Goal: Task Accomplishment & Management: Use online tool/utility

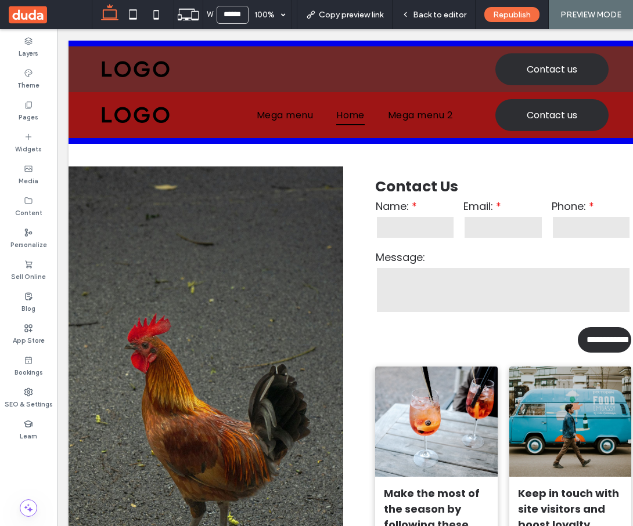
click at [24, 486] on div "Layers Theme Pages Widgets Media Content Personalize Sell Online Blog App Store…" at bounding box center [28, 277] width 57 height 497
click at [30, 472] on div "Layers Theme Pages Widgets Media Content Personalize Sell Online Blog App Store…" at bounding box center [28, 277] width 57 height 497
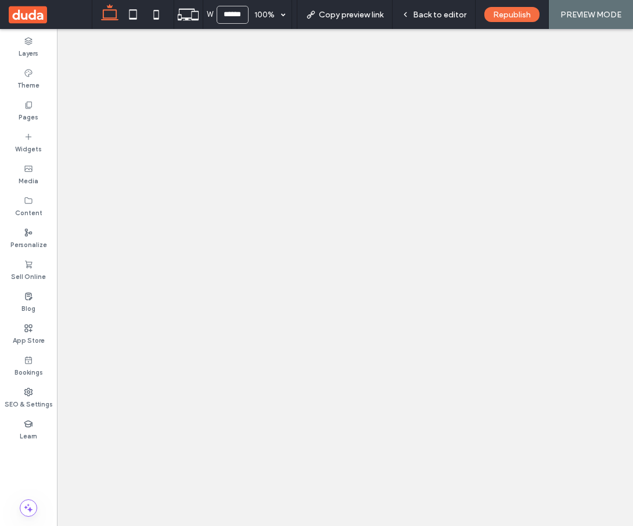
click at [44, 485] on div "Layers Theme Pages Widgets Media Content Personalize Sell Online Blog App Store…" at bounding box center [28, 277] width 57 height 497
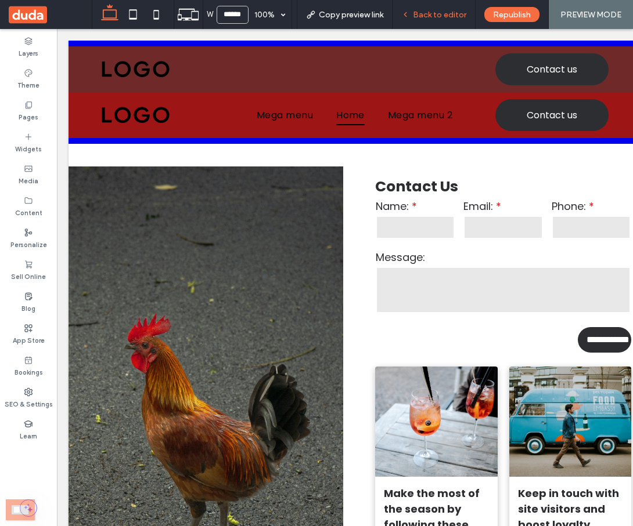
click at [446, 19] on span "Back to editor" at bounding box center [439, 15] width 53 height 10
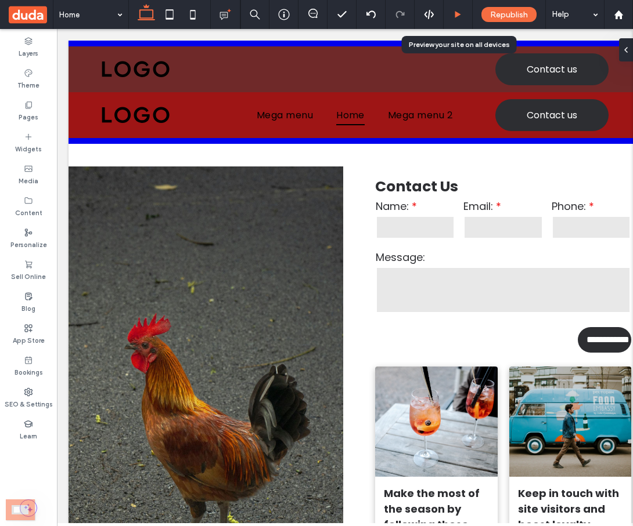
click at [461, 15] on icon at bounding box center [457, 14] width 9 height 9
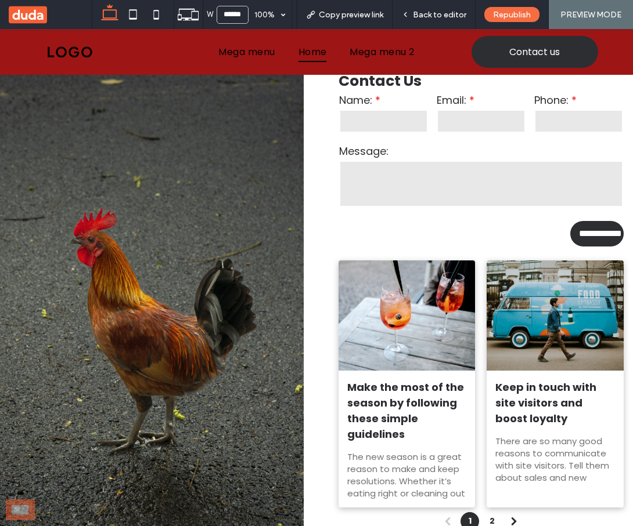
scroll to position [137, 0]
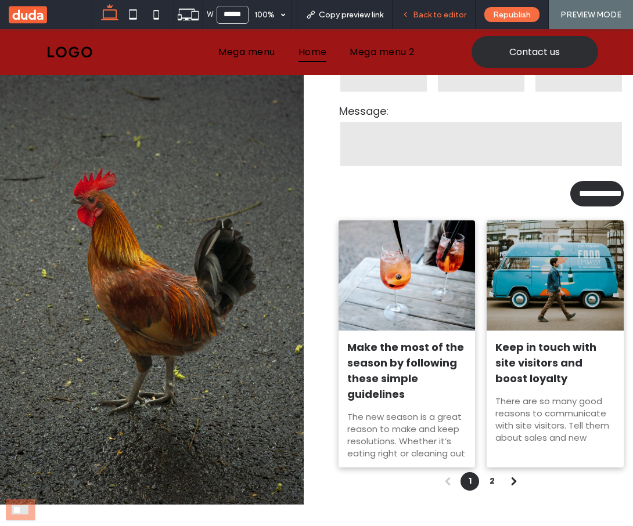
click at [443, 24] on div "Back to editor" at bounding box center [433, 14] width 83 height 29
click at [436, 10] on span "Back to editor" at bounding box center [439, 15] width 53 height 10
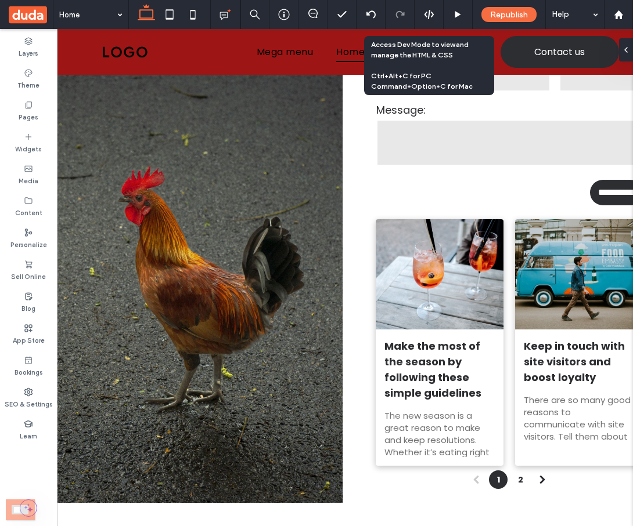
scroll to position [124, 0]
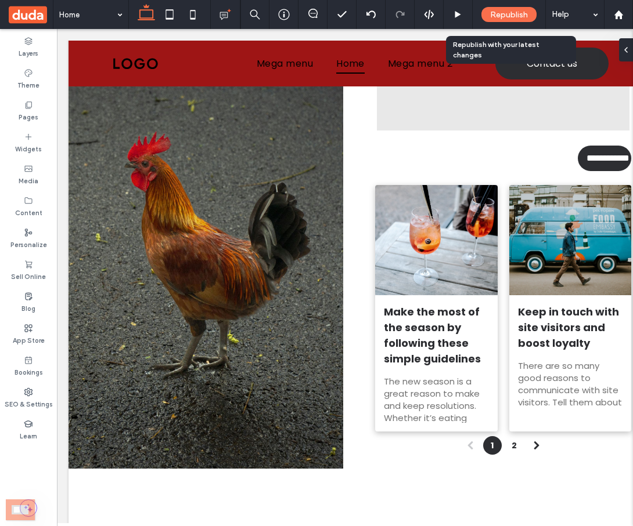
click at [496, 15] on span "Republish" at bounding box center [509, 15] width 38 height 10
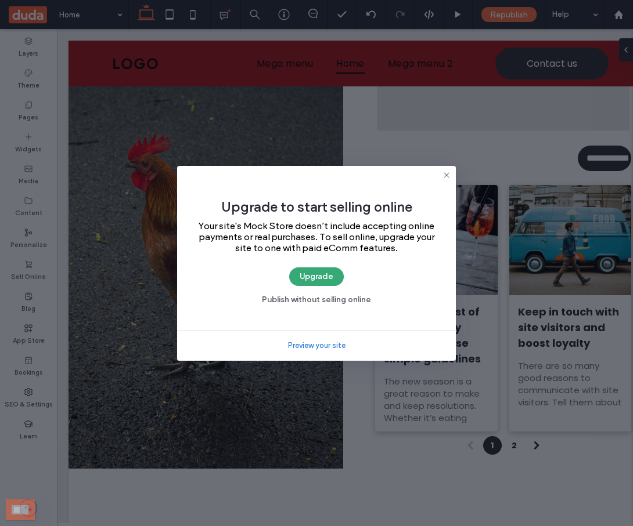
click at [324, 346] on link "Preview your site" at bounding box center [316, 346] width 57 height 12
click at [446, 173] on icon at bounding box center [446, 175] width 9 height 9
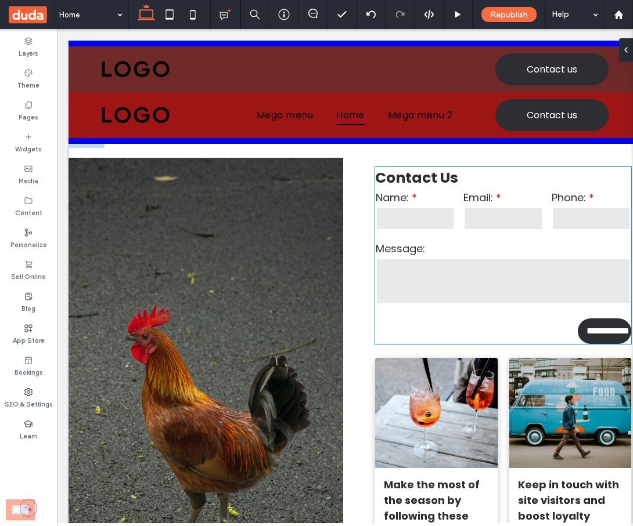
scroll to position [0, 0]
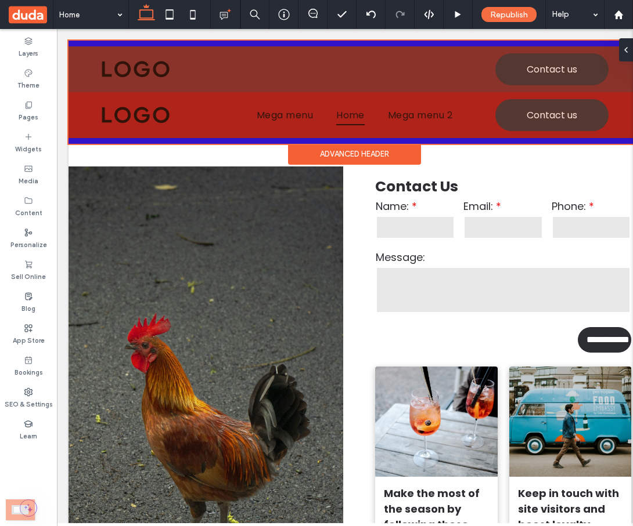
click at [354, 118] on div at bounding box center [354, 92] width 572 height 103
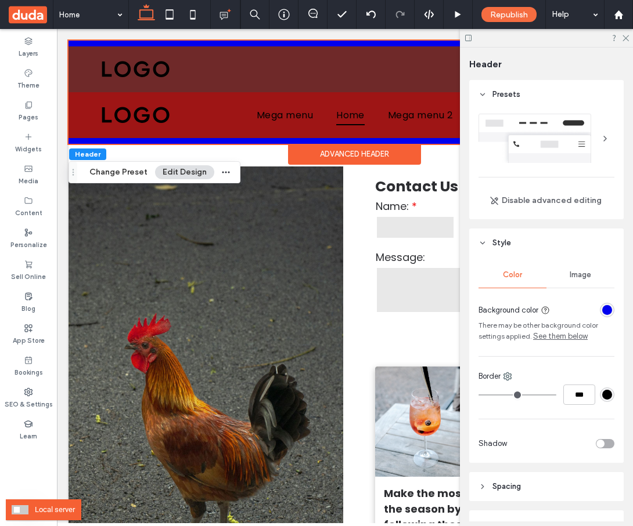
click at [20, 511] on span at bounding box center [20, 509] width 17 height 9
click at [21, 480] on div "Layers Theme Pages Widgets Media Content Personalize Sell Online Blog App Store…" at bounding box center [28, 277] width 57 height 497
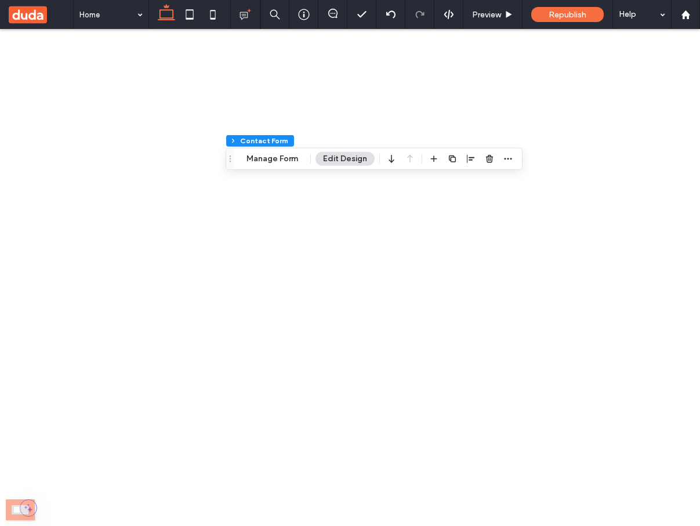
type input "*"
type input "***"
type input "*"
type input "***"
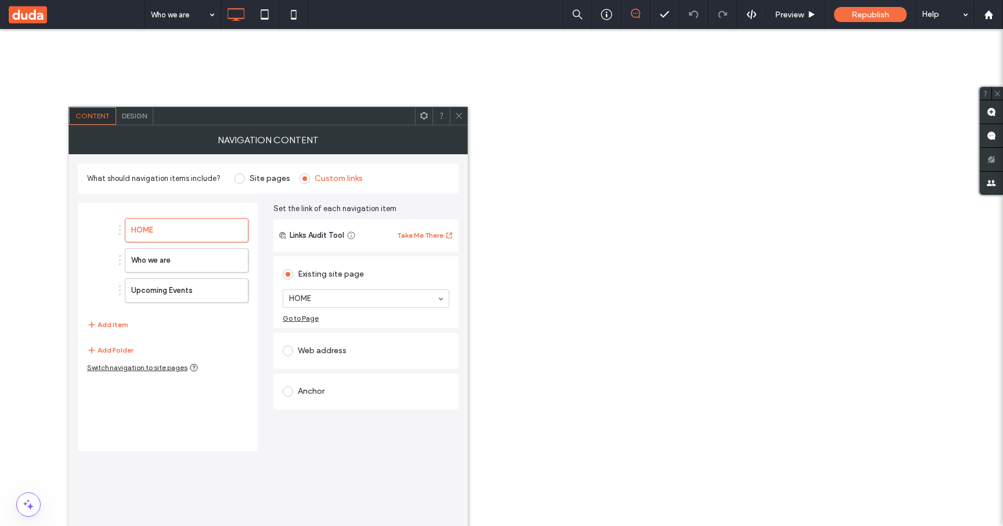
click at [140, 123] on div "Design" at bounding box center [134, 115] width 37 height 17
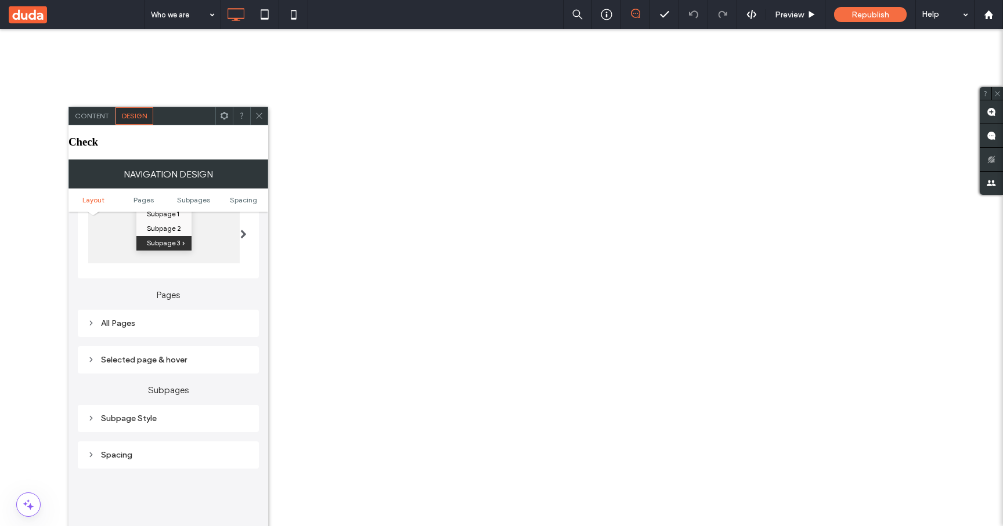
scroll to position [187, 0]
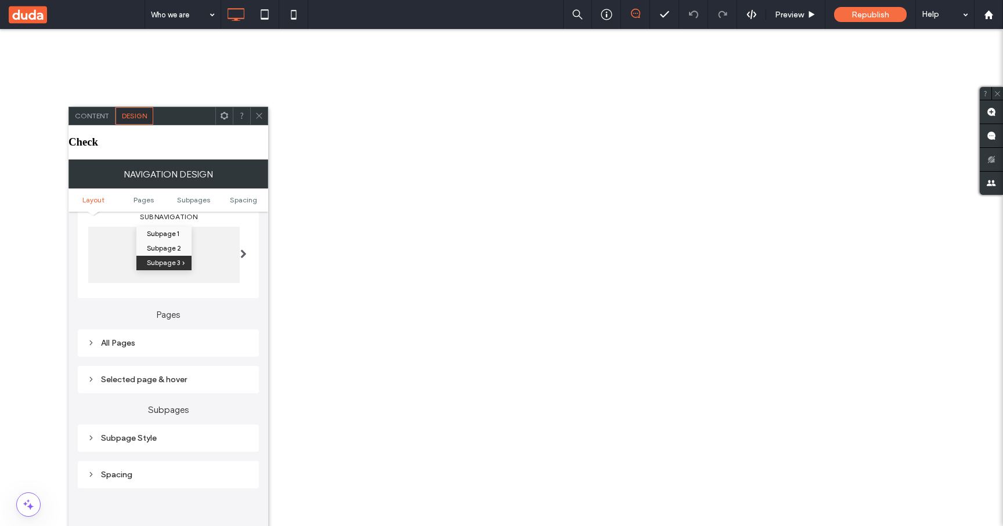
click at [143, 470] on div "Spacing" at bounding box center [168, 475] width 162 height 10
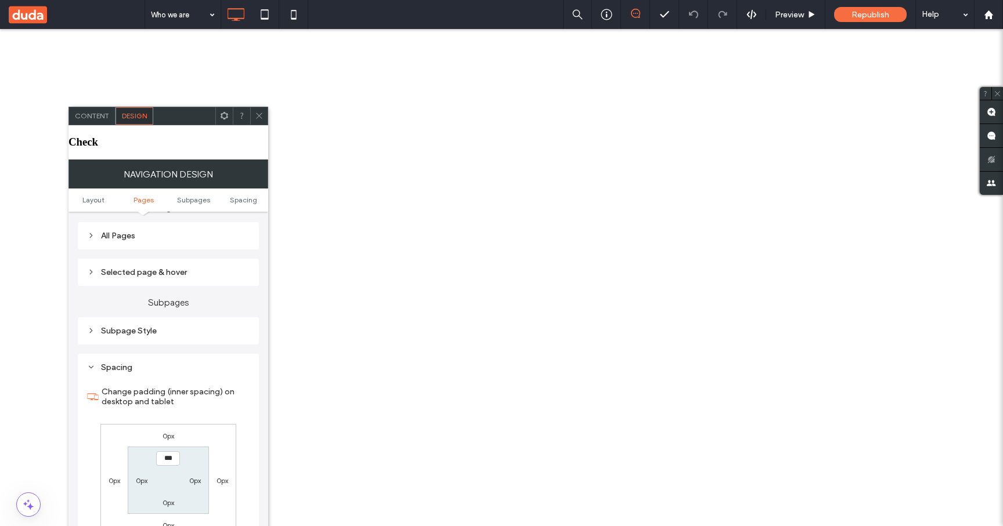
scroll to position [161, 0]
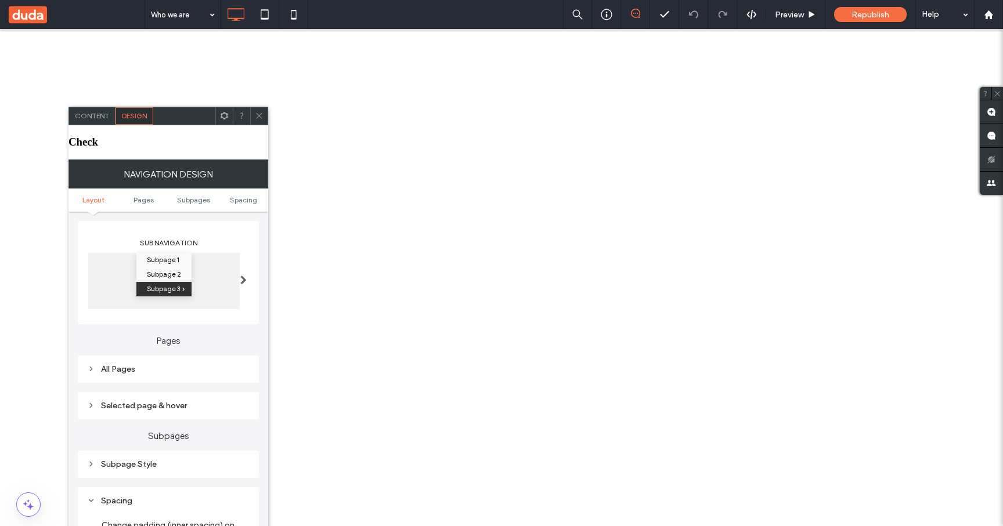
click at [164, 457] on div "Subpage Style" at bounding box center [168, 465] width 162 height 16
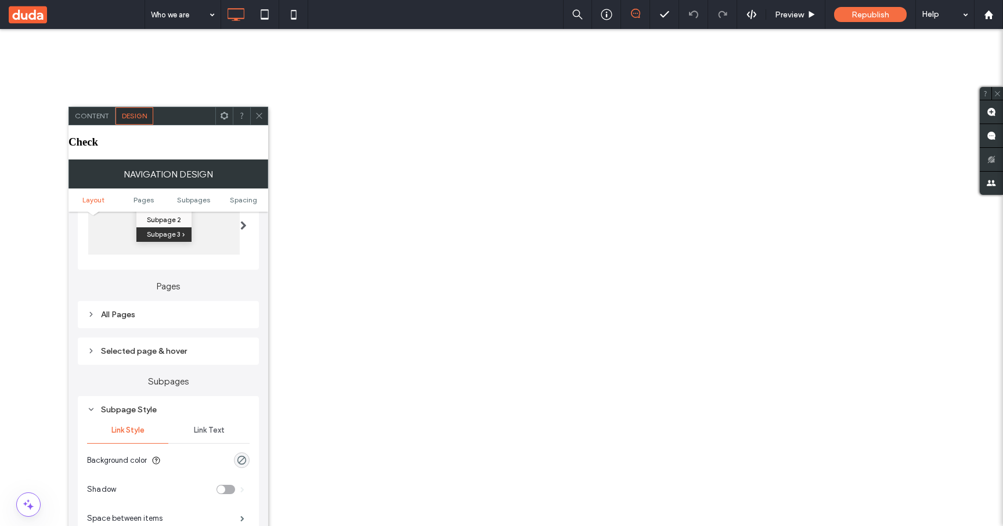
scroll to position [189, 0]
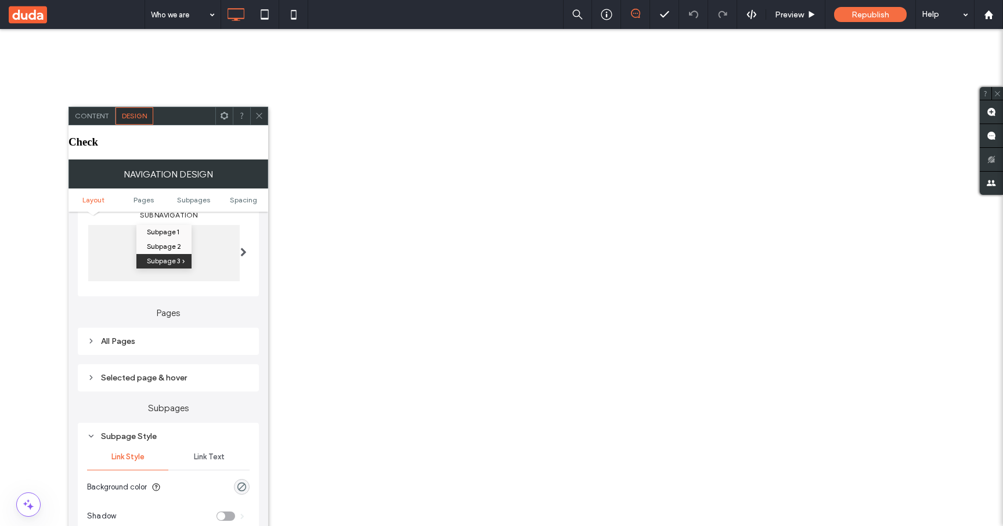
click at [179, 373] on div "Selected page & hover" at bounding box center [168, 378] width 162 height 10
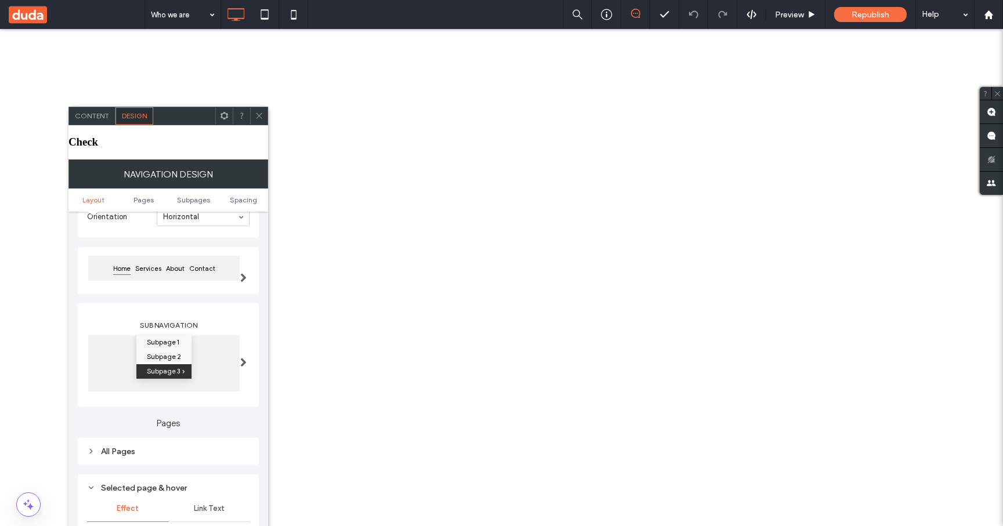
scroll to position [73, 0]
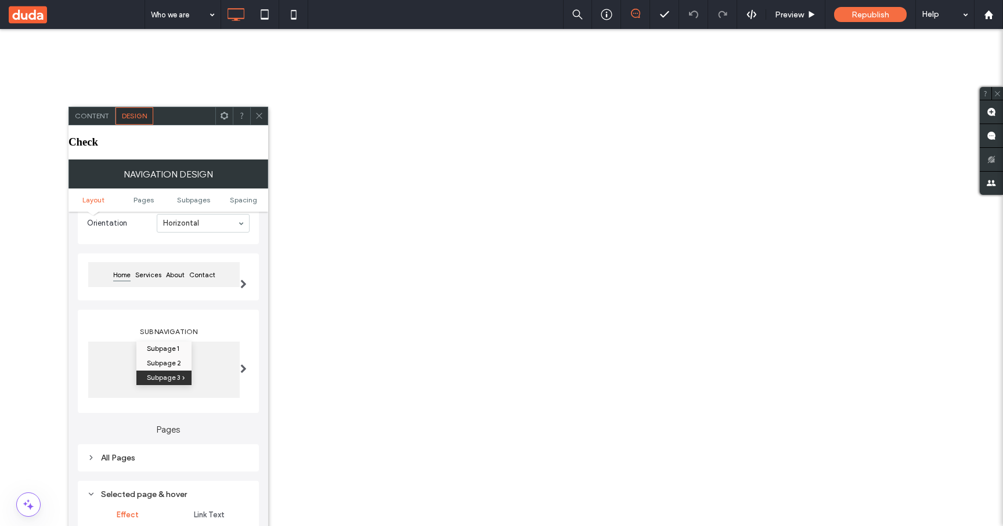
click at [172, 453] on div "All Pages" at bounding box center [168, 458] width 162 height 10
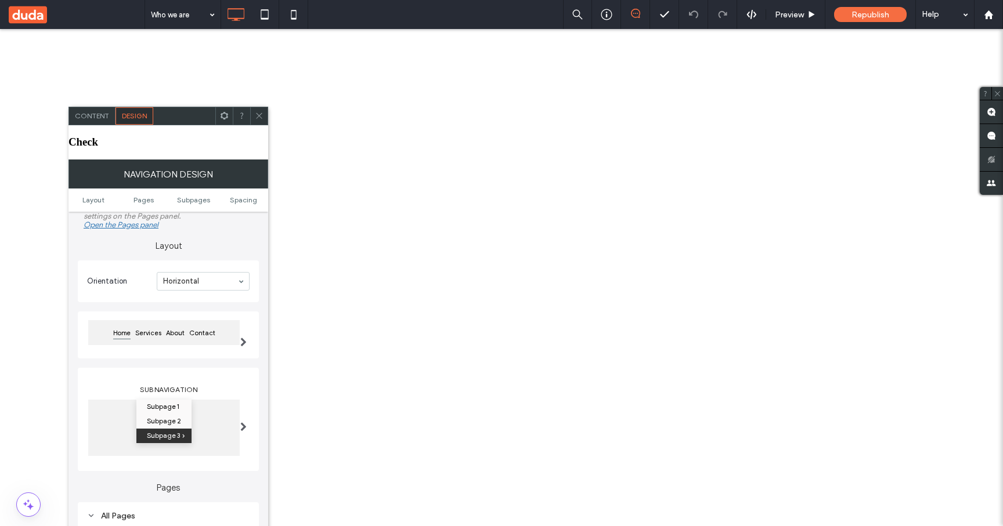
scroll to position [0, 0]
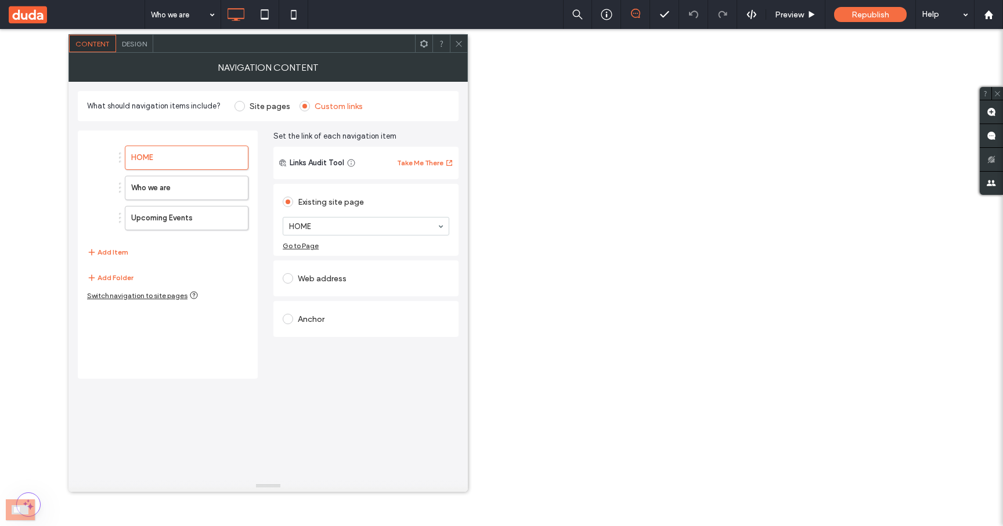
click at [143, 43] on span "Design" at bounding box center [134, 43] width 25 height 9
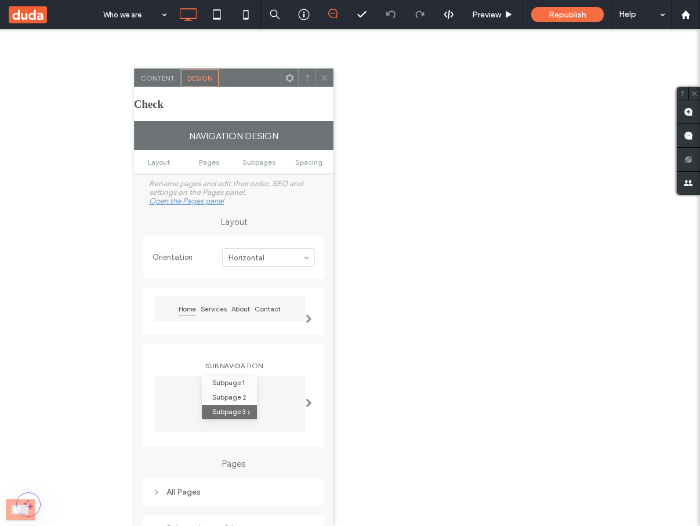
drag, startPoint x: 186, startPoint y: 44, endPoint x: 252, endPoint y: 263, distance: 229.0
click at [252, 263] on div "Content Design Check Navigation Design Layout Pages Subpages Spacing Rename pag…" at bounding box center [234, 297] width 200 height 458
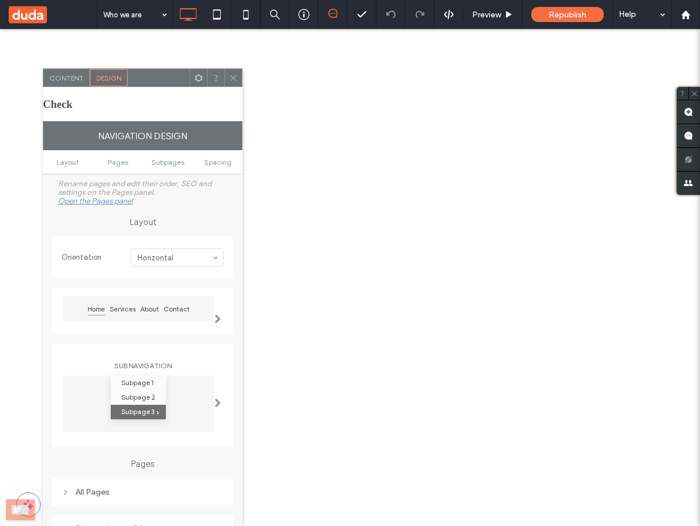
drag, startPoint x: 236, startPoint y: 80, endPoint x: 150, endPoint y: 189, distance: 139.3
click at [150, 189] on div "Content Design Check Navigation Design Layout Pages Subpages Spacing Rename pag…" at bounding box center [143, 297] width 200 height 458
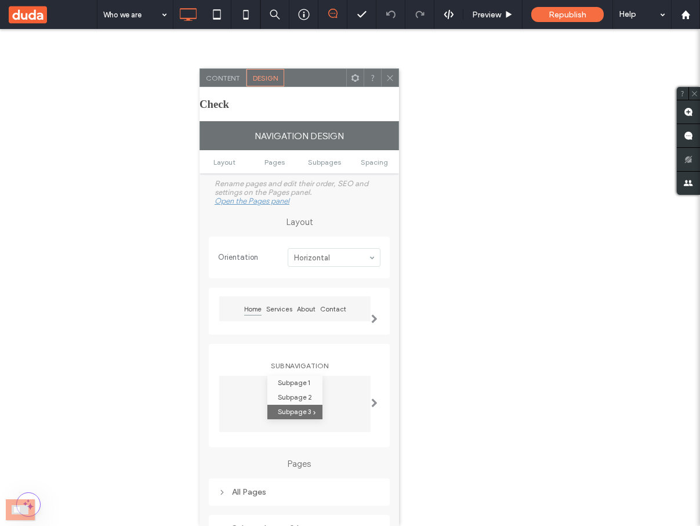
drag, startPoint x: 162, startPoint y: 78, endPoint x: 314, endPoint y: 105, distance: 153.9
click at [314, 105] on div "Content Design Check Navigation Design Layout Pages Subpages Spacing Rename pag…" at bounding box center [300, 297] width 200 height 458
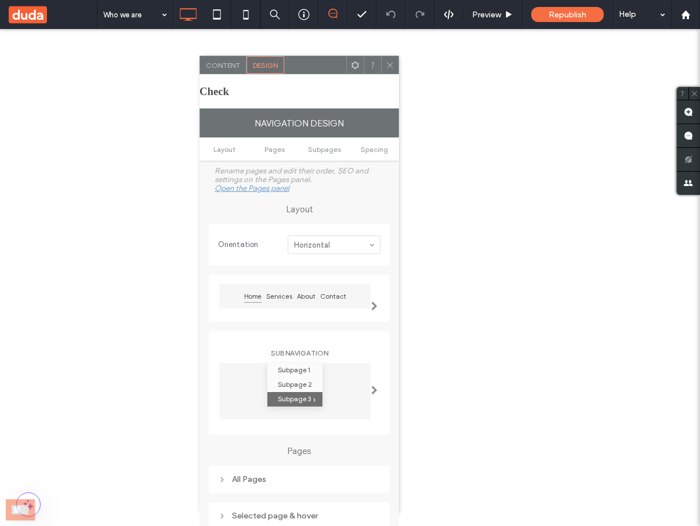
drag, startPoint x: 317, startPoint y: 81, endPoint x: 317, endPoint y: 68, distance: 12.8
click at [317, 68] on div at bounding box center [315, 64] width 62 height 17
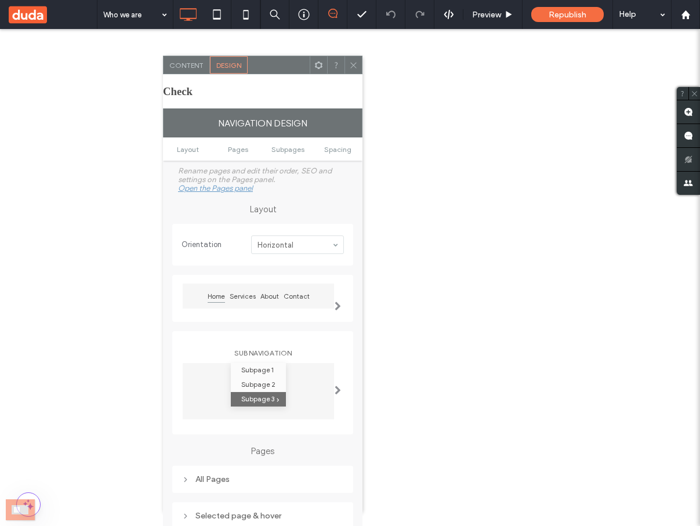
drag, startPoint x: 316, startPoint y: 67, endPoint x: 281, endPoint y: 81, distance: 37.2
click at [281, 74] on div at bounding box center [279, 64] width 62 height 17
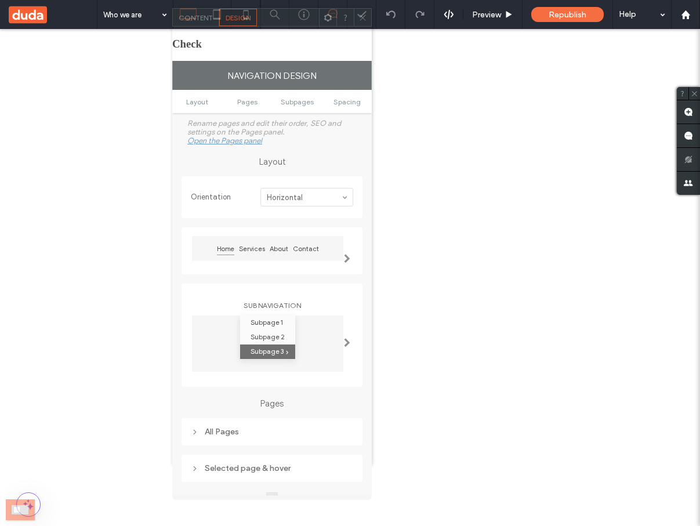
drag, startPoint x: 281, startPoint y: 81, endPoint x: 288, endPoint y: 21, distance: 60.8
click at [288, 21] on div at bounding box center [288, 17] width 62 height 17
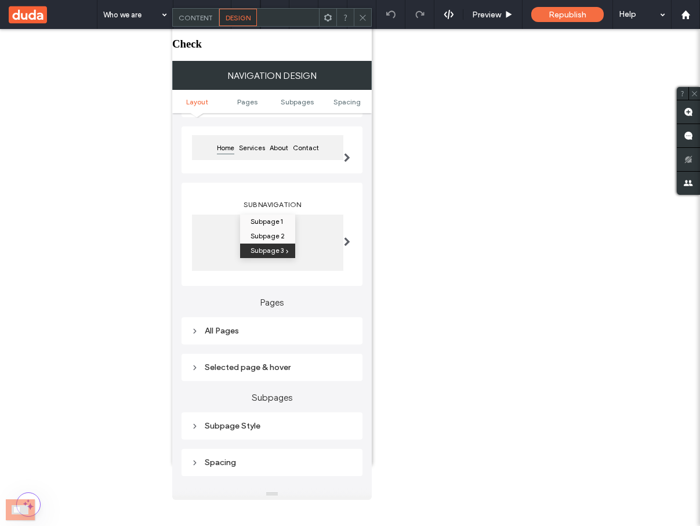
scroll to position [106, 0]
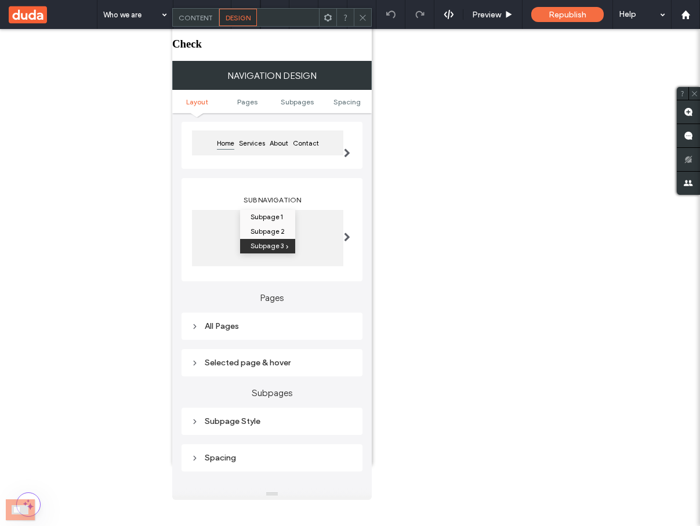
click at [259, 322] on div "All Pages" at bounding box center [272, 327] width 162 height 10
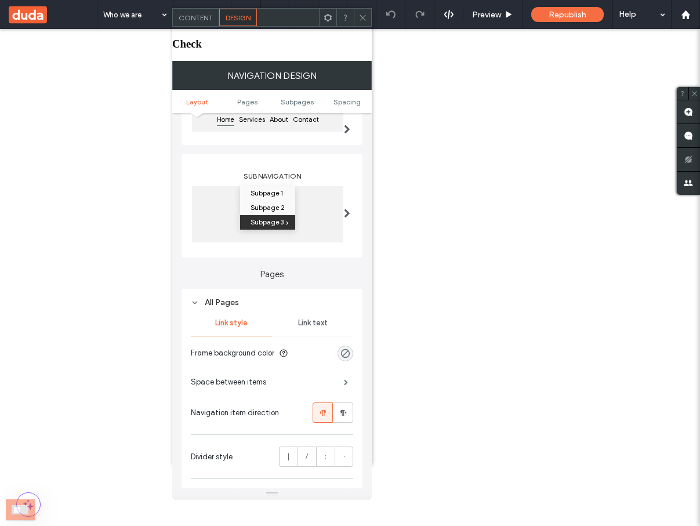
scroll to position [133, 0]
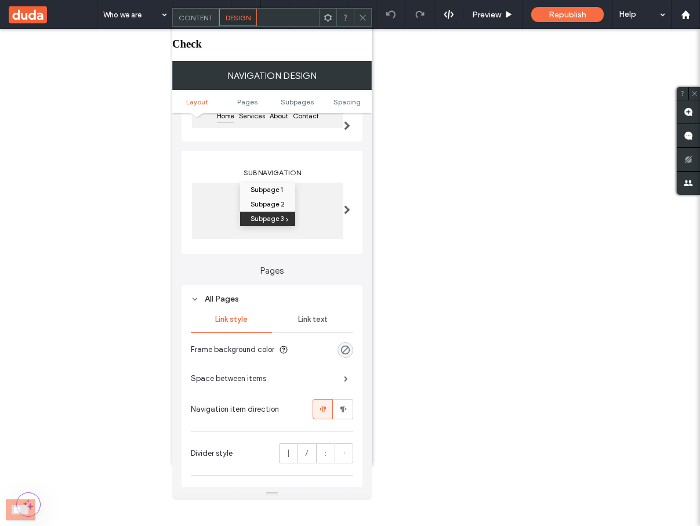
click at [257, 291] on div "All Pages" at bounding box center [272, 299] width 162 height 16
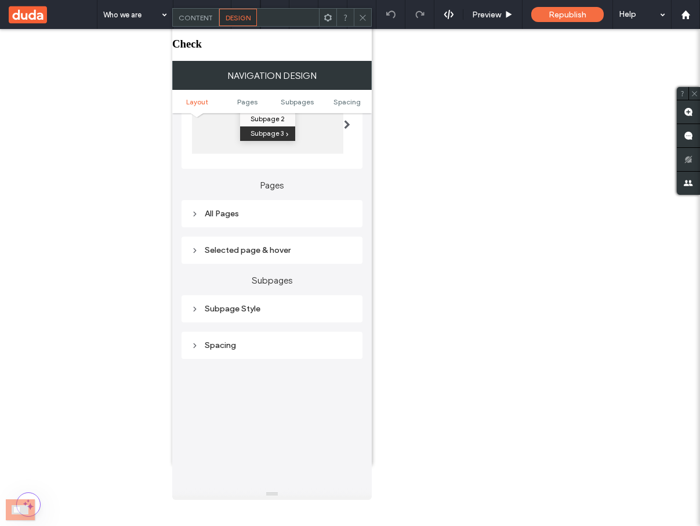
scroll to position [219, 0]
click at [258, 304] on div "Subpage Style" at bounding box center [272, 309] width 162 height 10
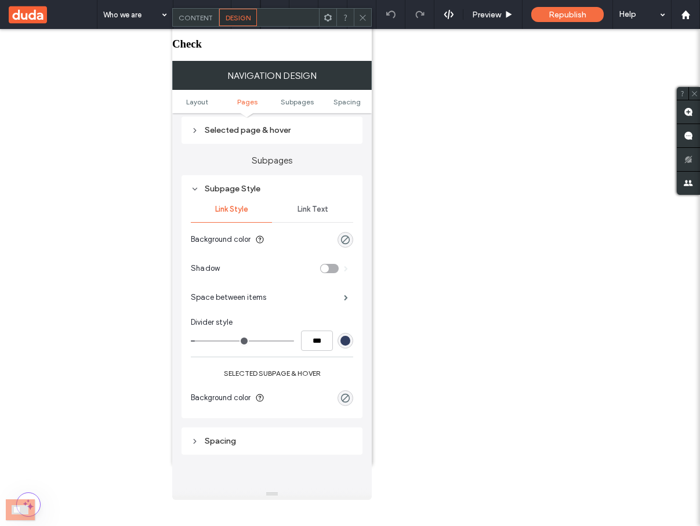
scroll to position [337, 0]
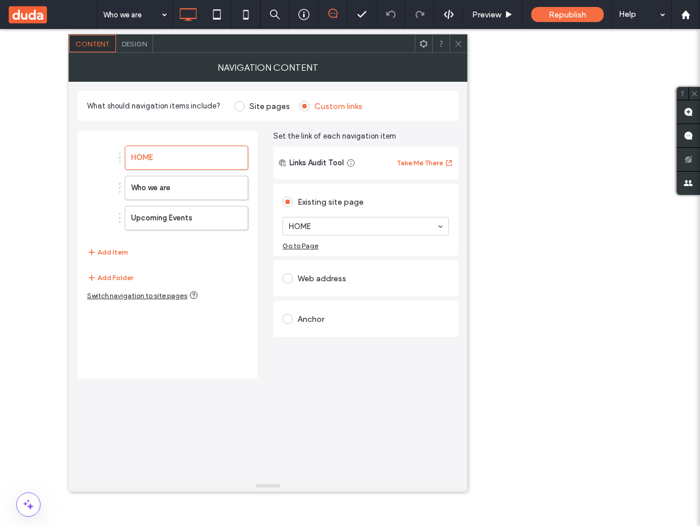
click at [138, 50] on div "Design" at bounding box center [134, 43] width 37 height 17
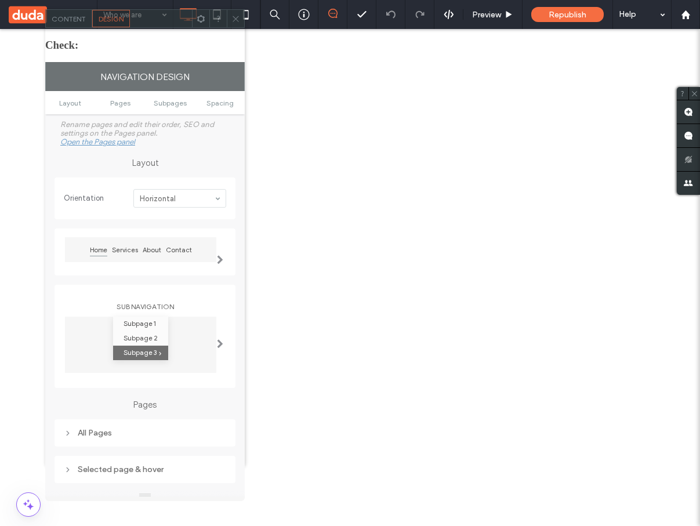
drag, startPoint x: 178, startPoint y: 48, endPoint x: 155, endPoint y: 23, distance: 34.1
click at [155, 23] on div at bounding box center [161, 18] width 62 height 17
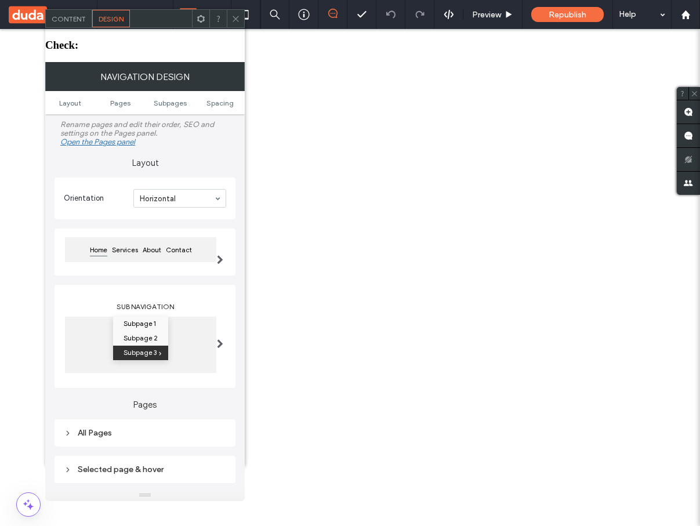
click at [222, 339] on span at bounding box center [220, 343] width 6 height 9
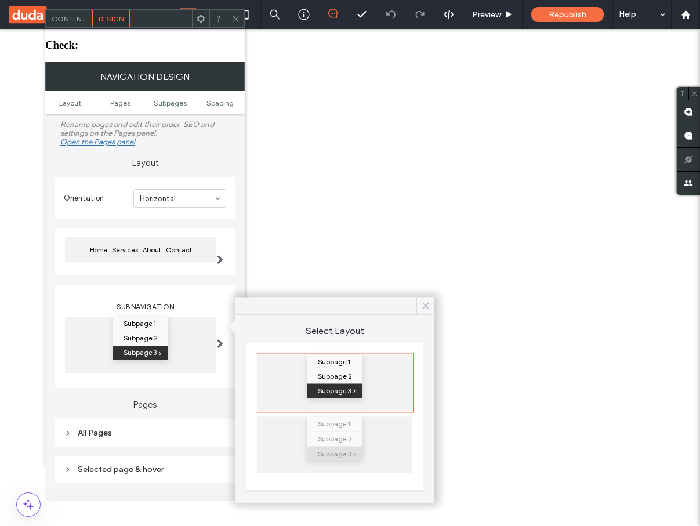
click at [428, 308] on use at bounding box center [426, 306] width 6 height 6
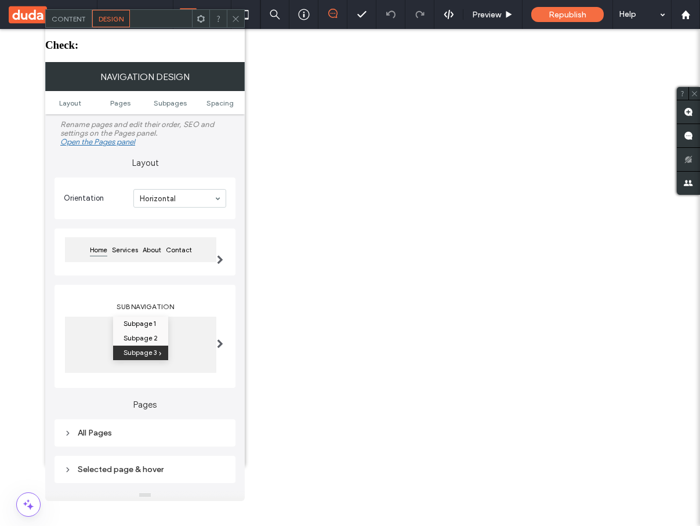
click at [132, 428] on div "All Pages" at bounding box center [145, 433] width 162 height 10
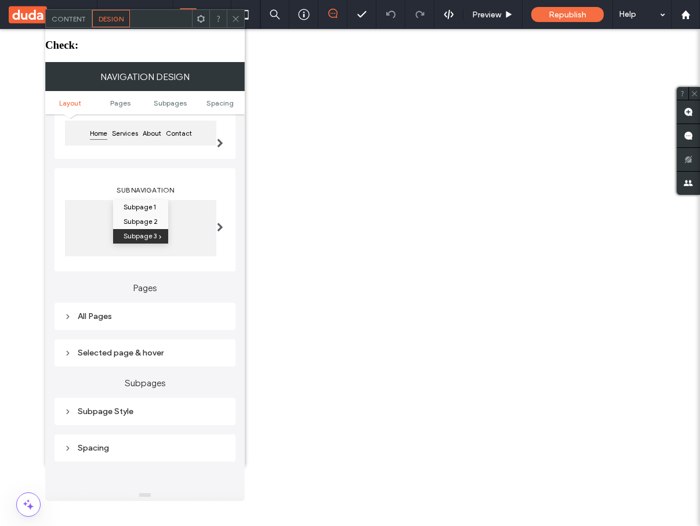
click at [124, 407] on div "Subpage Style" at bounding box center [145, 412] width 162 height 10
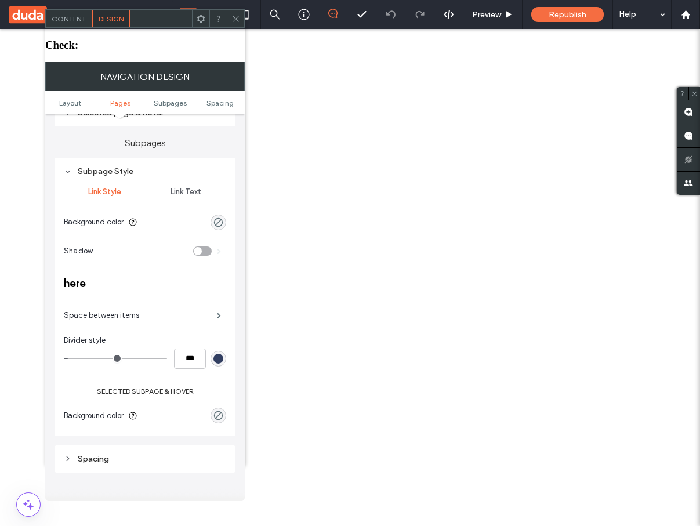
scroll to position [357, 0]
click at [142, 301] on div "Space between items" at bounding box center [145, 315] width 162 height 29
click at [220, 312] on span at bounding box center [219, 315] width 4 height 6
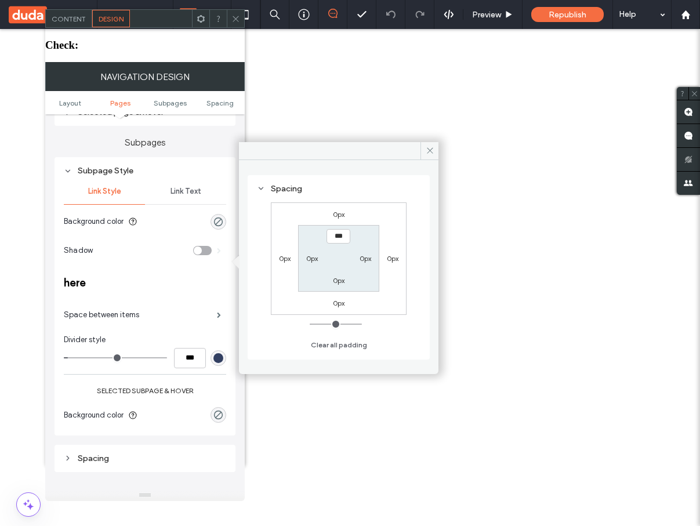
click at [233, 248] on div "Subpage Style Link Style Link Text Background color Shadow here Space between i…" at bounding box center [145, 296] width 181 height 278
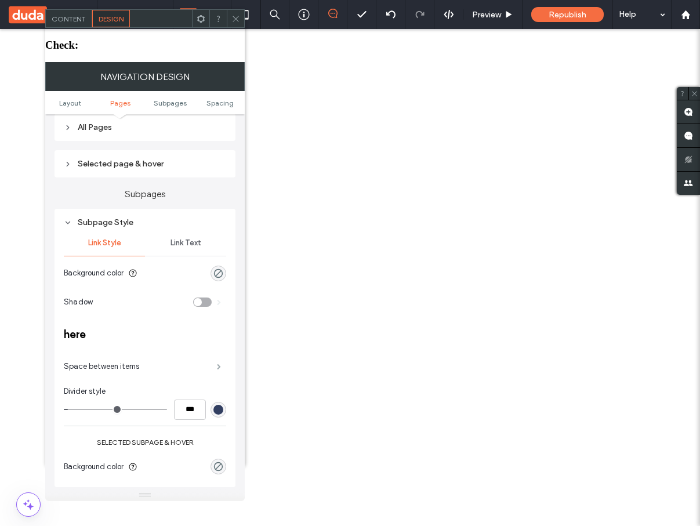
scroll to position [308, 0]
click at [221, 362] on span at bounding box center [219, 365] width 4 height 6
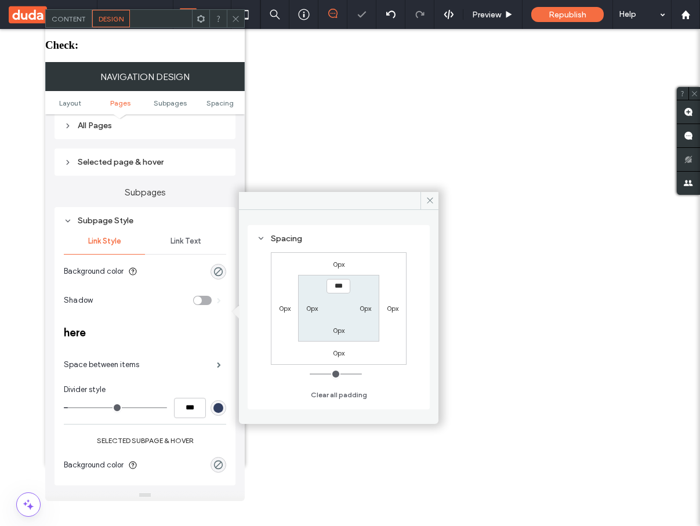
click at [265, 239] on div "Spacing" at bounding box center [339, 239] width 164 height 10
click at [258, 238] on icon at bounding box center [261, 238] width 8 height 8
click at [264, 238] on icon at bounding box center [261, 238] width 8 height 8
click at [290, 238] on div "Spacing" at bounding box center [339, 239] width 164 height 10
click at [263, 236] on icon at bounding box center [261, 238] width 8 height 8
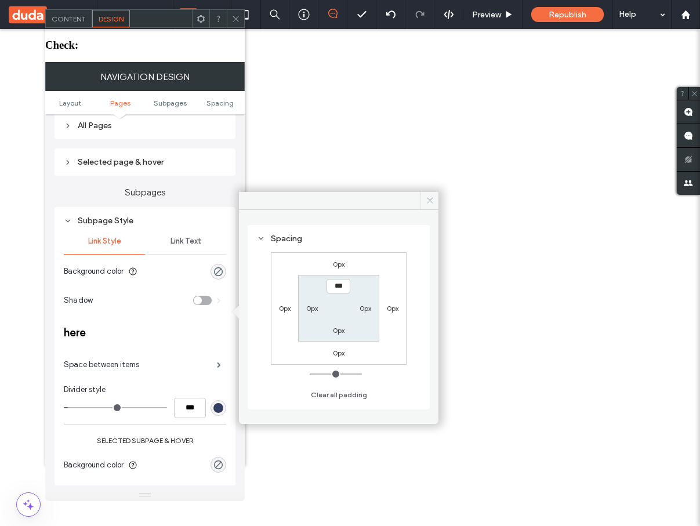
click at [428, 201] on icon at bounding box center [430, 200] width 9 height 9
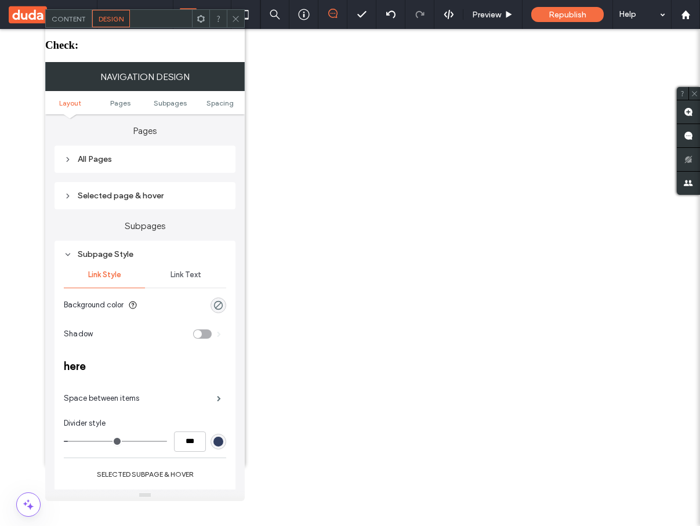
scroll to position [277, 0]
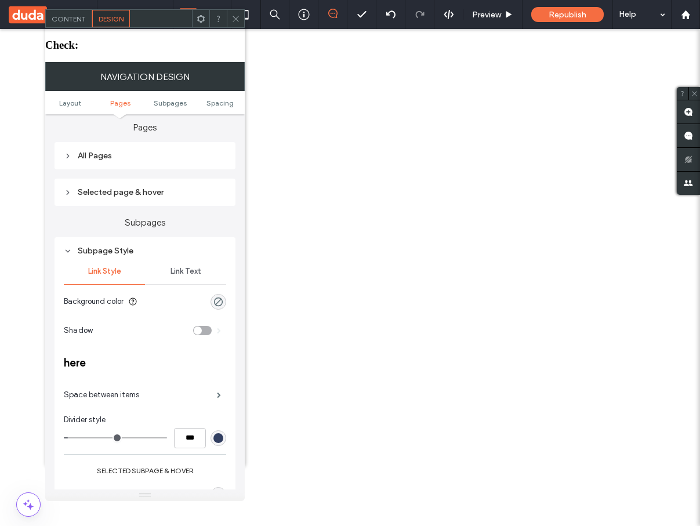
click at [218, 322] on span at bounding box center [219, 330] width 4 height 17
click at [218, 328] on span at bounding box center [219, 331] width 4 height 6
click at [206, 326] on div "toggle" at bounding box center [202, 330] width 19 height 9
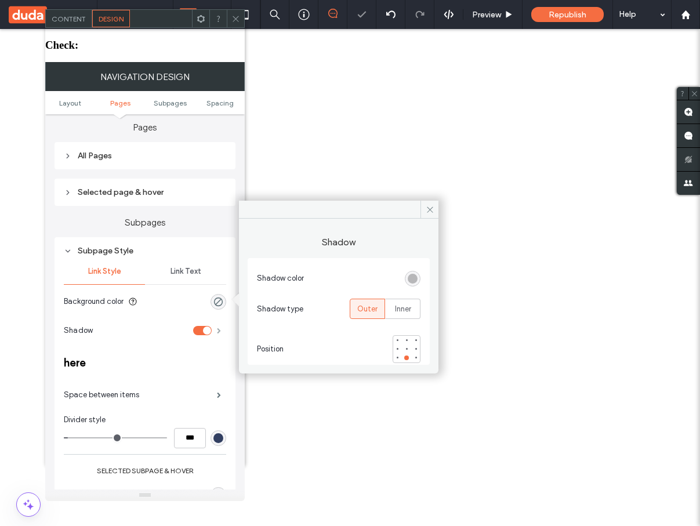
click at [219, 328] on span at bounding box center [219, 331] width 4 height 6
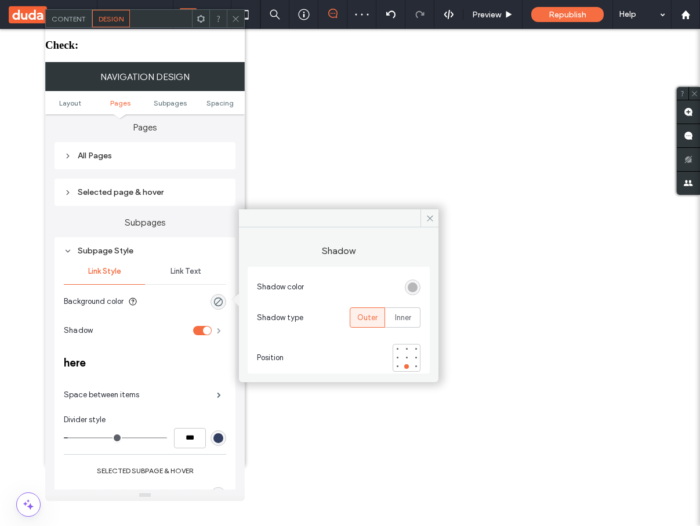
click at [219, 328] on span at bounding box center [219, 331] width 4 height 6
click at [432, 218] on icon at bounding box center [430, 218] width 9 height 9
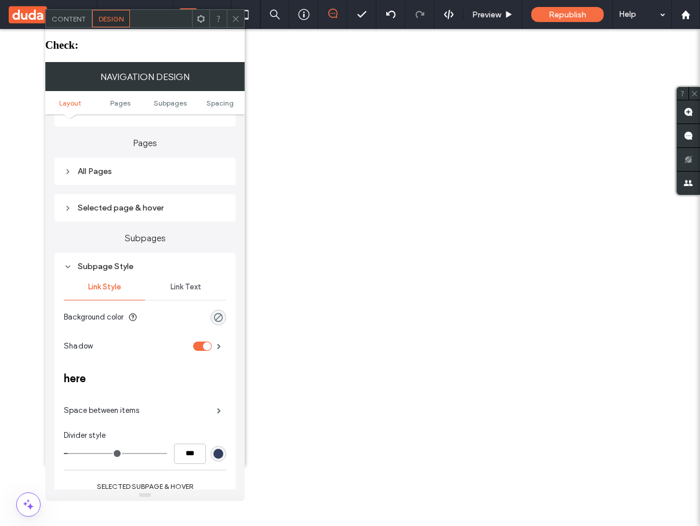
scroll to position [262, 0]
click at [221, 343] on span at bounding box center [219, 346] width 4 height 6
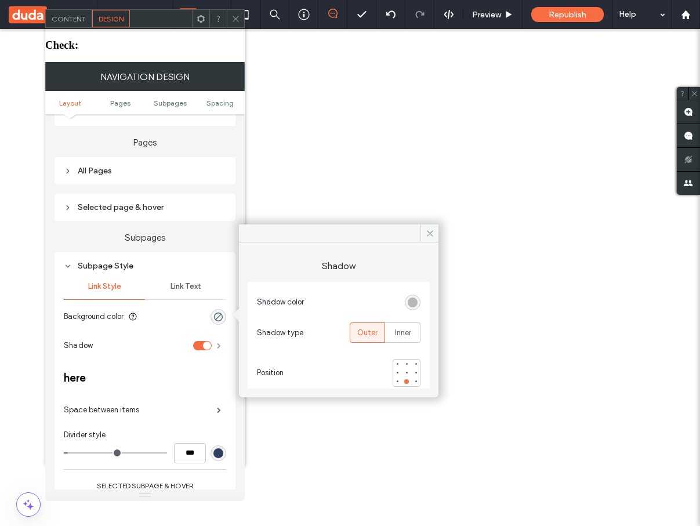
click at [221, 343] on span at bounding box center [219, 346] width 4 height 6
click at [218, 407] on span at bounding box center [219, 410] width 4 height 6
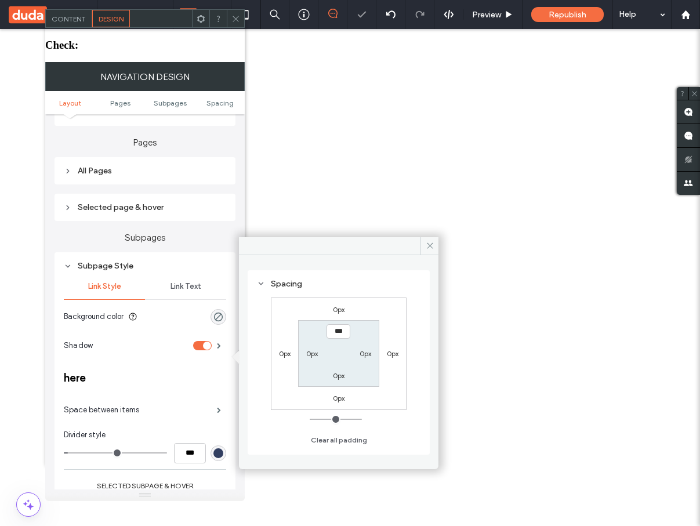
click at [285, 354] on label "0px" at bounding box center [285, 353] width 12 height 9
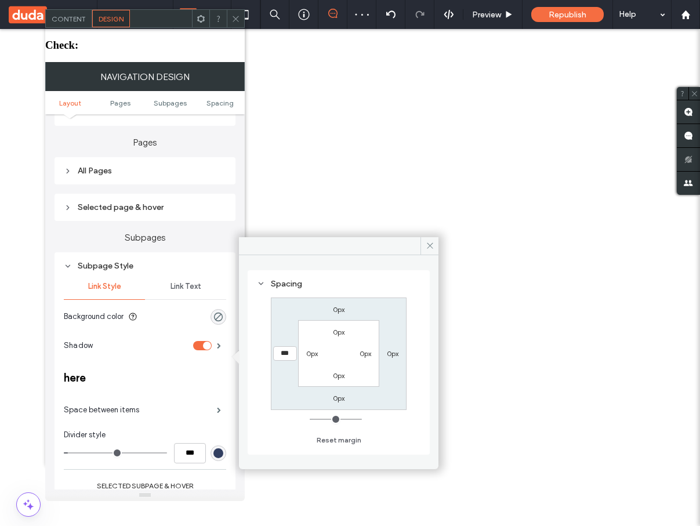
type input "***"
type input "*****"
click at [355, 279] on div "Spacing" at bounding box center [339, 284] width 164 height 10
click at [319, 357] on div "0px" at bounding box center [312, 354] width 27 height 12
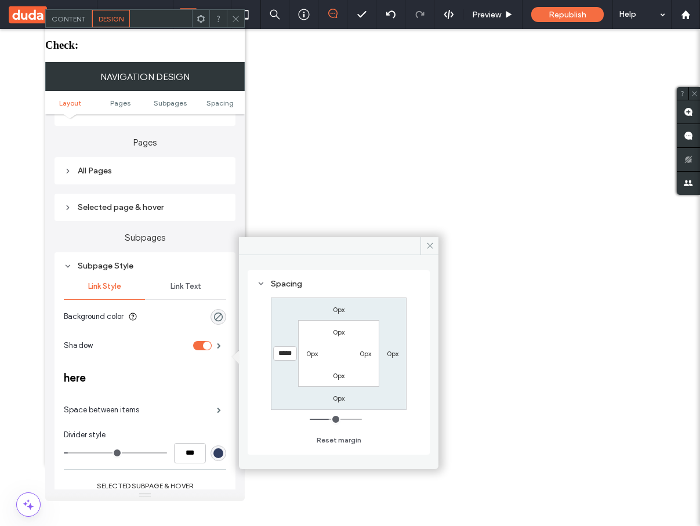
click at [316, 357] on label "0px" at bounding box center [312, 353] width 12 height 9
type input "*"
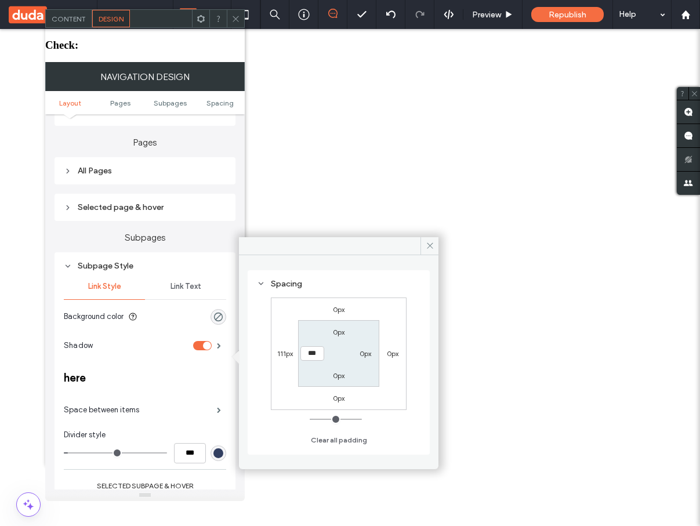
type input "***"
type input "*****"
click at [364, 280] on div "Spacing" at bounding box center [339, 284] width 164 height 10
click at [337, 338] on section "0px 0px 0px *****" at bounding box center [338, 353] width 81 height 67
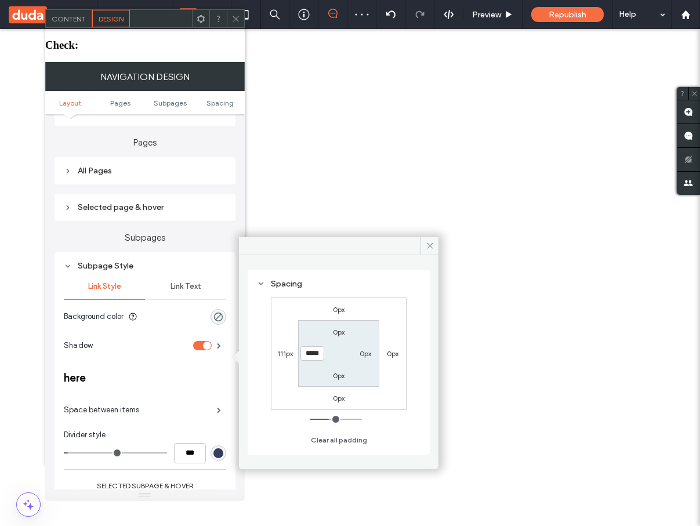
click at [337, 335] on label "0px" at bounding box center [339, 332] width 12 height 9
type input "*"
type input "***"
type input "*****"
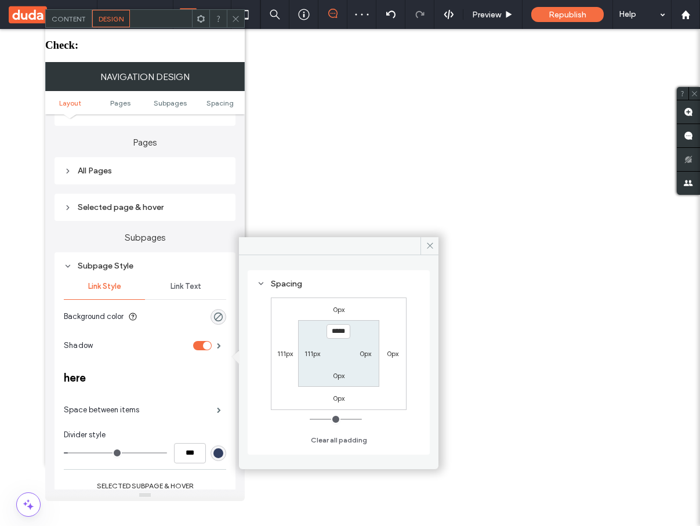
click at [363, 269] on div "Spacing 0px 0px 0px 111px ***** 0px 0px 111px Clear all padding" at bounding box center [339, 357] width 200 height 205
click at [335, 301] on div "0px 0px 0px 111px ***** 0px 0px 111px" at bounding box center [339, 354] width 136 height 113
click at [336, 318] on div "0px 0px 0px 111px ***** 0px 0px 111px" at bounding box center [339, 354] width 136 height 113
click at [337, 312] on label "0px" at bounding box center [339, 309] width 12 height 9
type input "*"
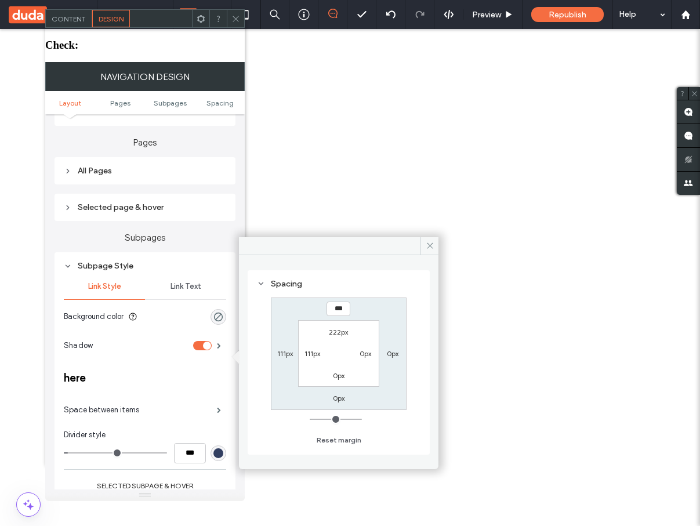
type input "***"
type input "*****"
click at [356, 282] on div "Spacing" at bounding box center [339, 284] width 164 height 10
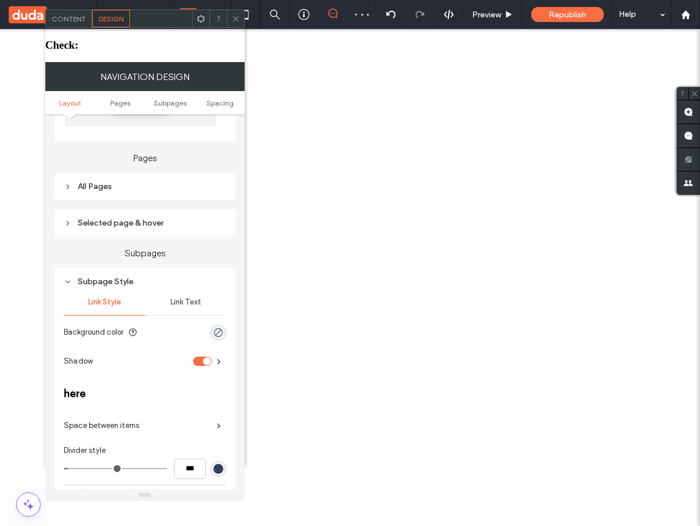
scroll to position [239, 0]
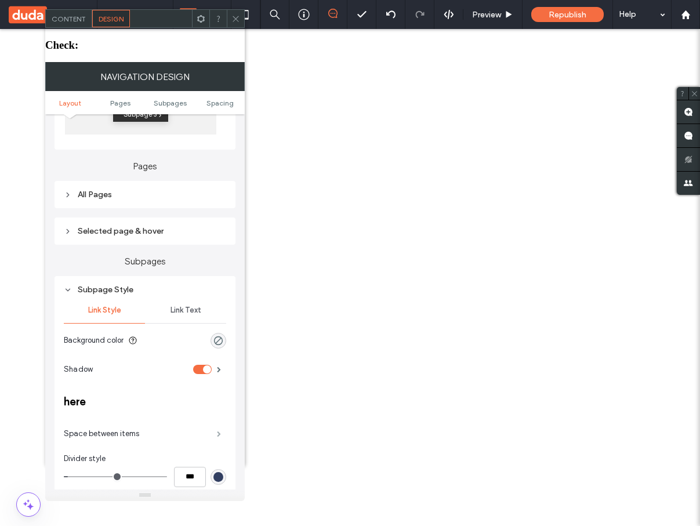
click at [219, 431] on span at bounding box center [219, 434] width 4 height 6
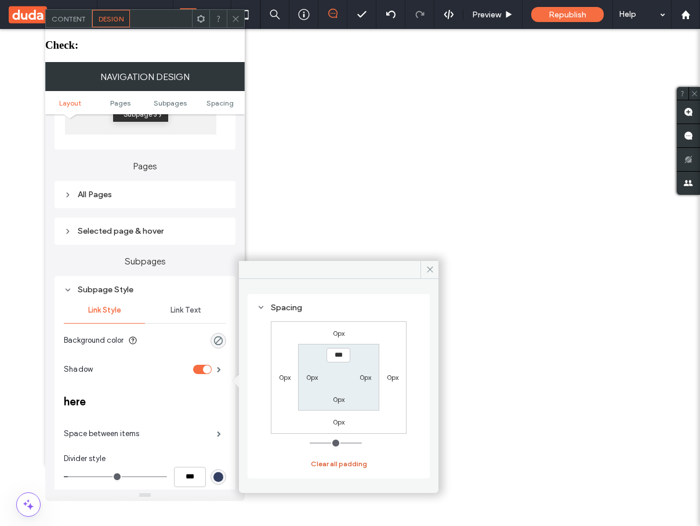
click at [331, 465] on button "Clear all padding" at bounding box center [339, 464] width 56 height 14
click at [222, 395] on h3 "here" at bounding box center [145, 401] width 162 height 13
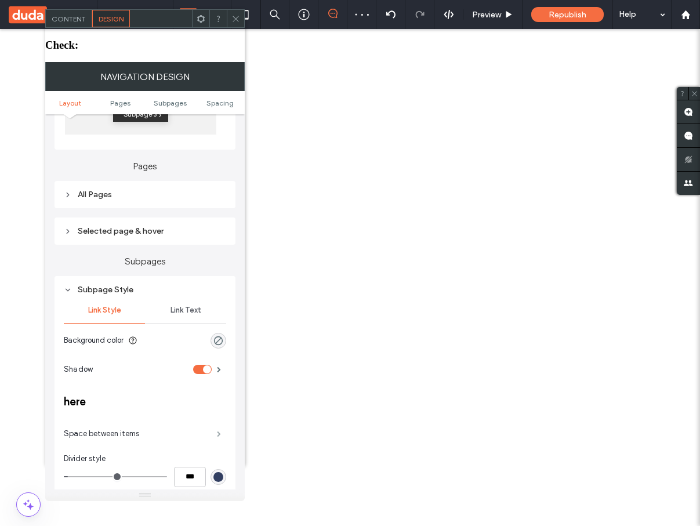
click at [221, 431] on span at bounding box center [219, 434] width 4 height 6
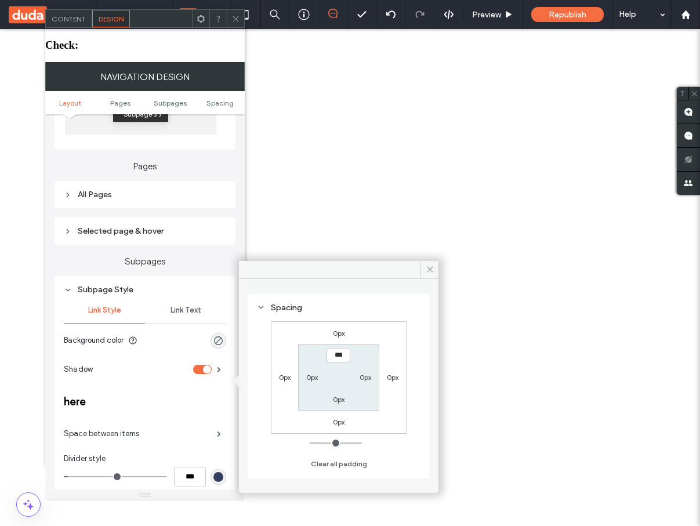
type input "*****"
click at [363, 290] on div "Spacing 0px 0px 0px 0px ***** 0px 0px 0px Clear all padding" at bounding box center [339, 381] width 200 height 205
click at [309, 376] on label "0px" at bounding box center [312, 377] width 12 height 9
type input "*"
type input "**"
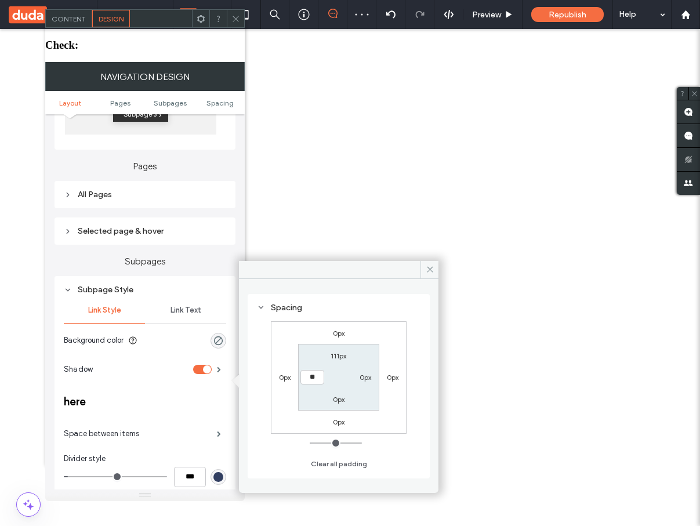
type input "**"
type input "****"
click at [279, 378] on label "0px" at bounding box center [285, 377] width 12 height 9
type input "*"
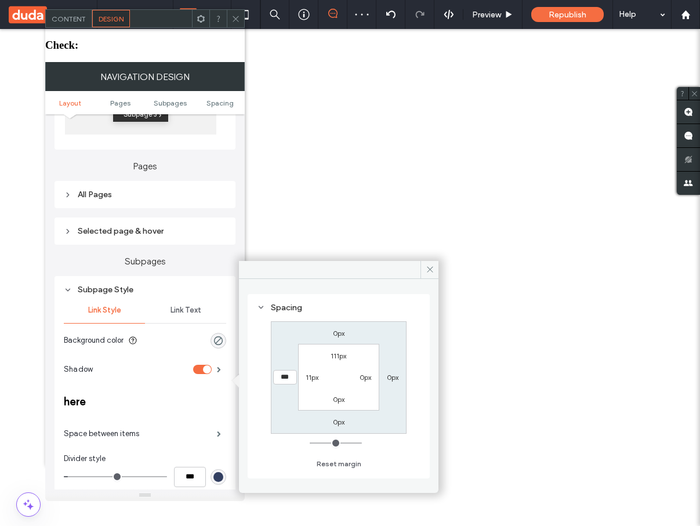
type input "***"
type input "*****"
click at [338, 400] on label "0px" at bounding box center [339, 399] width 12 height 9
type input "*"
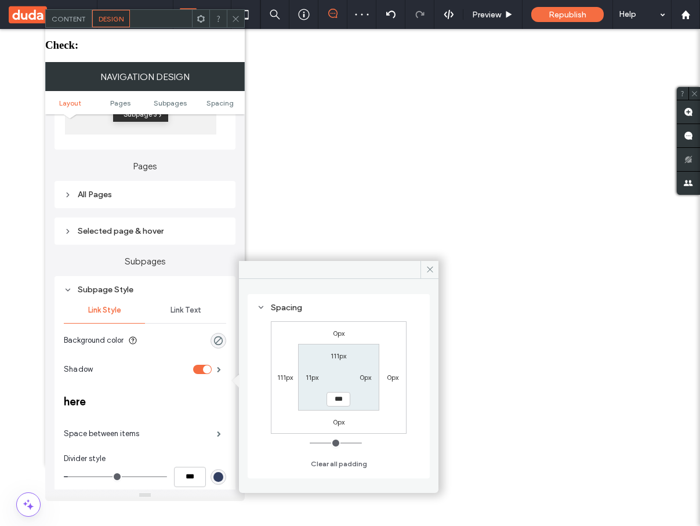
type input "***"
type input "*****"
click at [341, 280] on div "Spacing 0px 0px 0px 111px 111px 0px ***** 11px Clear all padding" at bounding box center [339, 381] width 200 height 205
click at [429, 273] on icon at bounding box center [430, 269] width 9 height 9
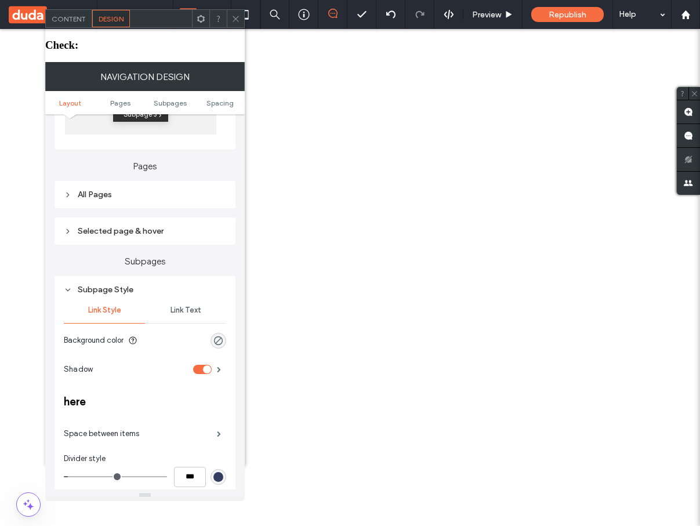
click at [201, 420] on div "Space between items" at bounding box center [145, 434] width 162 height 29
click at [217, 431] on span at bounding box center [219, 434] width 4 height 6
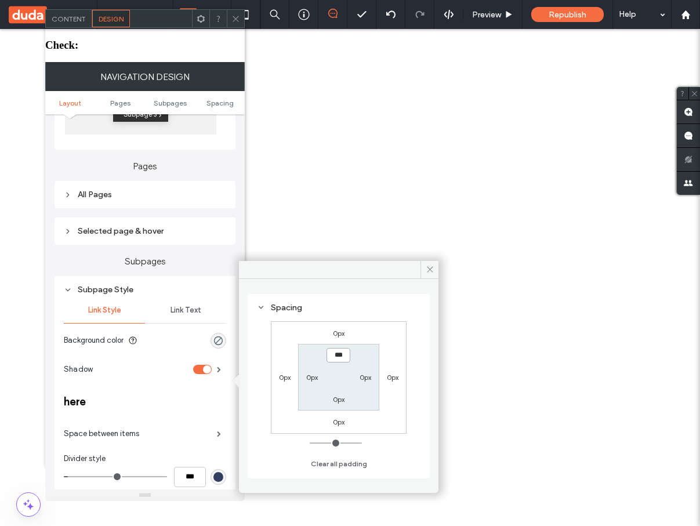
click at [334, 357] on input "***" at bounding box center [339, 355] width 24 height 15
type input "******"
type input "***"
click at [395, 313] on div "Spacing" at bounding box center [339, 308] width 164 height 16
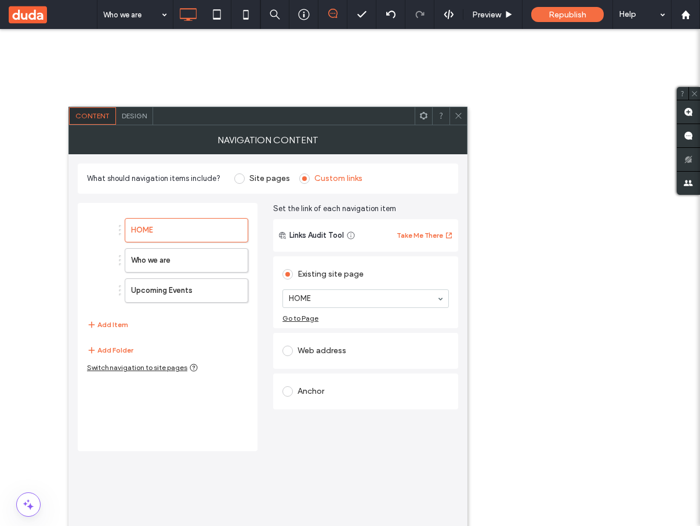
click at [274, 180] on label "Site pages" at bounding box center [270, 179] width 41 height 10
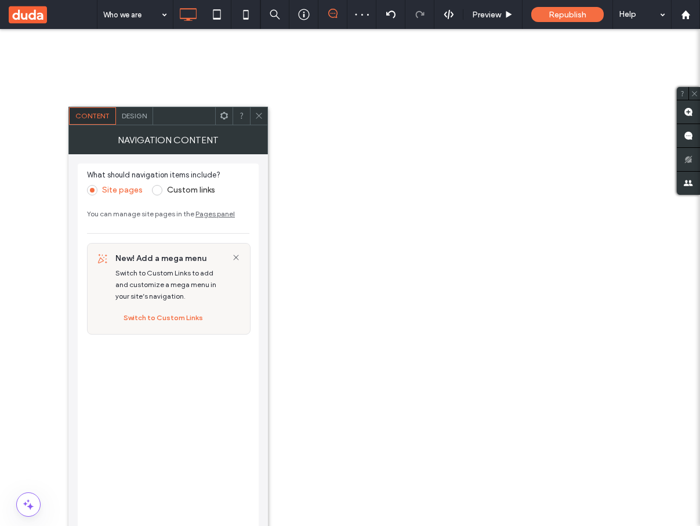
click at [256, 117] on icon at bounding box center [259, 115] width 9 height 9
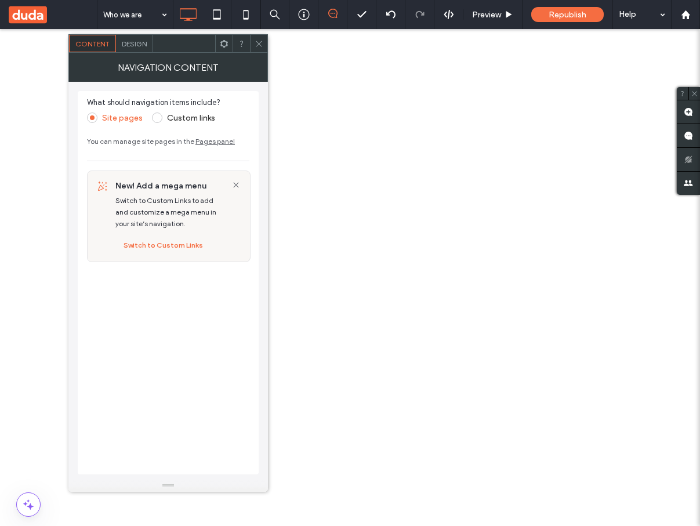
click at [132, 52] on div "Design" at bounding box center [134, 43] width 37 height 17
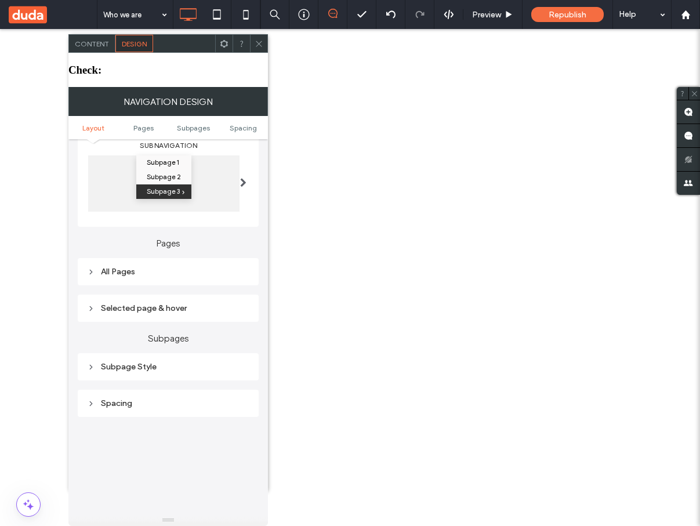
scroll to position [160, 0]
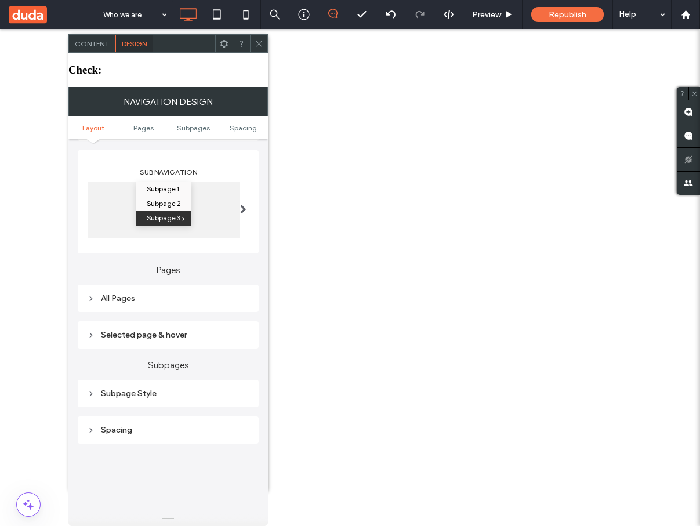
click at [188, 386] on div "Subpage Style" at bounding box center [168, 394] width 162 height 16
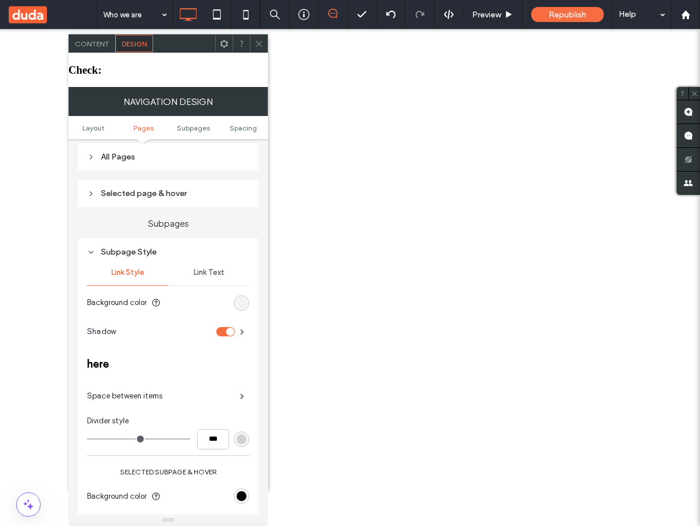
scroll to position [302, 0]
click at [240, 392] on span at bounding box center [242, 395] width 4 height 6
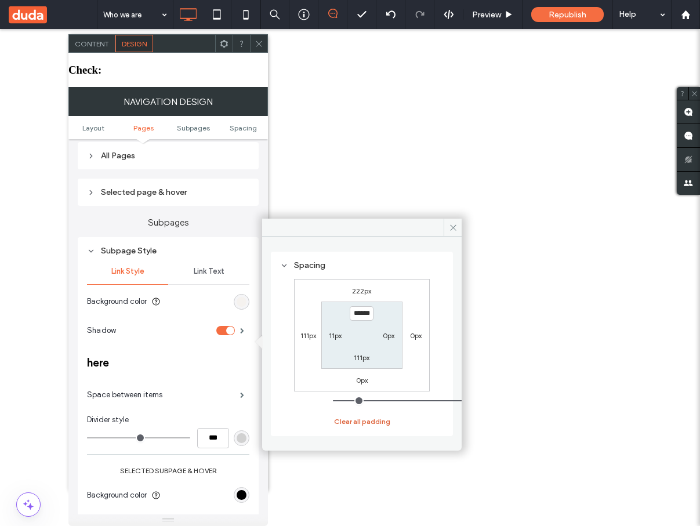
click at [358, 417] on button "Clear all padding" at bounding box center [362, 422] width 56 height 14
type input "***"
type input "*"
click at [453, 227] on use at bounding box center [453, 228] width 6 height 6
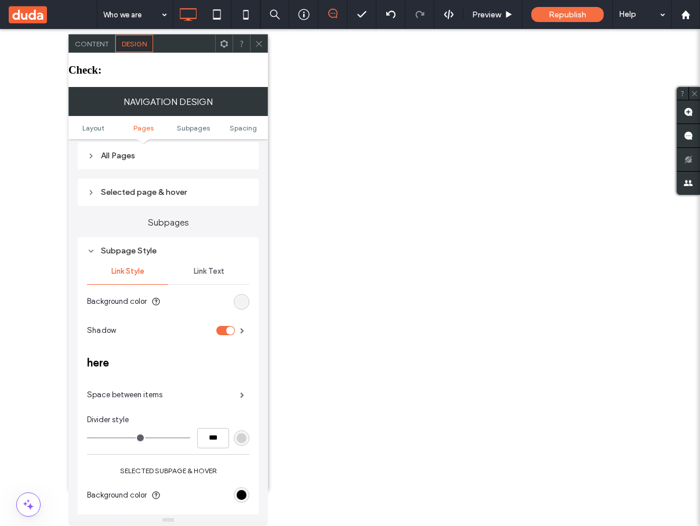
click at [215, 356] on h3 "here" at bounding box center [168, 362] width 162 height 13
click at [155, 292] on section "Background color" at bounding box center [168, 301] width 162 height 29
click at [154, 246] on div "Subpage Style" at bounding box center [168, 251] width 162 height 10
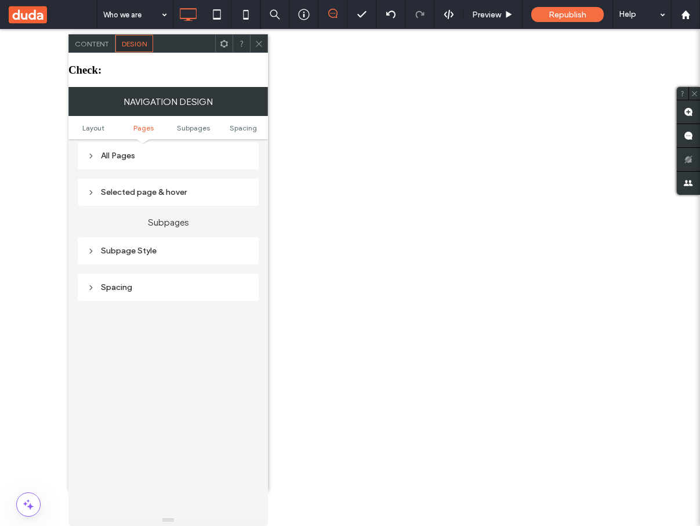
click at [146, 246] on div "Subpage Style" at bounding box center [168, 251] width 162 height 10
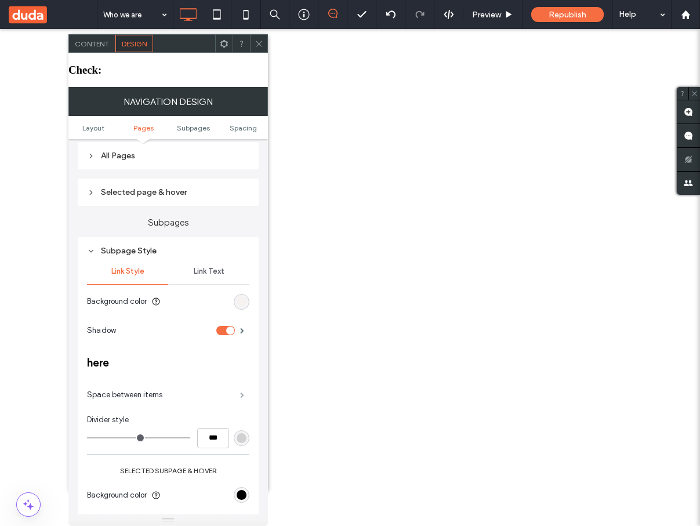
click at [240, 392] on span at bounding box center [242, 395] width 4 height 6
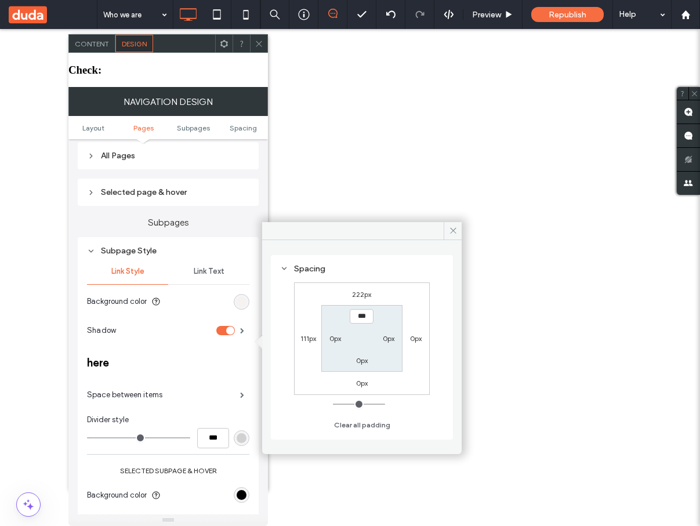
click at [303, 345] on div "222px 0px 0px 111px *** 0px 0px 0px" at bounding box center [362, 339] width 136 height 113
click at [303, 341] on label "111px" at bounding box center [309, 338] width 16 height 9
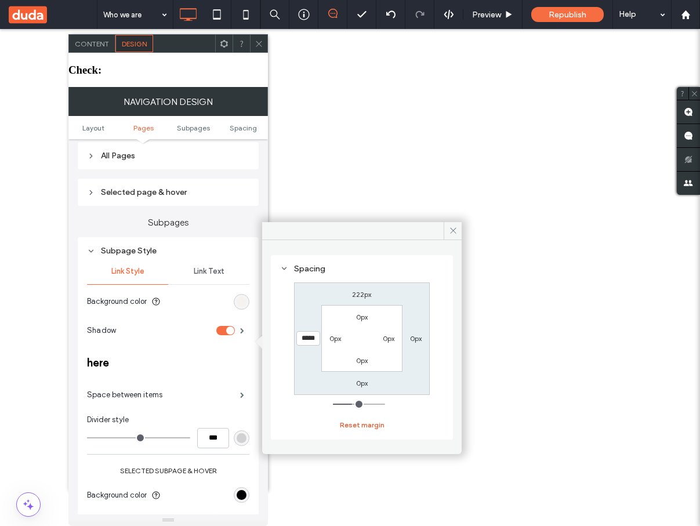
click at [364, 424] on button "Reset margin" at bounding box center [362, 425] width 45 height 14
type input "*"
type input "***"
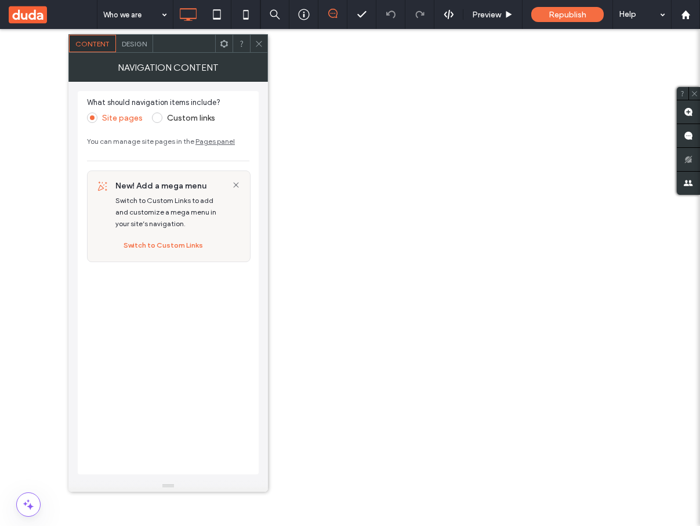
click at [133, 48] on span "Design" at bounding box center [134, 43] width 25 height 9
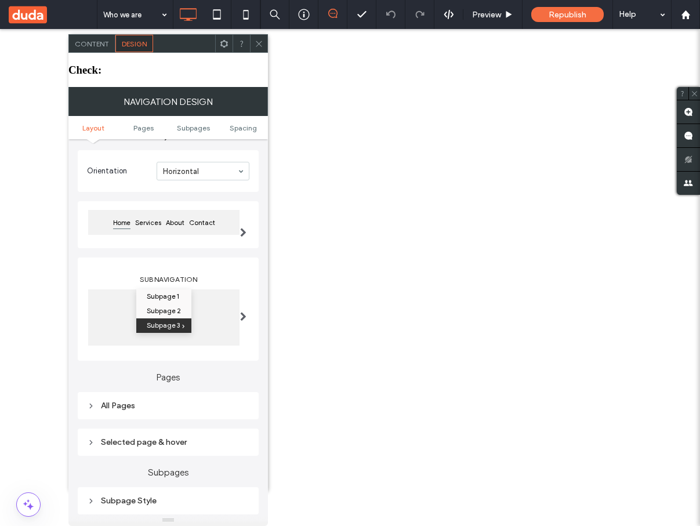
scroll to position [60, 0]
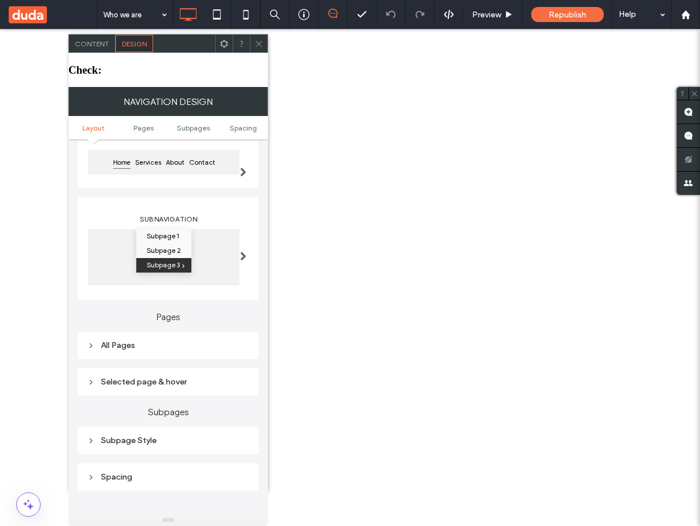
click at [147, 436] on div "Subpage Style" at bounding box center [168, 441] width 162 height 10
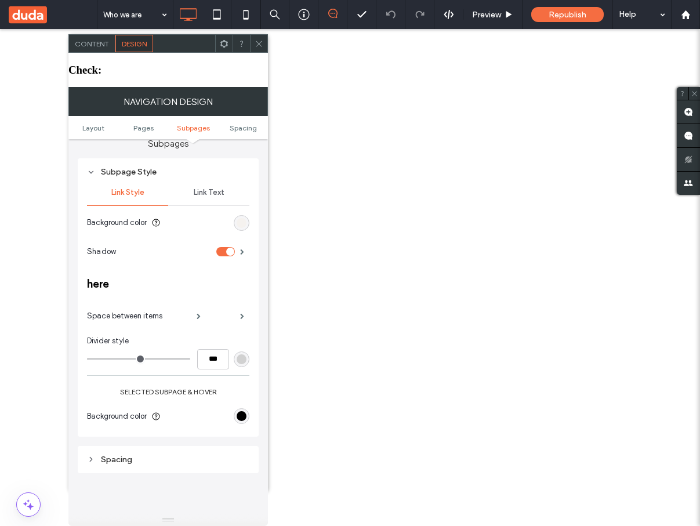
scroll to position [384, 0]
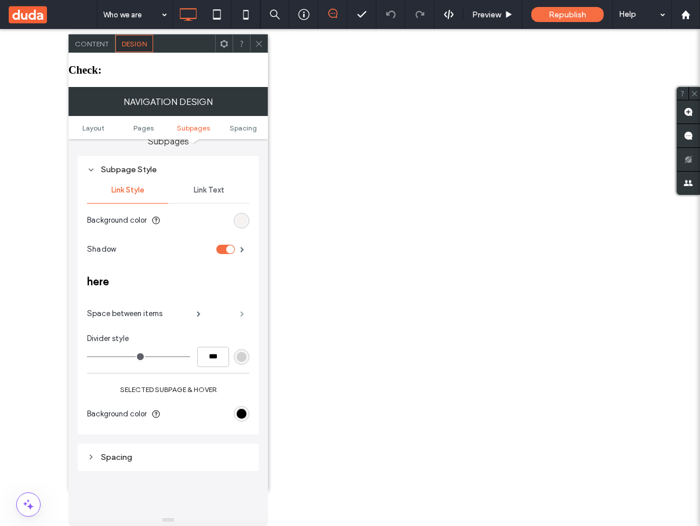
click at [244, 311] on span at bounding box center [242, 314] width 4 height 6
click at [198, 311] on span at bounding box center [199, 314] width 4 height 6
click at [242, 311] on span at bounding box center [242, 314] width 4 height 6
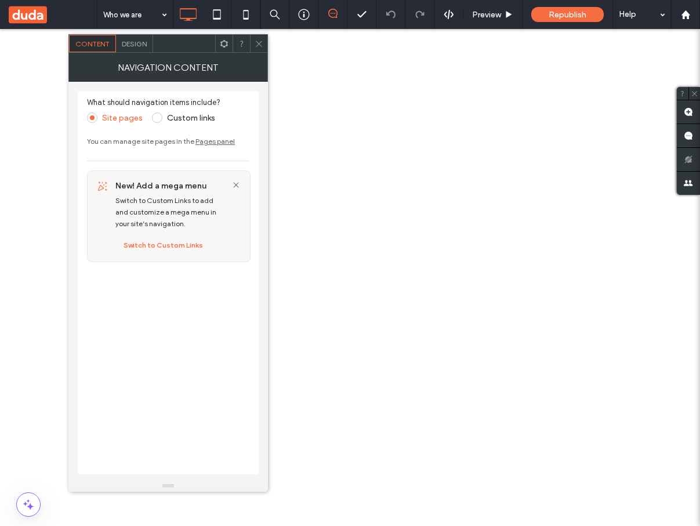
click at [146, 45] on span "Design" at bounding box center [134, 43] width 25 height 9
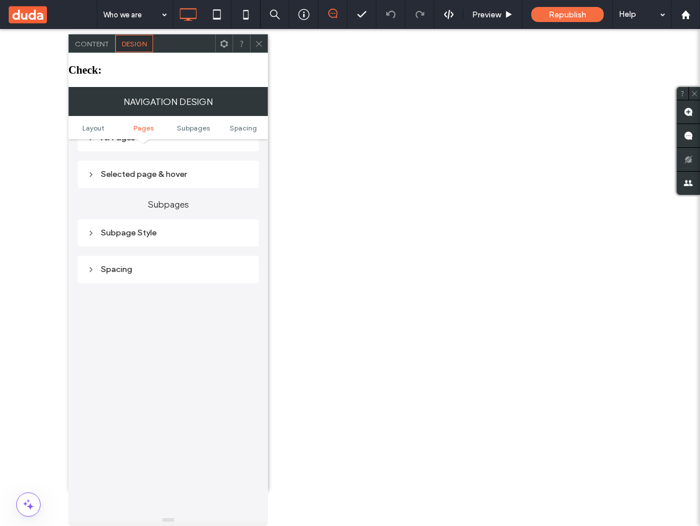
scroll to position [314, 0]
click at [154, 234] on div "Subpage Style" at bounding box center [168, 239] width 162 height 10
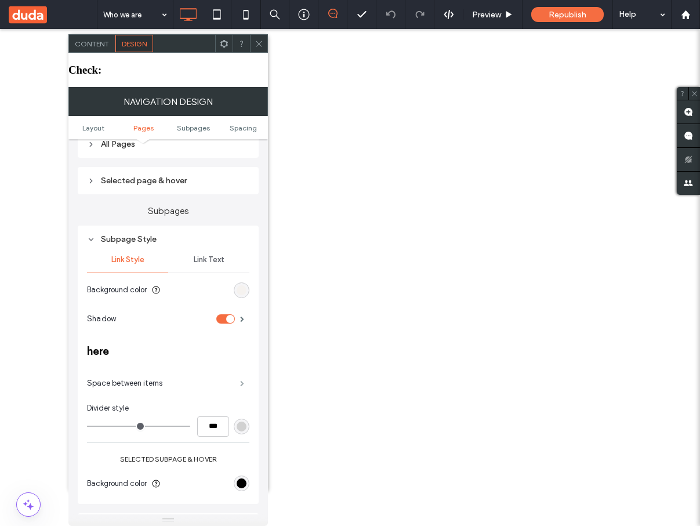
click at [244, 381] on span at bounding box center [242, 384] width 4 height 6
click at [240, 381] on span at bounding box center [242, 384] width 4 height 6
click at [161, 369] on div "Space between items" at bounding box center [168, 383] width 162 height 29
click at [156, 378] on span "Space between items" at bounding box center [124, 384] width 75 height 12
click at [244, 381] on span at bounding box center [242, 384] width 4 height 6
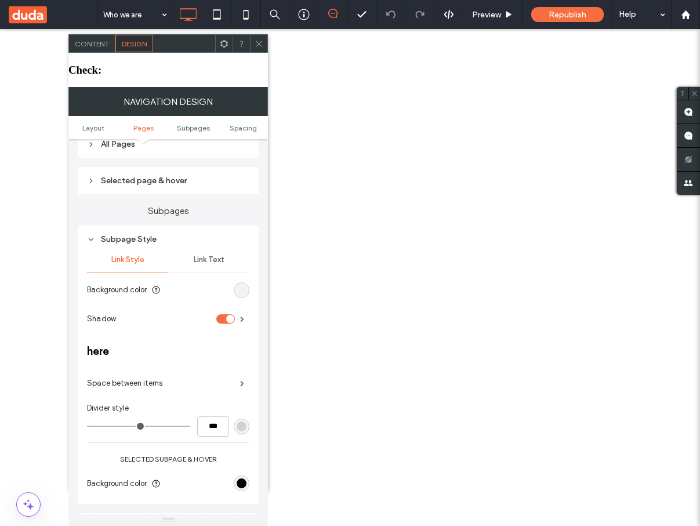
click at [198, 369] on div "Space between items" at bounding box center [168, 383] width 162 height 29
click at [153, 378] on span "Space between items" at bounding box center [124, 384] width 75 height 12
click at [240, 381] on span at bounding box center [242, 384] width 4 height 6
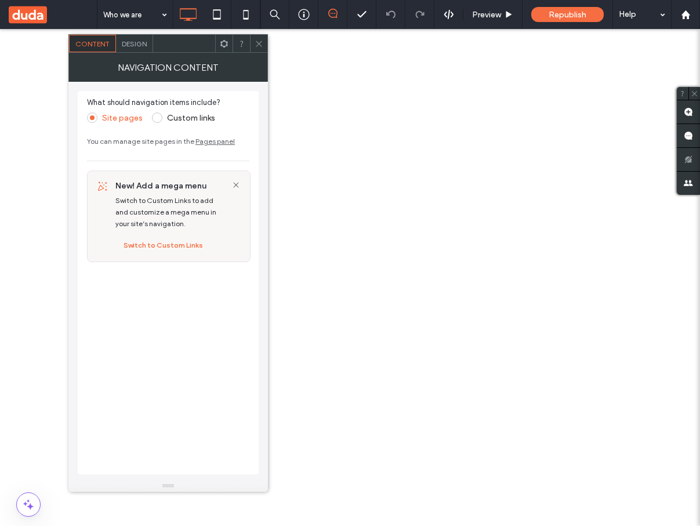
click at [138, 49] on div "Design" at bounding box center [134, 43] width 37 height 17
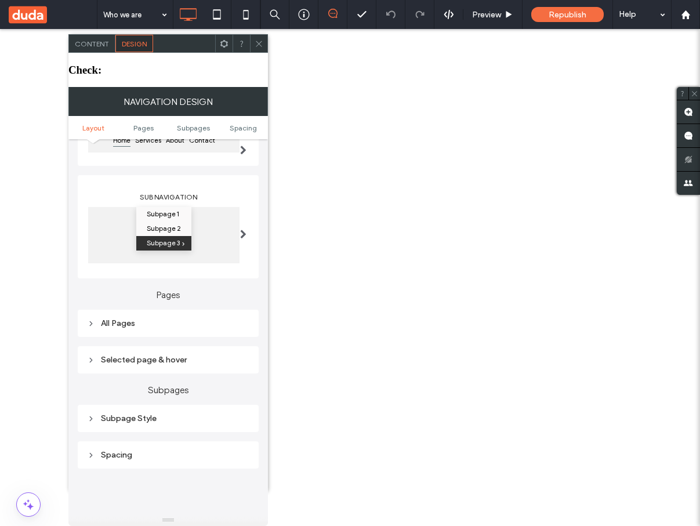
scroll to position [166, 0]
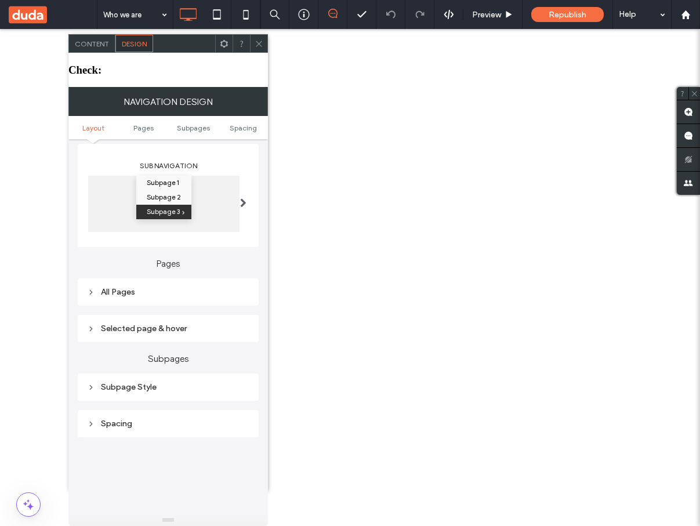
click at [197, 380] on div "Subpage Style" at bounding box center [168, 388] width 162 height 16
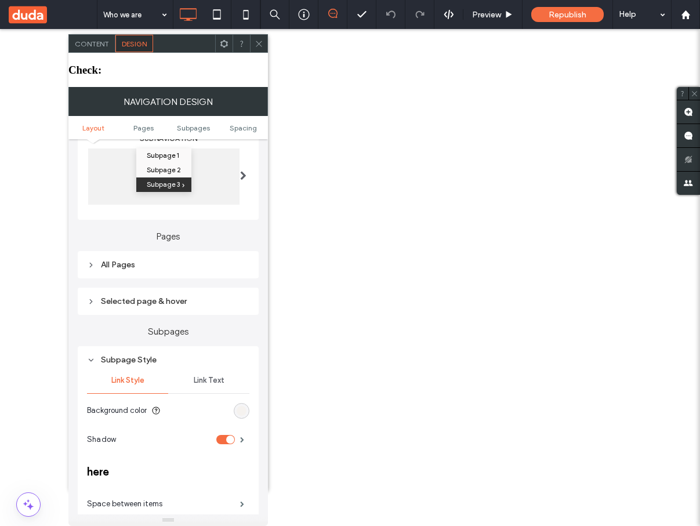
scroll to position [198, 0]
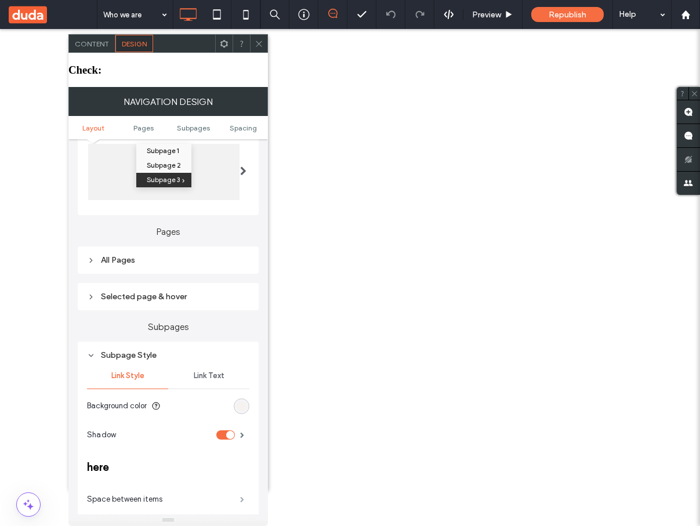
click at [241, 497] on span at bounding box center [242, 500] width 4 height 6
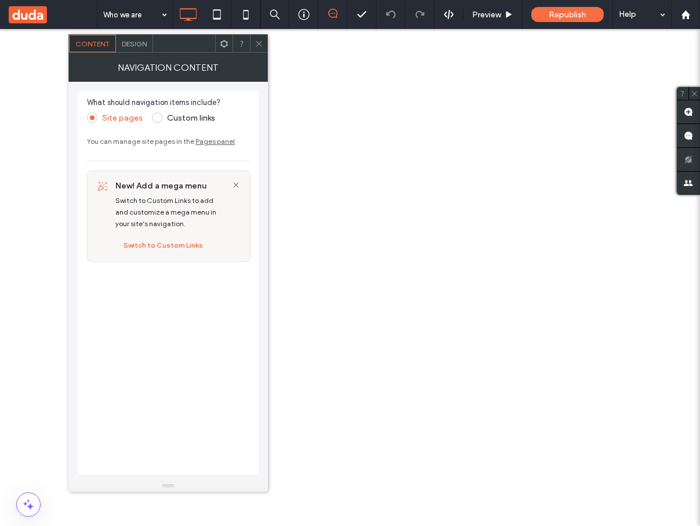
click at [133, 38] on div "Design" at bounding box center [134, 43] width 37 height 17
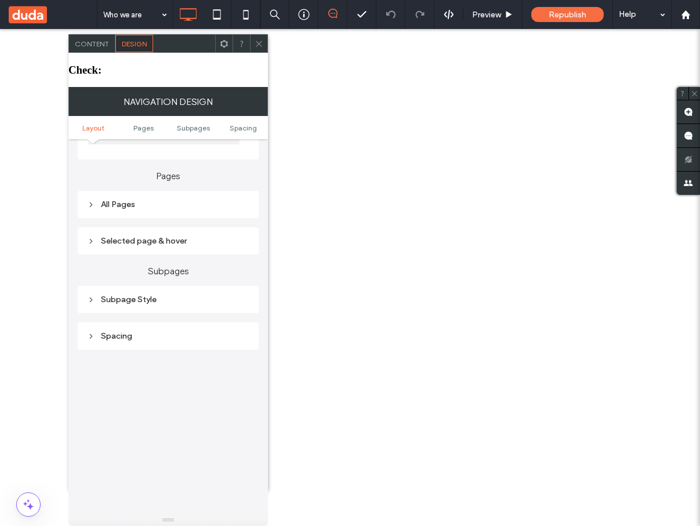
scroll to position [245, 0]
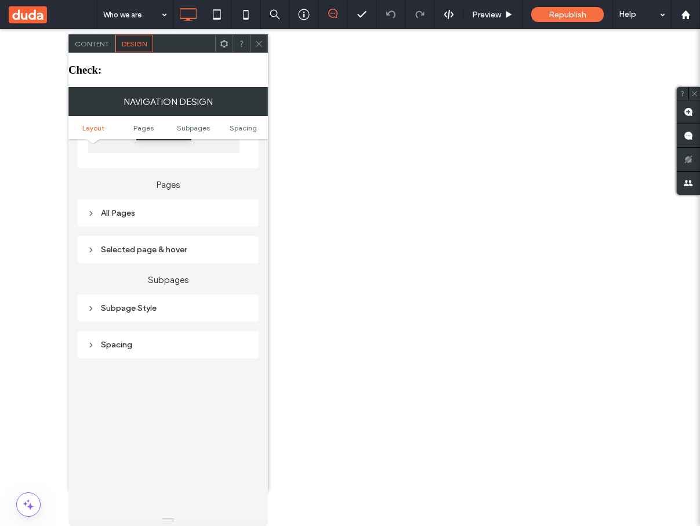
click at [167, 295] on div "Subpage Style" at bounding box center [168, 308] width 181 height 27
click at [166, 304] on div "Subpage Style" at bounding box center [168, 309] width 162 height 10
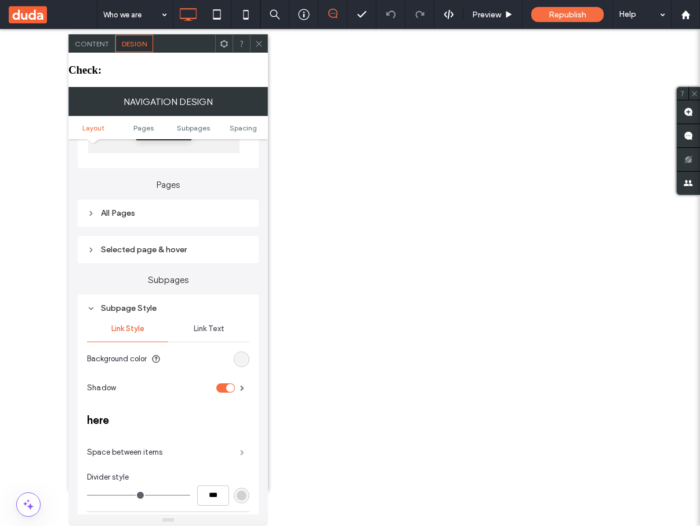
click at [242, 450] on span at bounding box center [242, 453] width 4 height 6
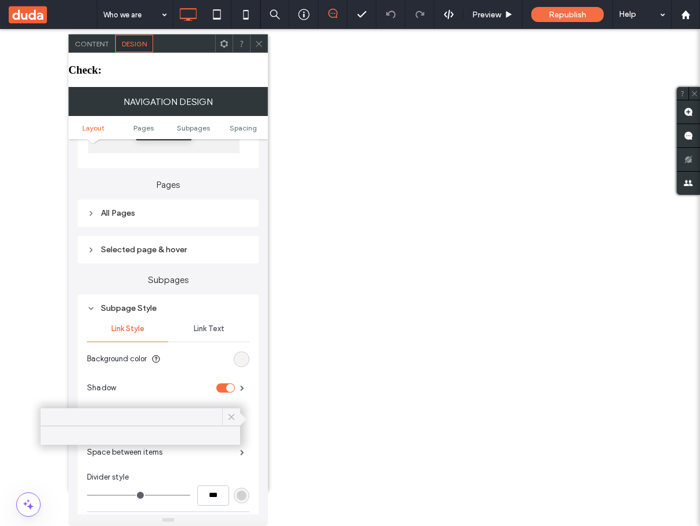
click at [230, 418] on use at bounding box center [232, 417] width 6 height 6
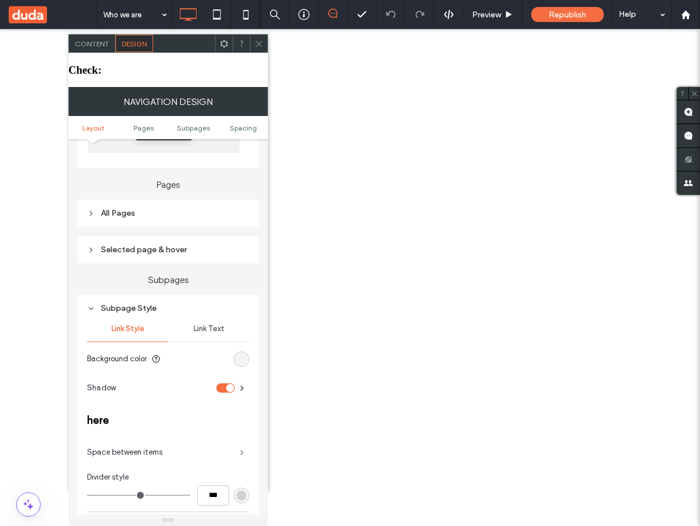
click at [240, 450] on span at bounding box center [242, 453] width 4 height 6
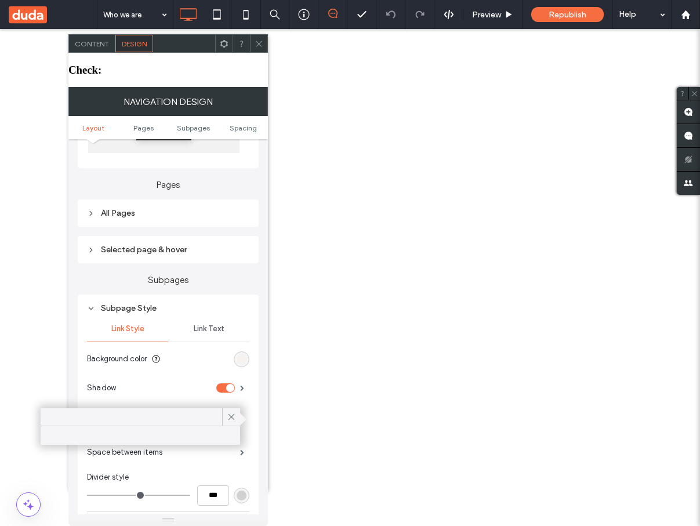
click at [188, 440] on div at bounding box center [141, 436] width 200 height 19
click at [233, 418] on icon at bounding box center [231, 417] width 10 height 10
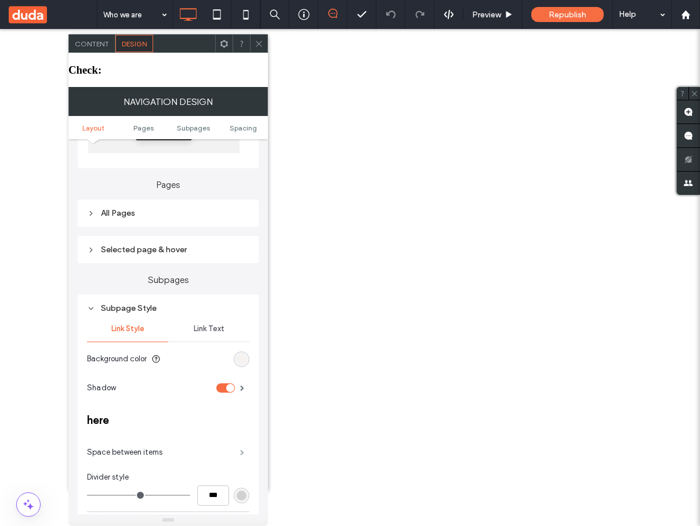
click at [241, 450] on span at bounding box center [242, 453] width 4 height 6
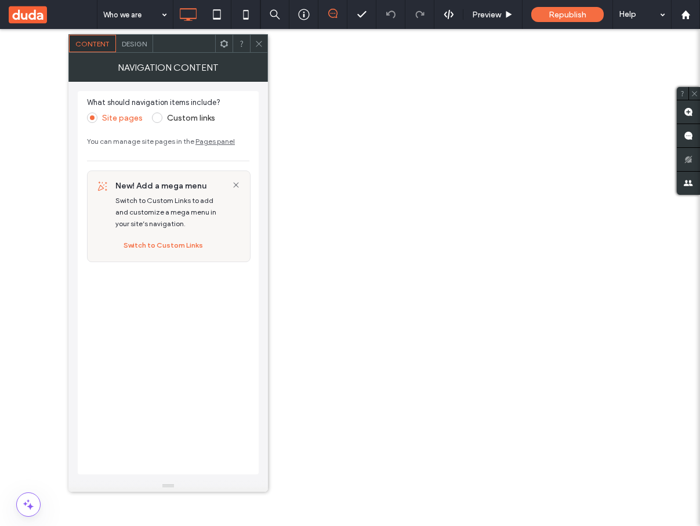
drag, startPoint x: 0, startPoint y: 0, endPoint x: 141, endPoint y: 48, distance: 148.8
click at [141, 48] on div "Design" at bounding box center [134, 43] width 37 height 17
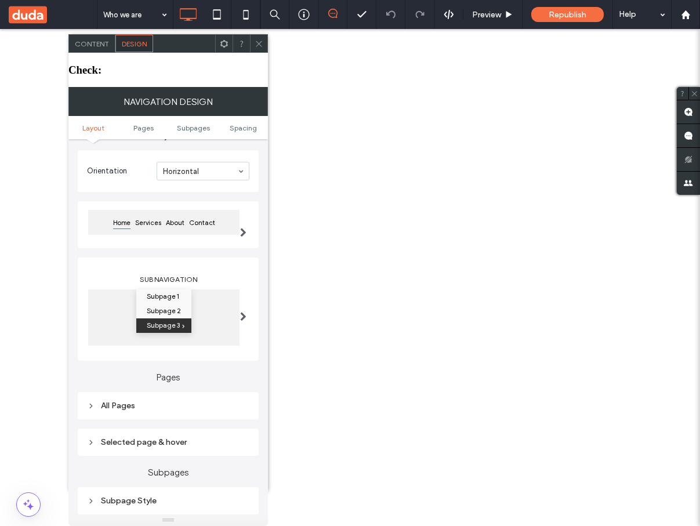
scroll to position [60, 0]
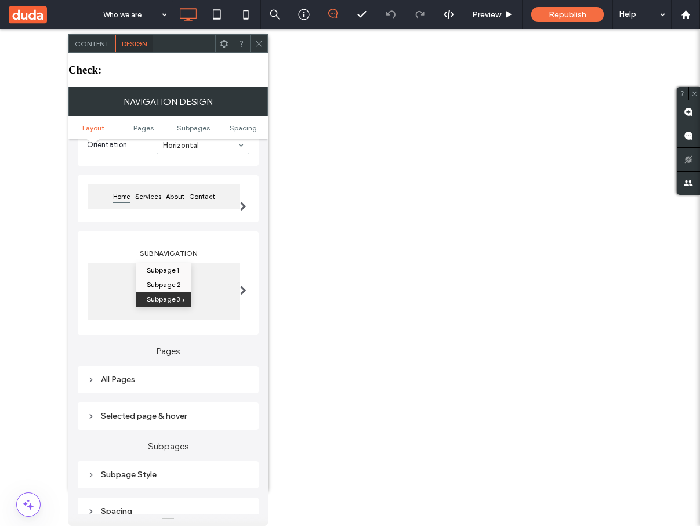
click at [178, 467] on div "Subpage Style" at bounding box center [168, 475] width 162 height 16
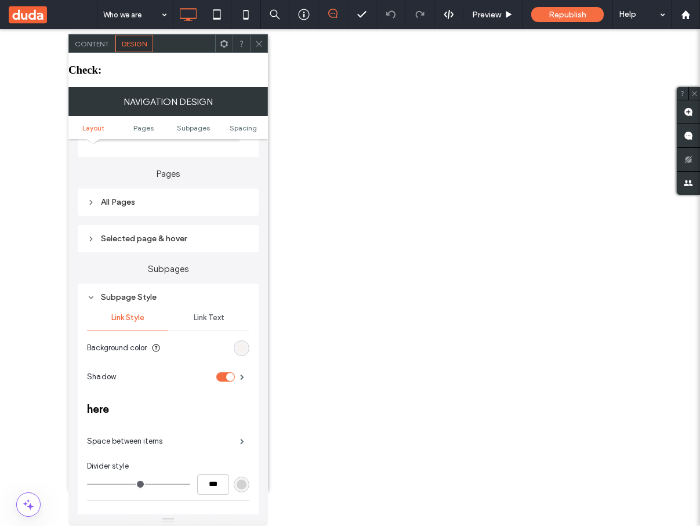
scroll to position [279, 0]
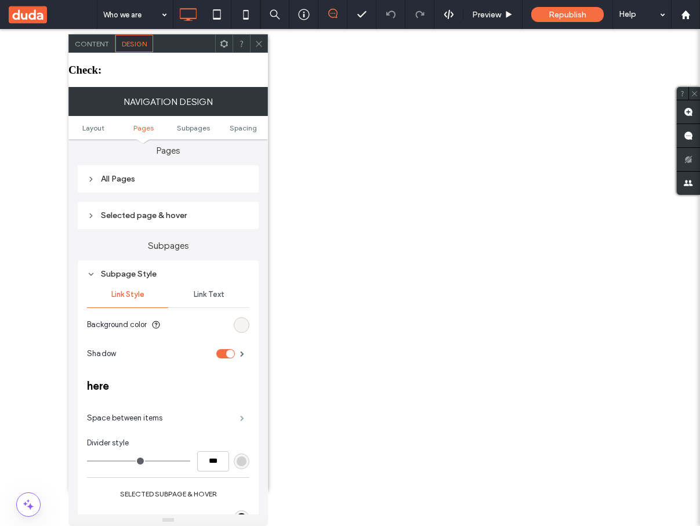
click at [244, 416] on span at bounding box center [242, 419] width 4 height 6
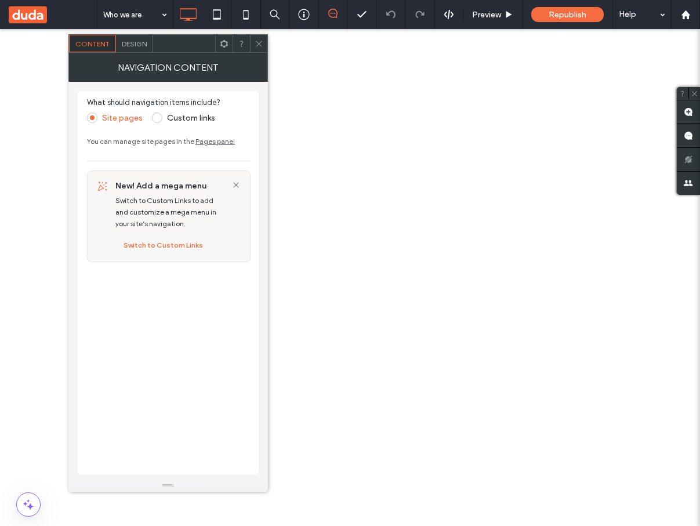
click at [131, 52] on div "Design" at bounding box center [134, 43] width 37 height 17
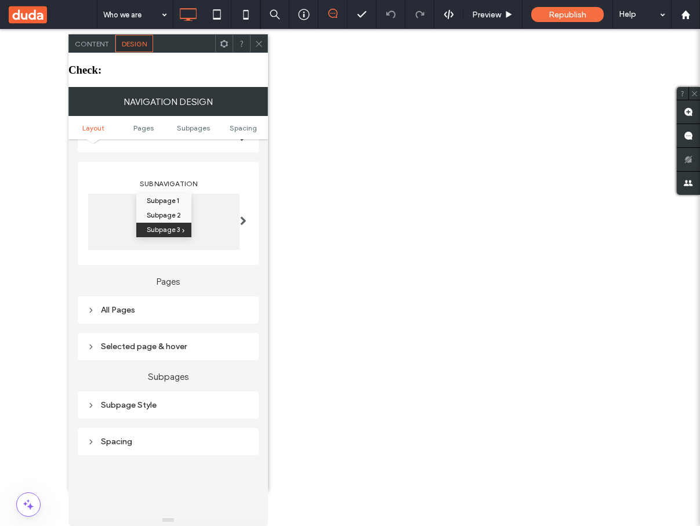
scroll to position [157, 0]
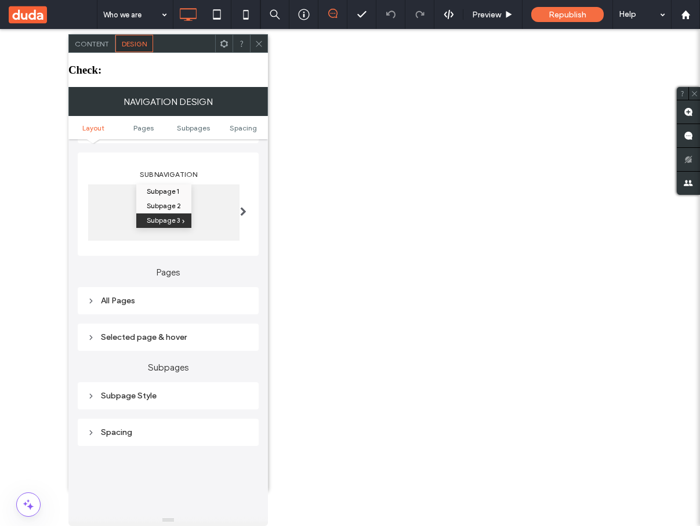
click at [143, 391] on div "Subpage Style" at bounding box center [168, 396] width 162 height 10
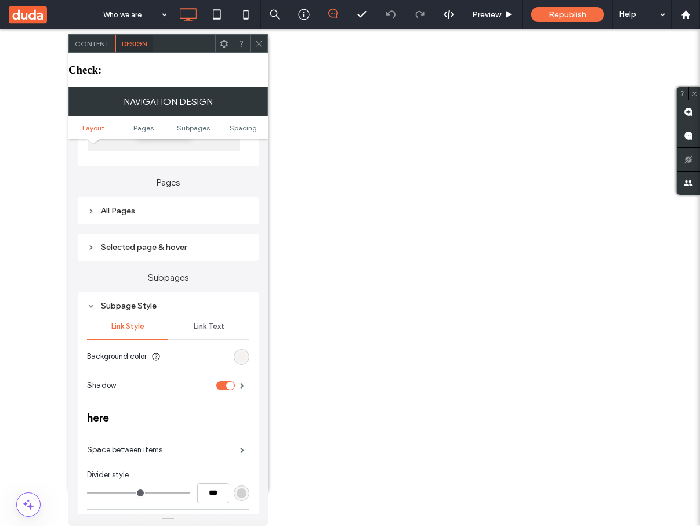
scroll to position [267, 0]
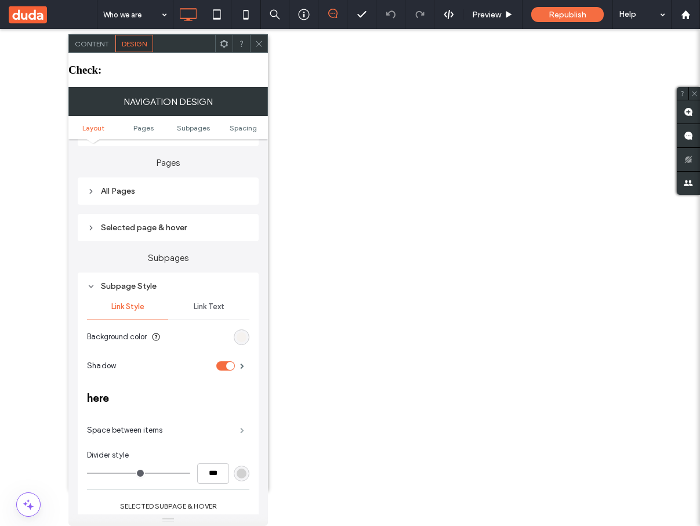
click at [240, 428] on span at bounding box center [242, 431] width 4 height 6
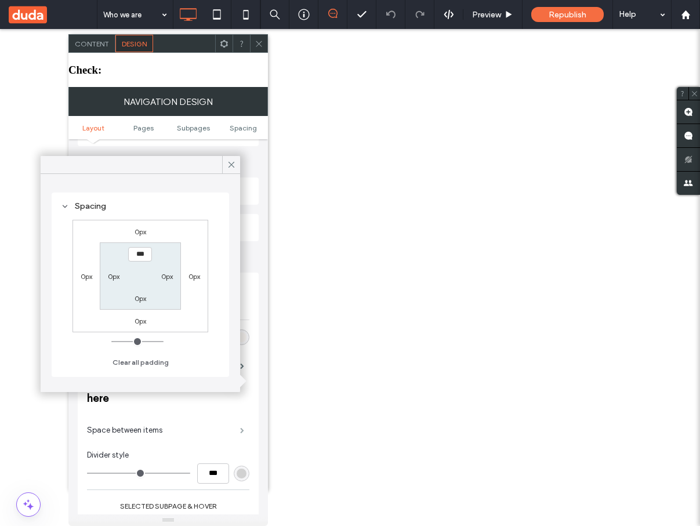
click at [244, 428] on span at bounding box center [242, 431] width 4 height 6
click at [236, 169] on icon at bounding box center [231, 165] width 10 height 10
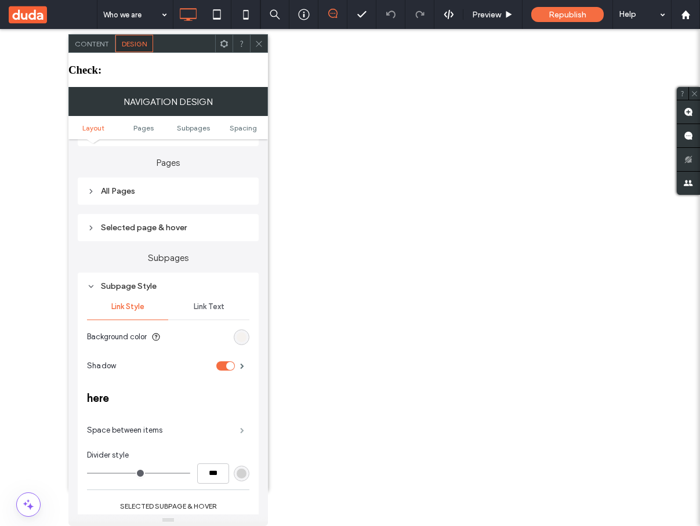
click at [242, 428] on span at bounding box center [242, 431] width 4 height 6
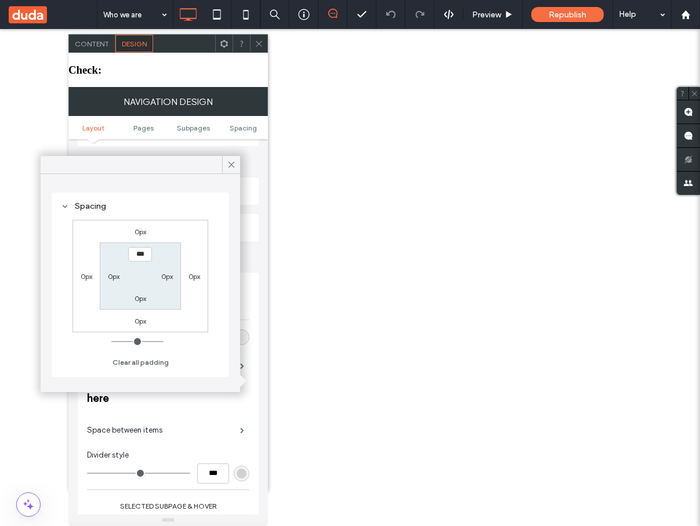
click at [140, 232] on label "0px" at bounding box center [141, 231] width 12 height 9
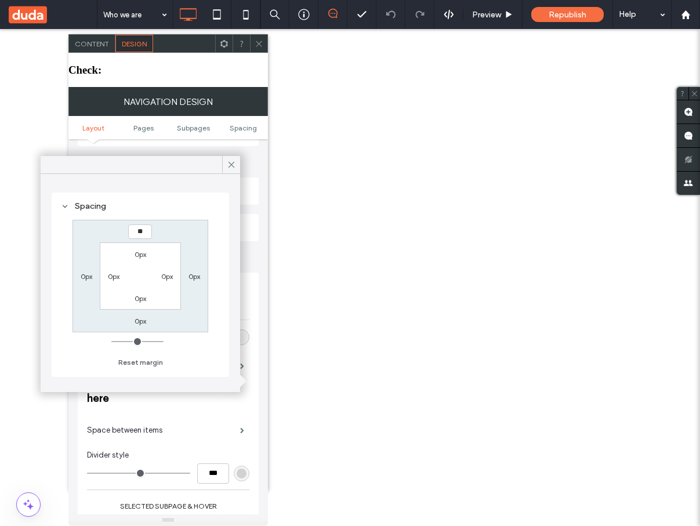
type input "**"
type input "****"
click at [114, 274] on label "0px" at bounding box center [114, 276] width 12 height 9
type input "*"
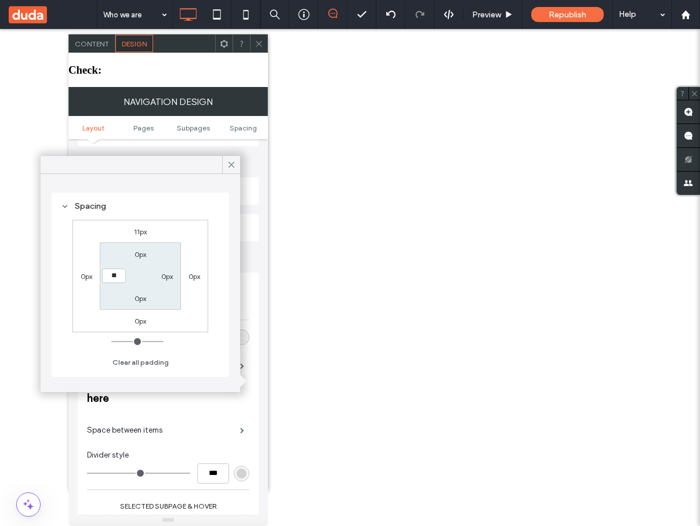
type input "**"
click at [110, 276] on input "****" at bounding box center [114, 276] width 24 height 15
drag, startPoint x: 113, startPoint y: 278, endPoint x: 103, endPoint y: 278, distance: 9.3
click at [103, 278] on input "****" at bounding box center [114, 276] width 24 height 15
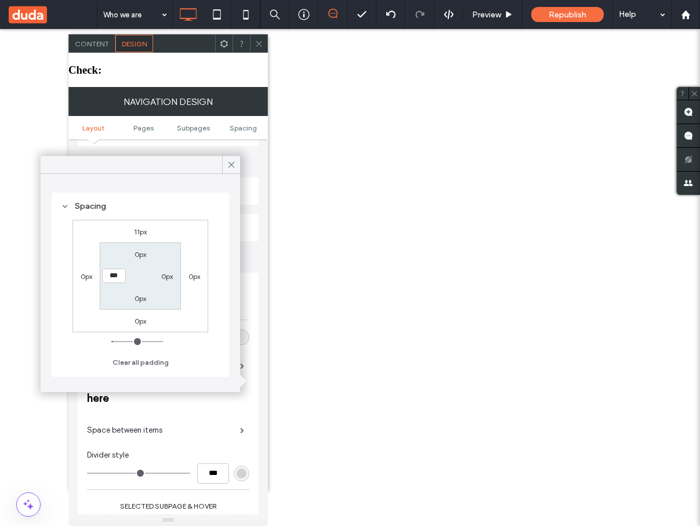
type input "***"
click at [169, 277] on label "0px" at bounding box center [167, 276] width 12 height 9
type input "*"
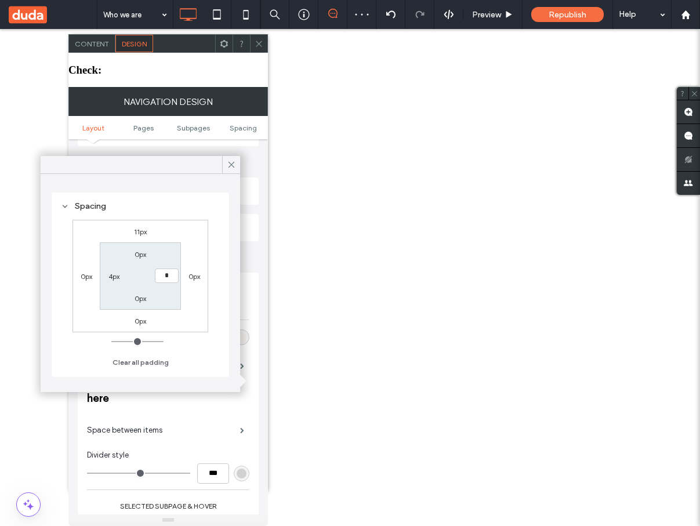
type input "***"
click at [237, 242] on div "Spacing 11px 0px 0px 0px 0px *** 0px 4px Clear all padding" at bounding box center [141, 283] width 200 height 218
click at [248, 242] on label "Subpages" at bounding box center [168, 252] width 181 height 22
click at [230, 162] on icon at bounding box center [231, 165] width 10 height 10
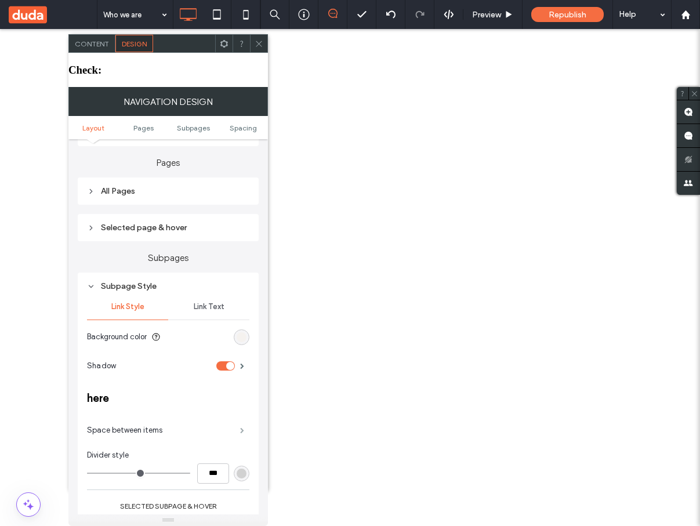
click at [244, 428] on span at bounding box center [242, 431] width 4 height 6
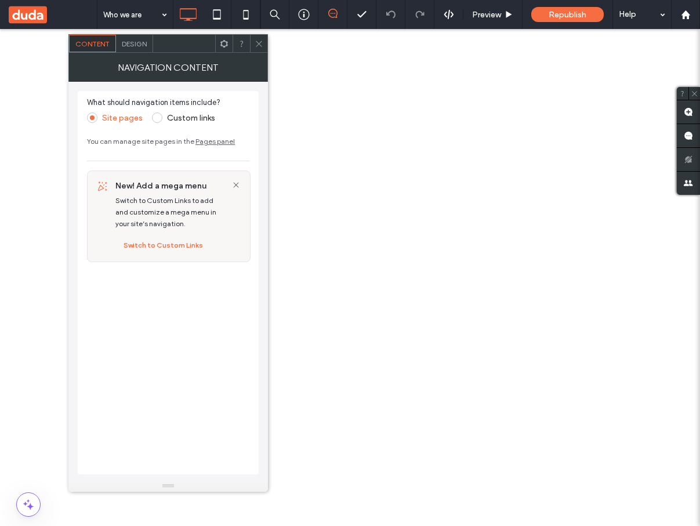
click at [143, 48] on div "Design" at bounding box center [134, 43] width 37 height 17
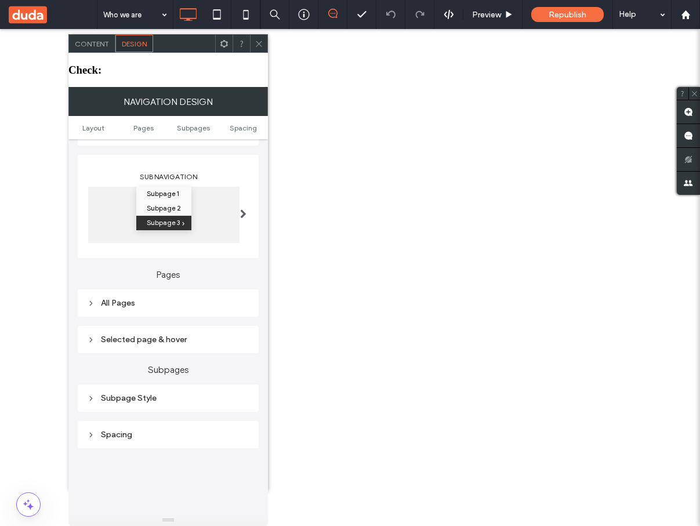
scroll to position [215, 0]
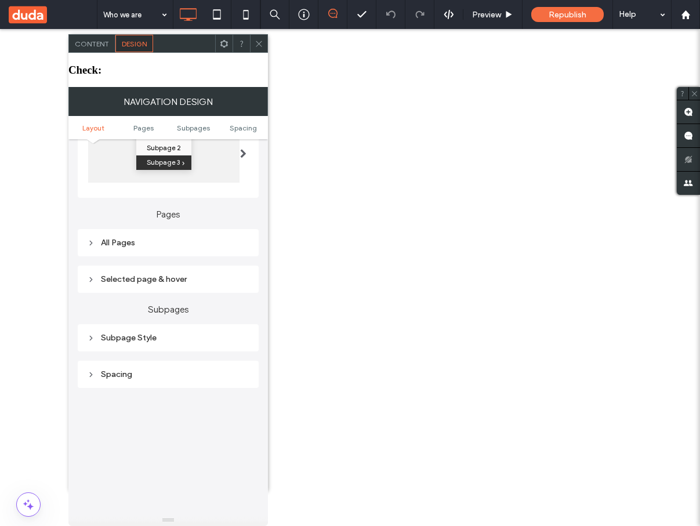
click at [171, 333] on div "Subpage Style" at bounding box center [168, 338] width 162 height 10
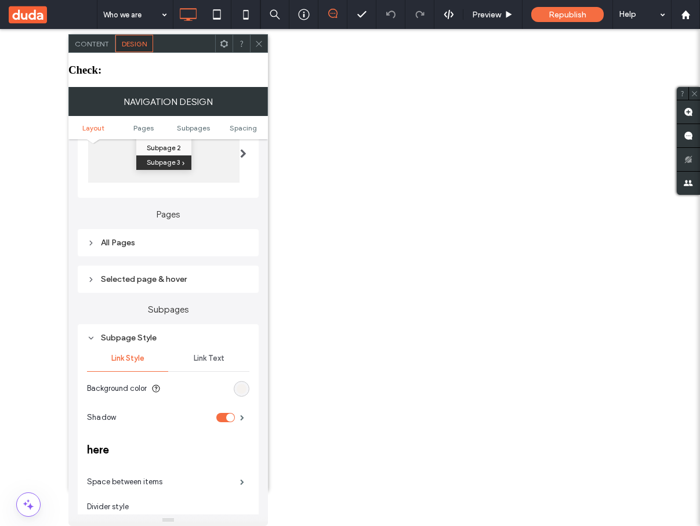
scroll to position [226, 0]
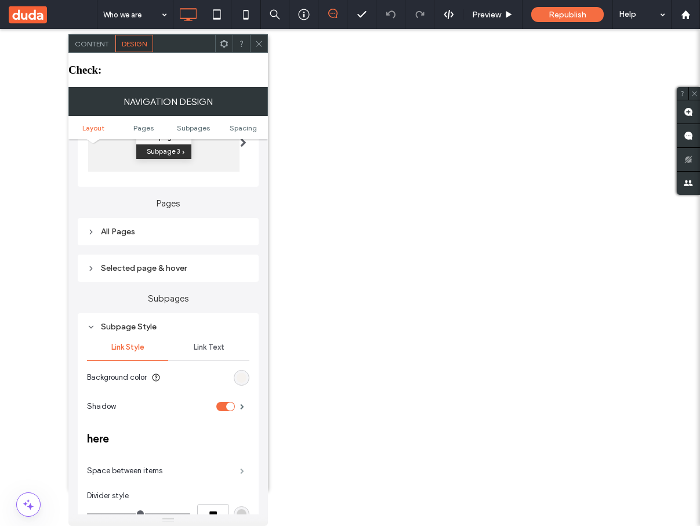
click at [243, 468] on span at bounding box center [242, 471] width 4 height 6
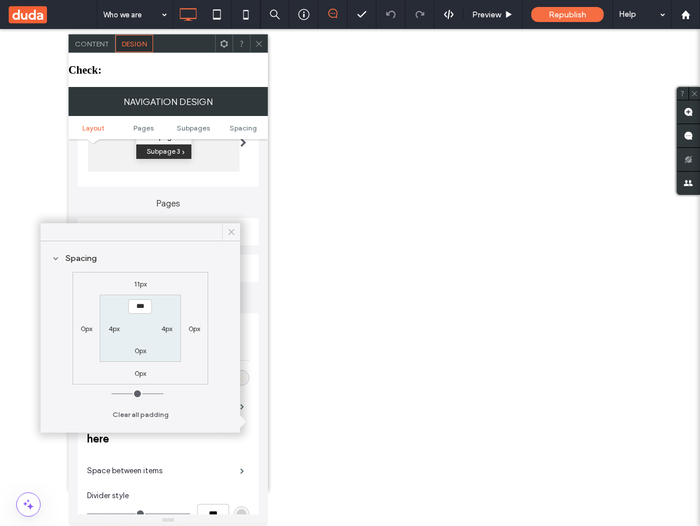
click at [234, 234] on icon at bounding box center [231, 232] width 10 height 10
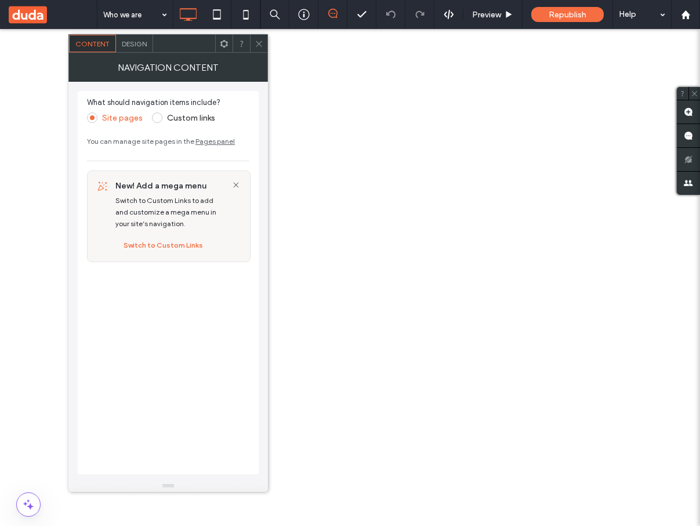
click at [134, 45] on span "Design" at bounding box center [134, 43] width 25 height 9
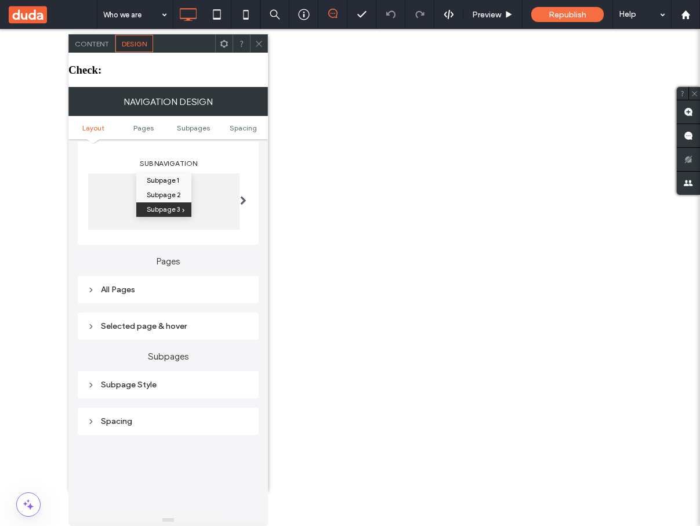
click at [187, 377] on div "Subpage Style" at bounding box center [168, 385] width 162 height 16
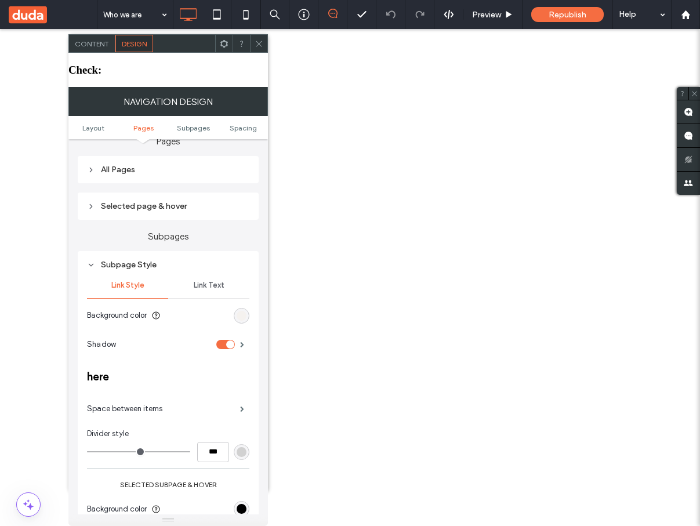
scroll to position [302, 0]
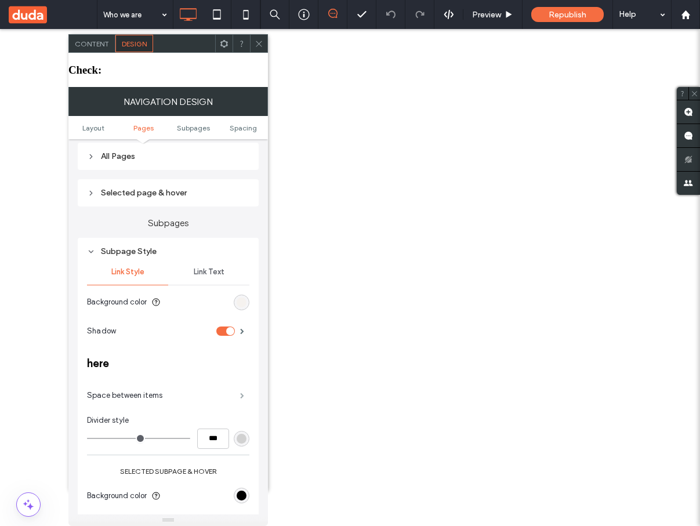
click at [244, 393] on span at bounding box center [242, 396] width 4 height 6
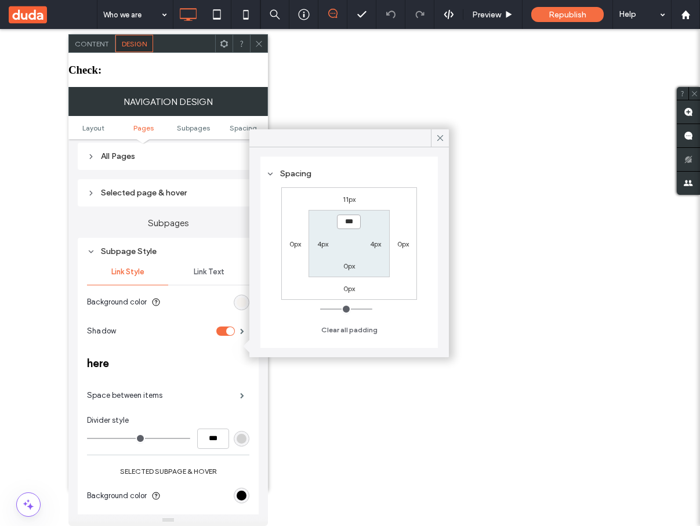
click at [356, 224] on input "***" at bounding box center [349, 222] width 24 height 15
type input "****"
type input "**"
click at [432, 197] on div "Spacing 11px 0px 0px 0px **** 4px 0px 4px Clear all padding" at bounding box center [350, 253] width 178 height 192
click at [354, 219] on input "****" at bounding box center [349, 222] width 24 height 15
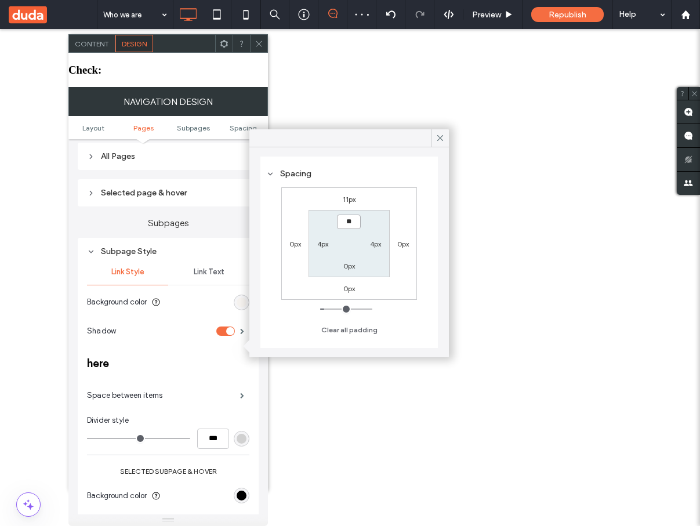
type input "****"
type input "**"
click at [440, 141] on icon at bounding box center [440, 138] width 10 height 10
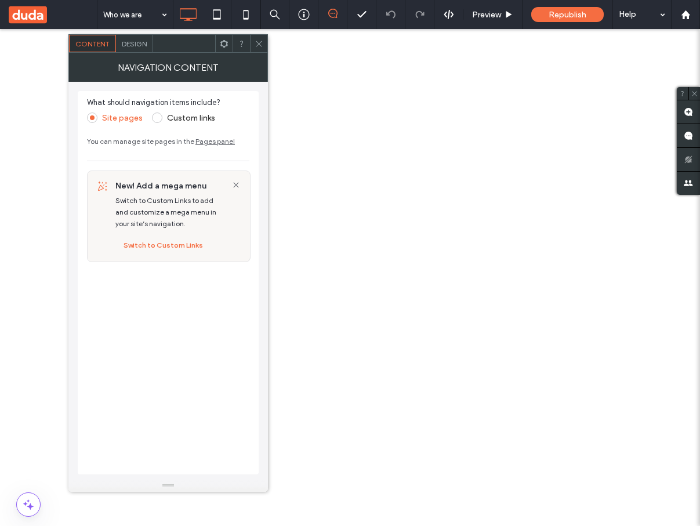
click at [133, 42] on span "Design" at bounding box center [134, 43] width 25 height 9
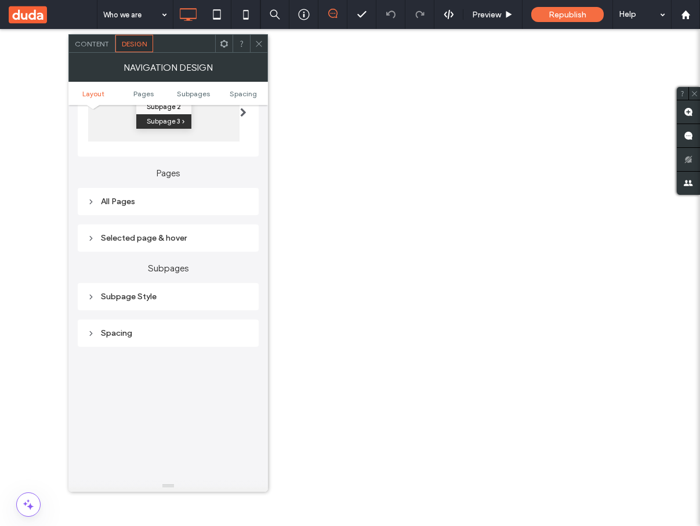
scroll to position [230, 0]
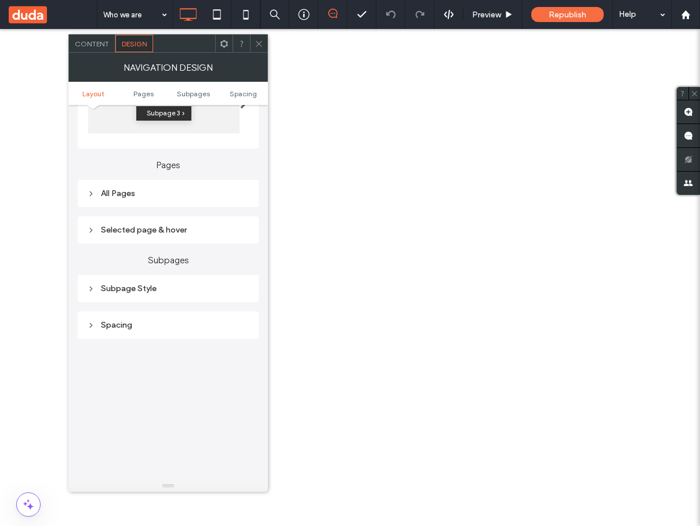
click at [143, 292] on div "Subpage Style" at bounding box center [168, 289] width 162 height 10
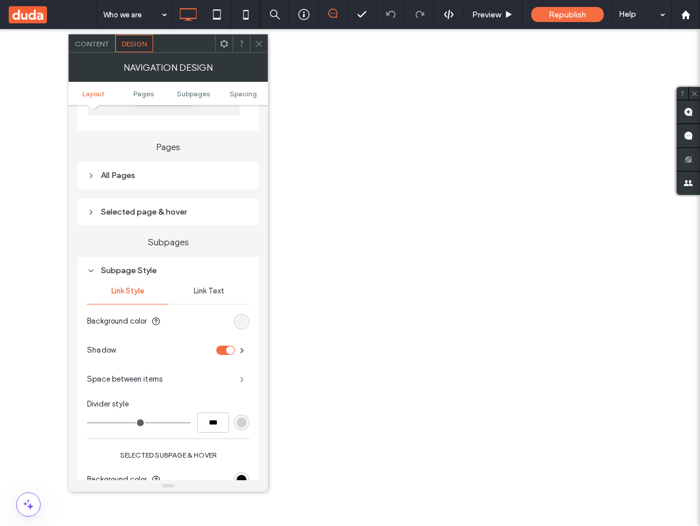
scroll to position [265, 0]
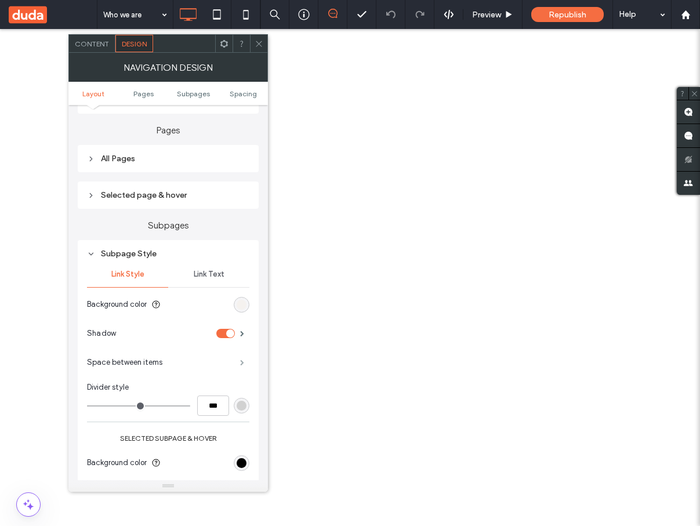
click at [242, 366] on span at bounding box center [242, 363] width 4 height 6
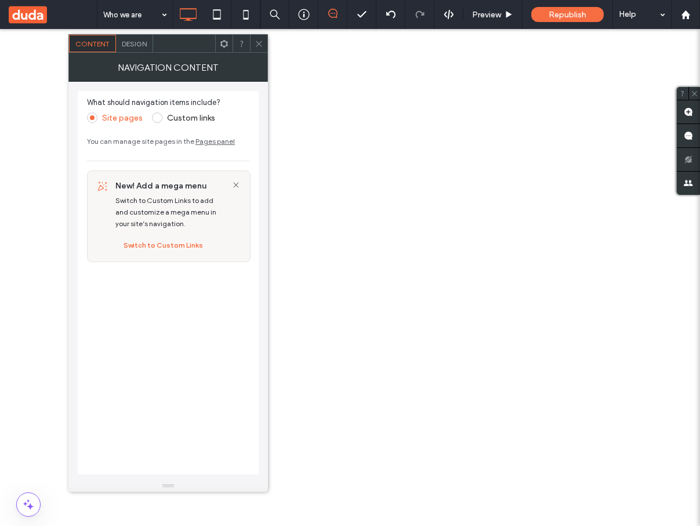
click at [141, 46] on span "Design" at bounding box center [134, 43] width 25 height 9
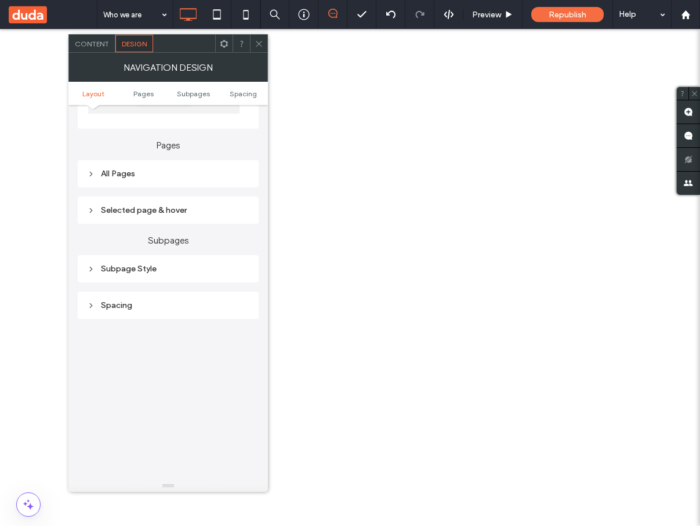
scroll to position [244, 0]
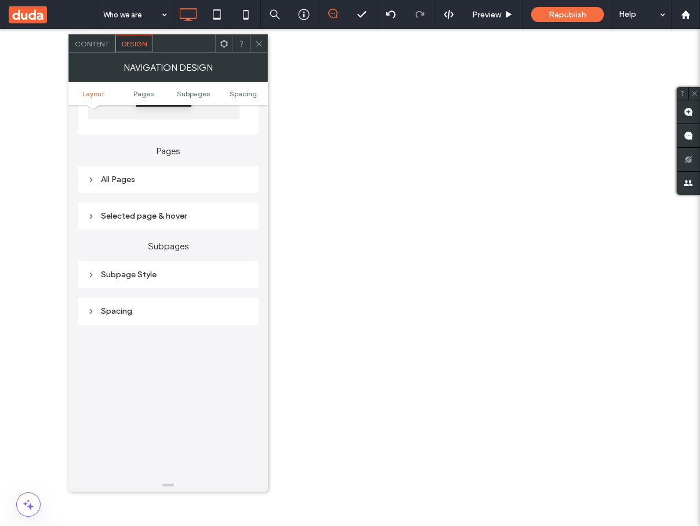
click at [165, 280] on div "Subpage Style" at bounding box center [168, 275] width 162 height 10
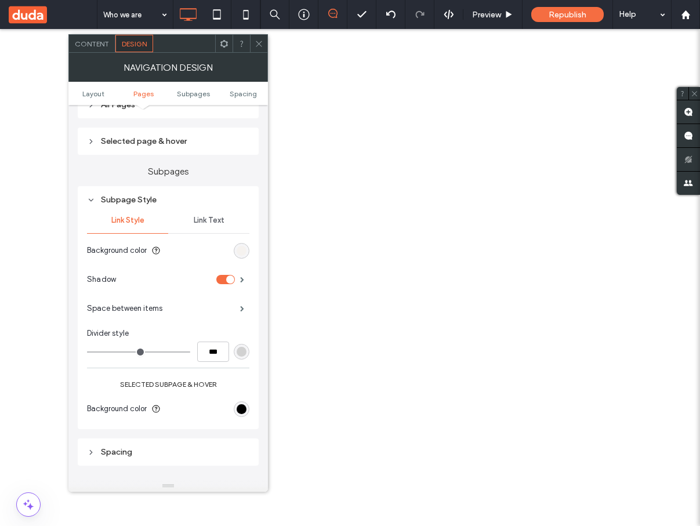
scroll to position [320, 0]
click at [241, 311] on span at bounding box center [242, 308] width 4 height 6
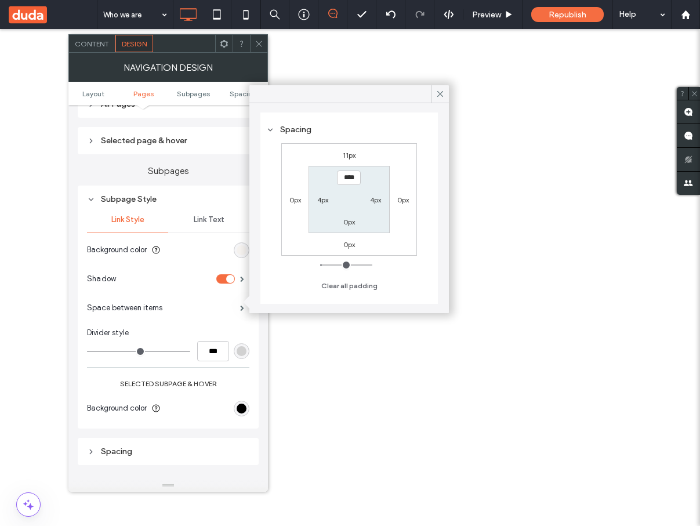
click at [259, 48] on icon at bounding box center [259, 43] width 9 height 9
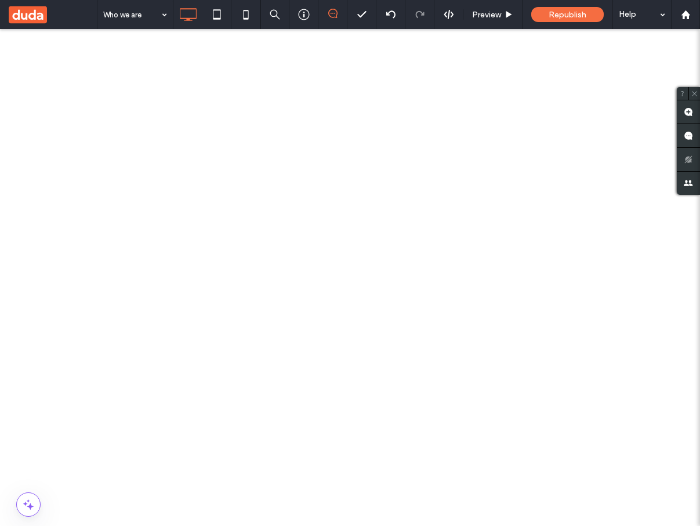
type input "*****"
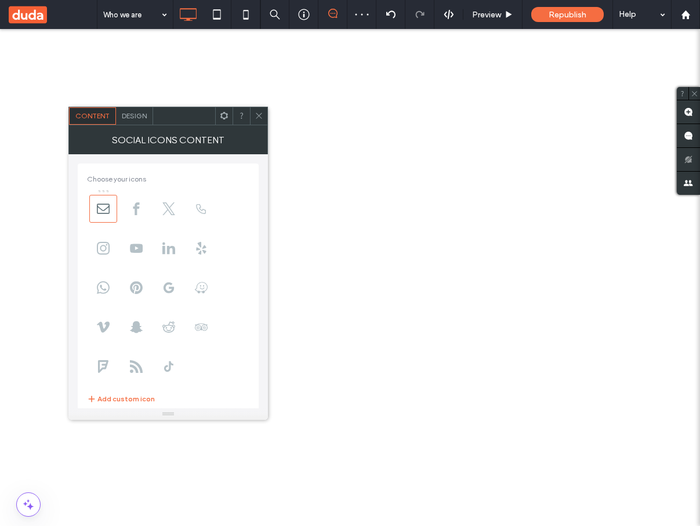
click at [139, 121] on div "Design" at bounding box center [134, 115] width 37 height 17
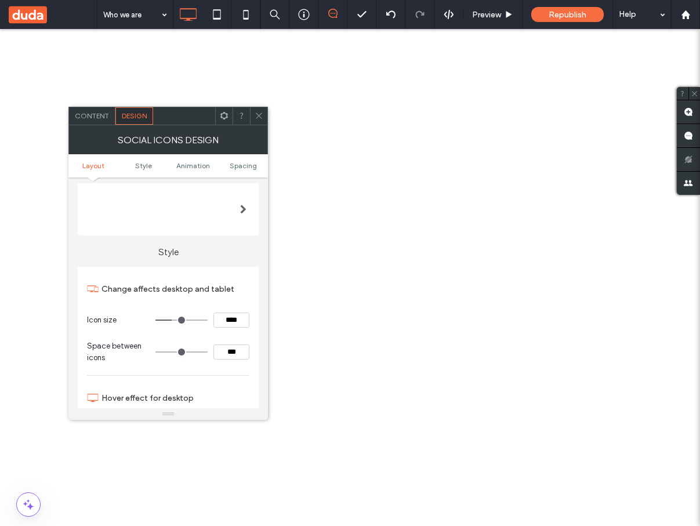
scroll to position [0, 0]
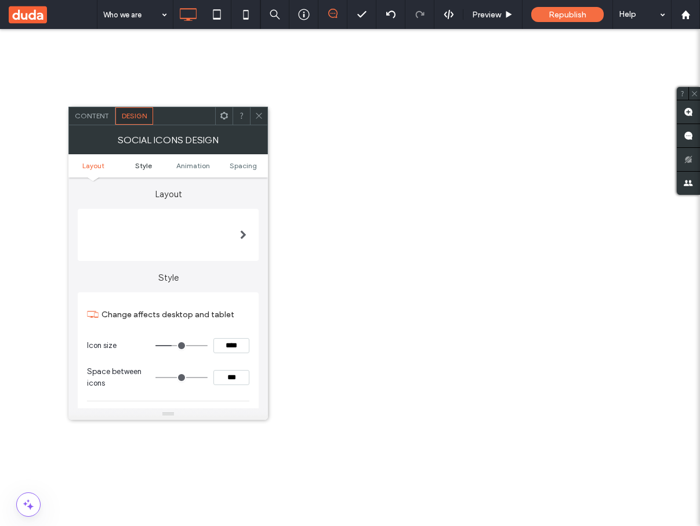
click at [140, 166] on span "Style" at bounding box center [143, 165] width 17 height 9
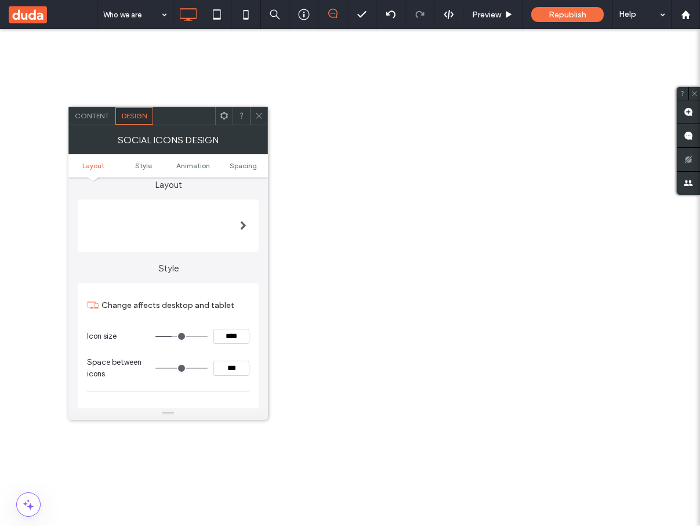
scroll to position [12, 0]
click at [244, 221] on span at bounding box center [243, 223] width 6 height 9
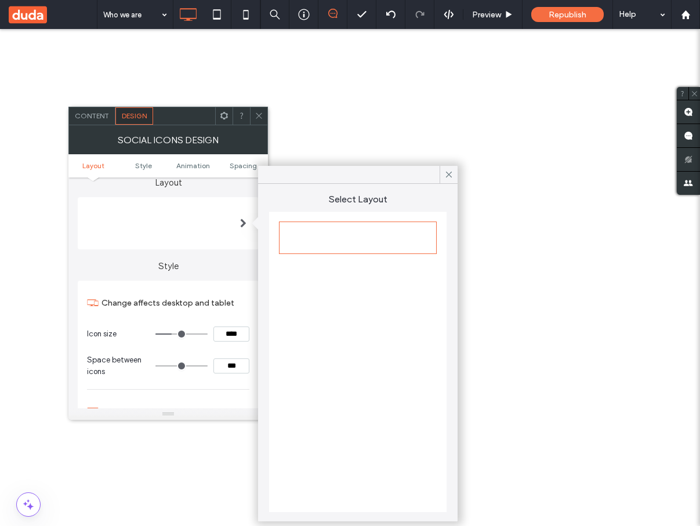
click at [299, 273] on div at bounding box center [358, 272] width 154 height 29
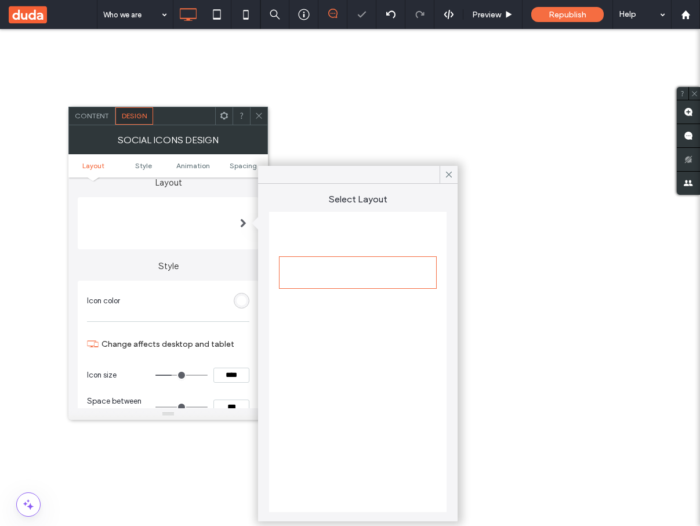
click at [217, 264] on label "Style" at bounding box center [168, 261] width 181 height 22
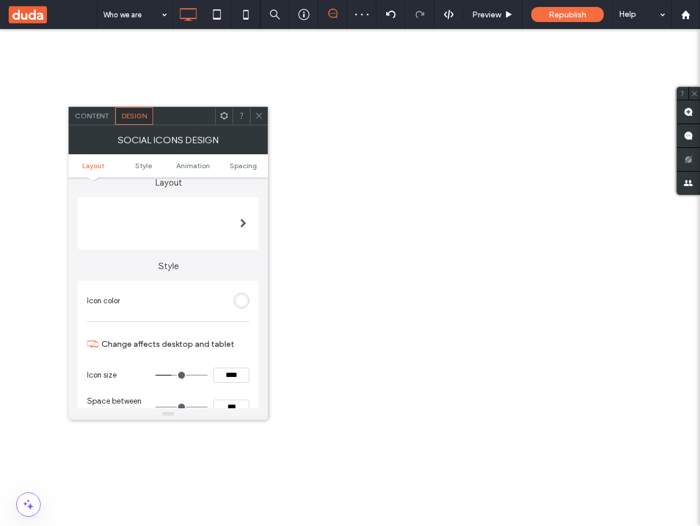
click at [245, 300] on div "rgb(255, 255, 255)" at bounding box center [242, 301] width 10 height 10
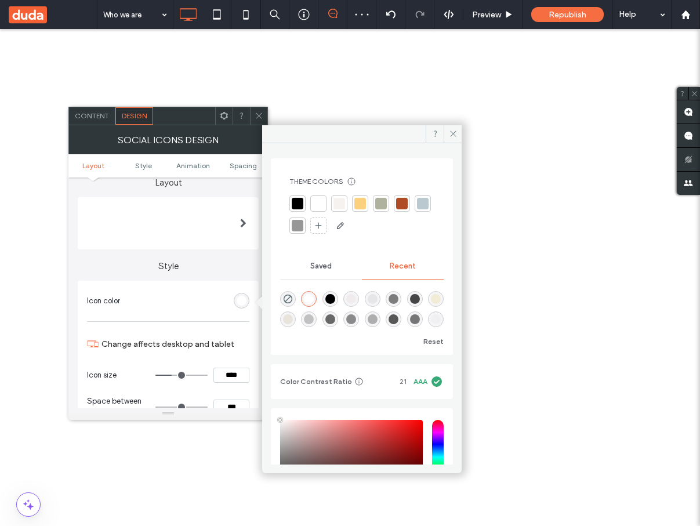
click at [232, 269] on label "Style" at bounding box center [168, 261] width 181 height 22
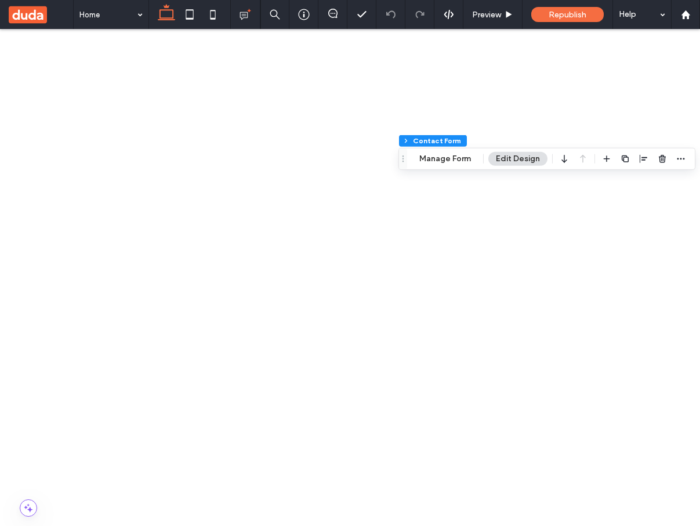
type input "*"
type input "***"
type input "*"
type input "***"
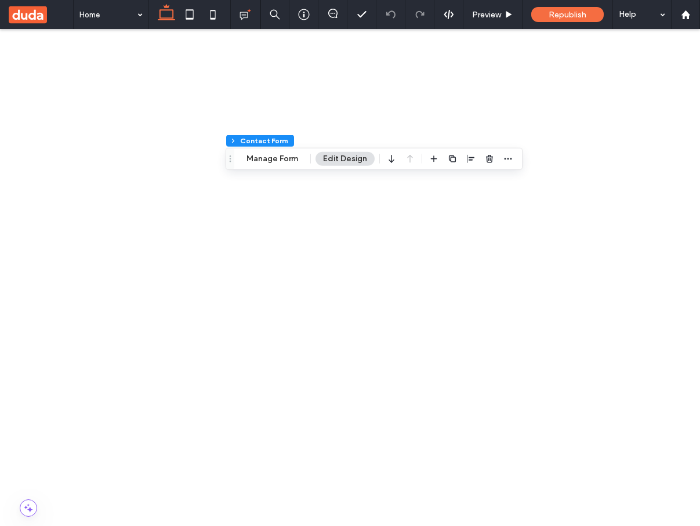
scroll to position [0, 173]
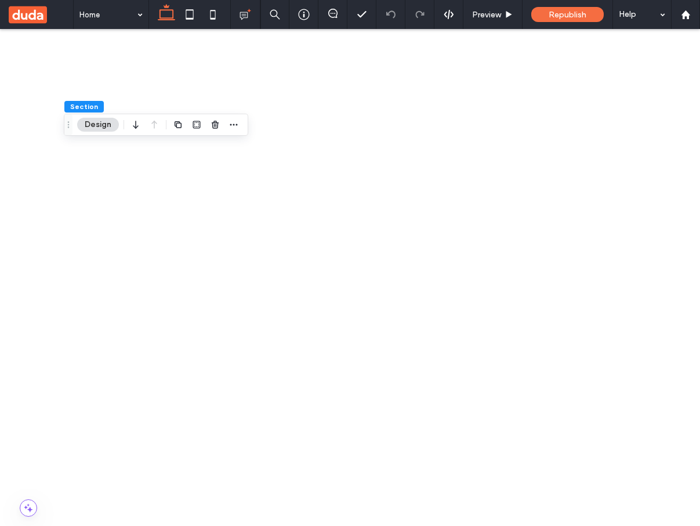
scroll to position [62, 0]
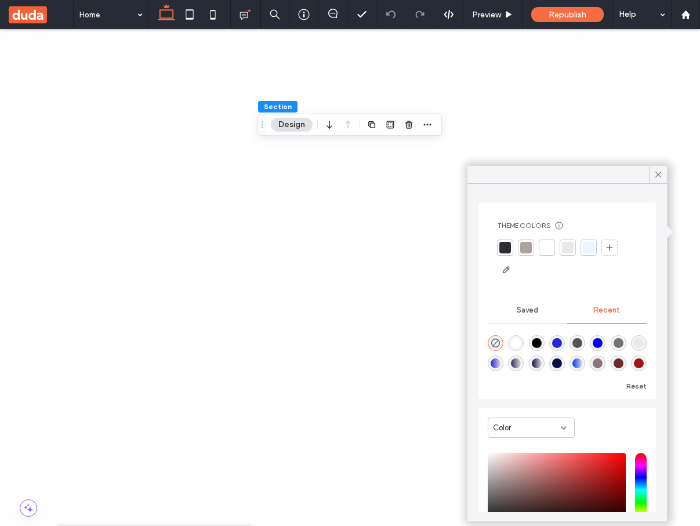
click at [532, 302] on div "Saved" at bounding box center [528, 311] width 80 height 26
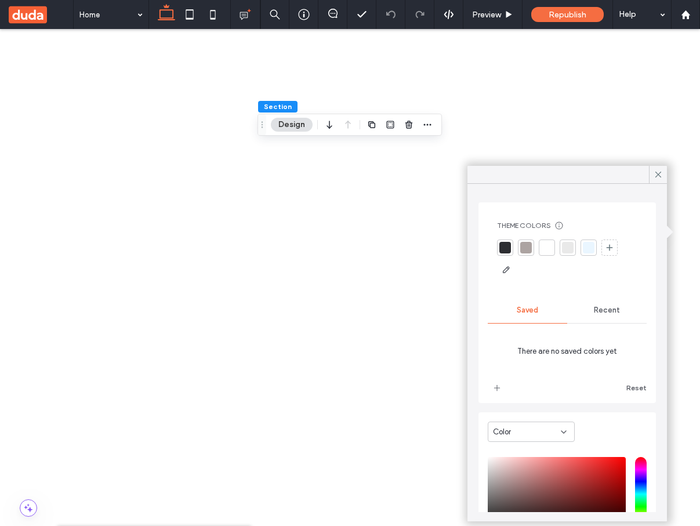
click at [604, 311] on span "Recent" at bounding box center [607, 310] width 26 height 9
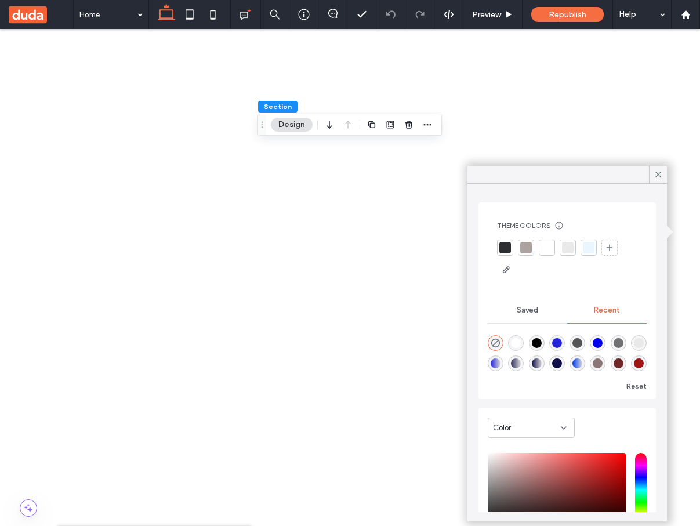
click at [529, 309] on span "Saved" at bounding box center [527, 310] width 21 height 9
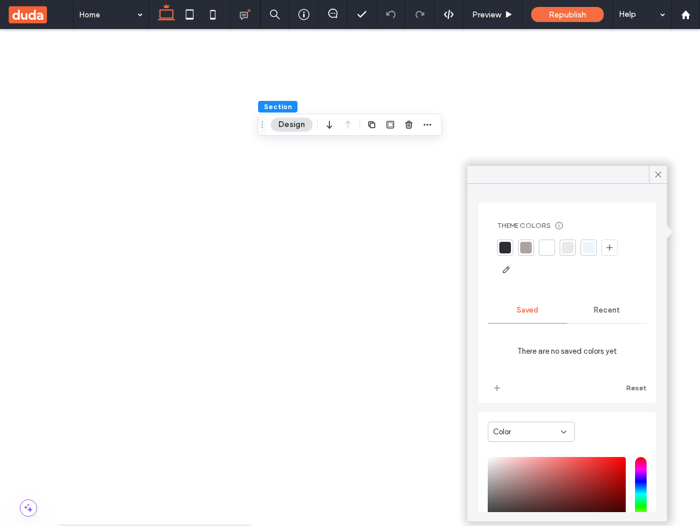
click at [612, 309] on span "Recent" at bounding box center [607, 310] width 26 height 9
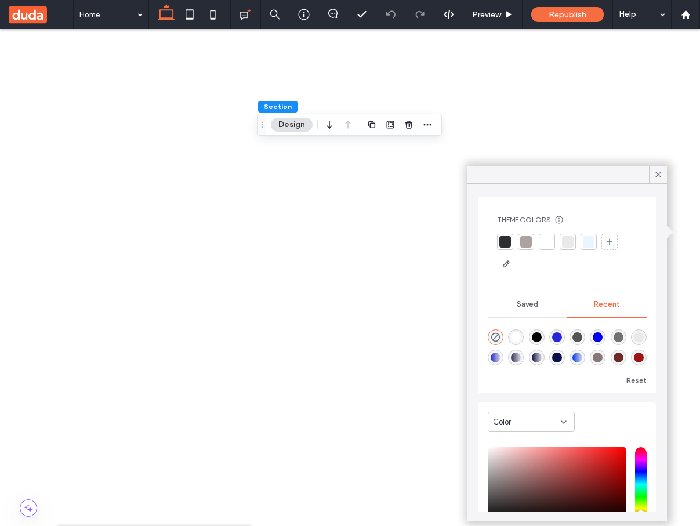
scroll to position [0, 0]
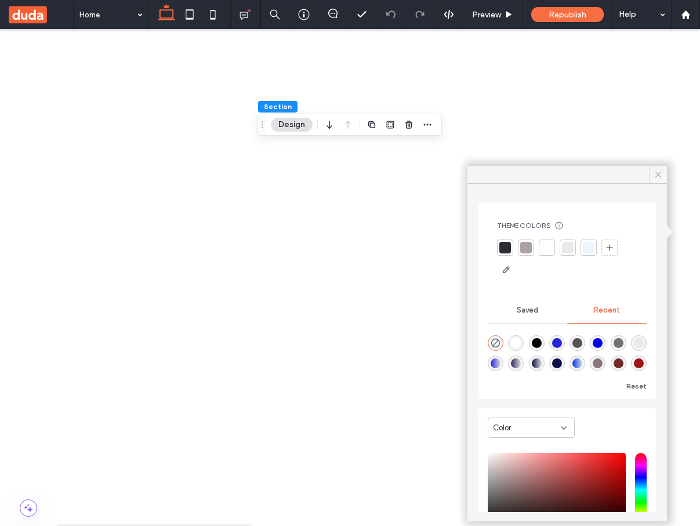
click at [657, 174] on icon at bounding box center [658, 174] width 10 height 10
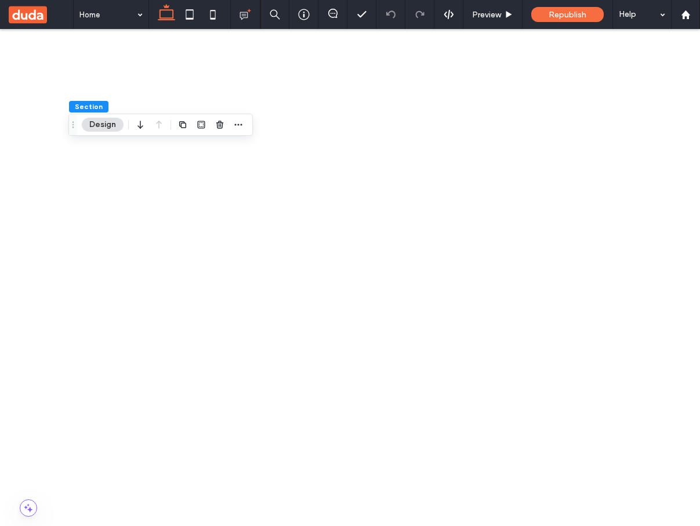
click at [238, 122] on icon "button" at bounding box center [238, 124] width 9 height 9
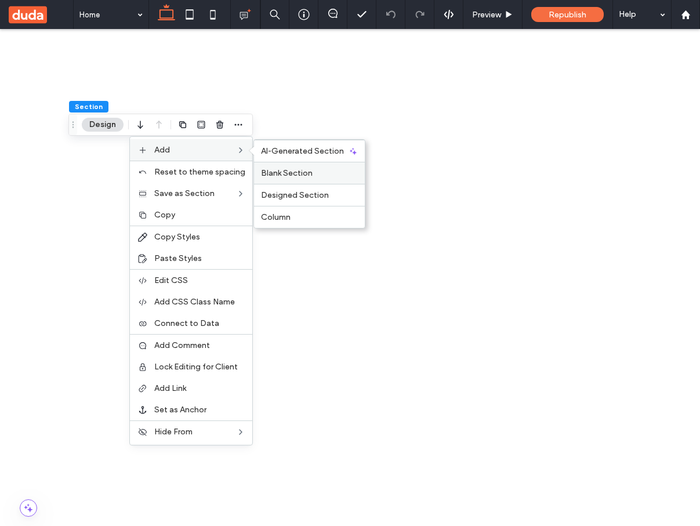
click at [273, 170] on span "Blank Section" at bounding box center [287, 173] width 52 height 10
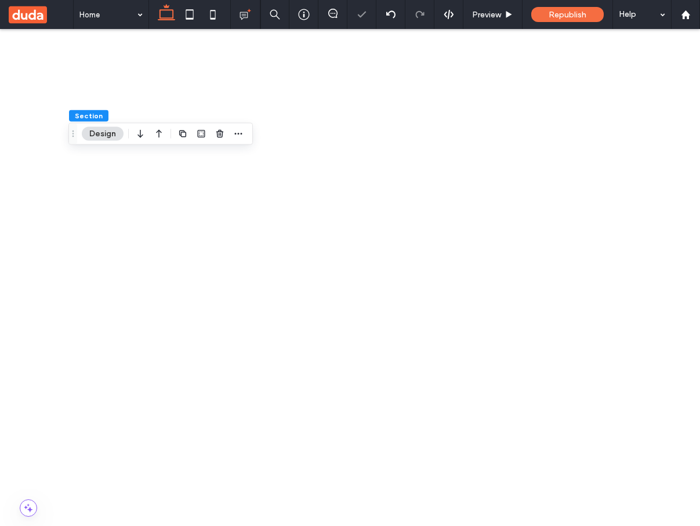
scroll to position [573, 0]
click at [156, 131] on icon "button" at bounding box center [159, 130] width 14 height 21
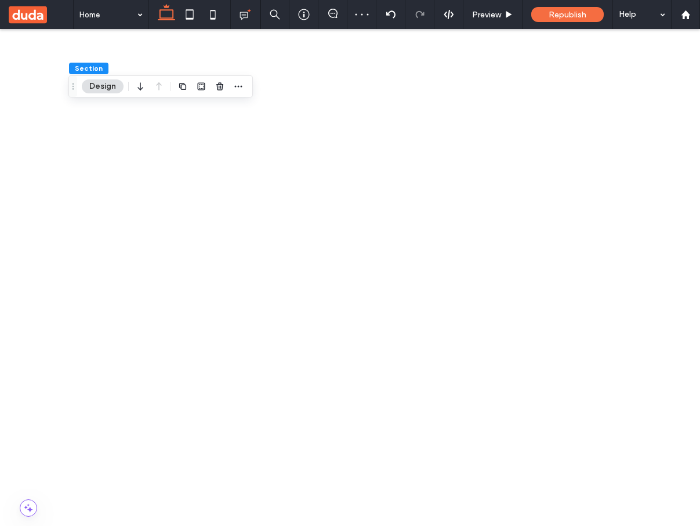
scroll to position [0, 0]
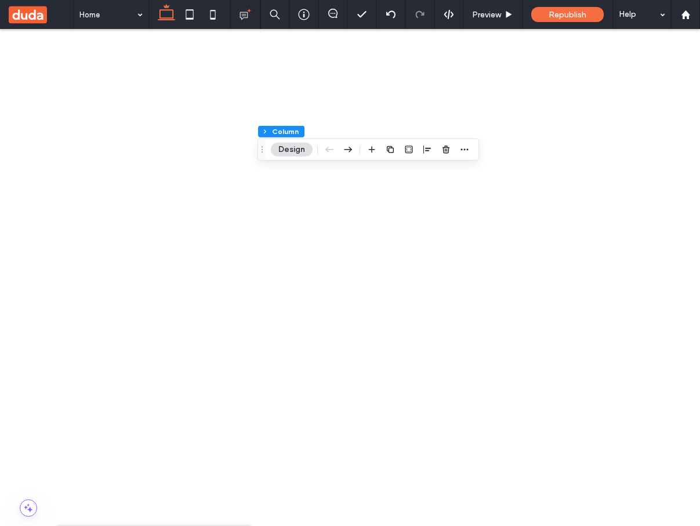
type input "*****"
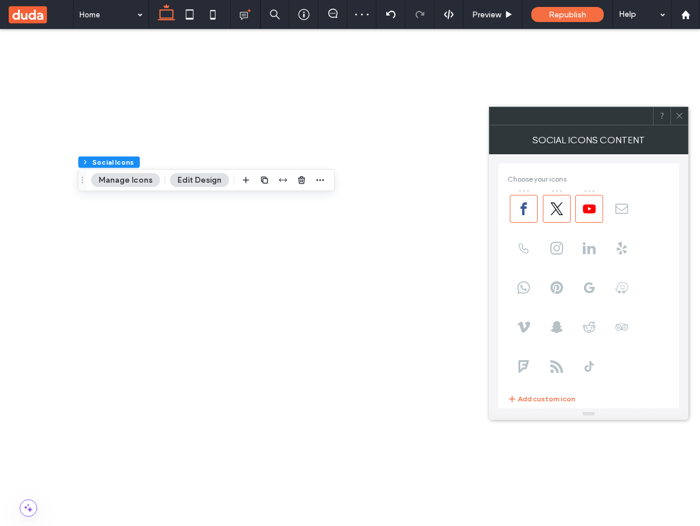
click at [677, 115] on icon at bounding box center [680, 115] width 9 height 9
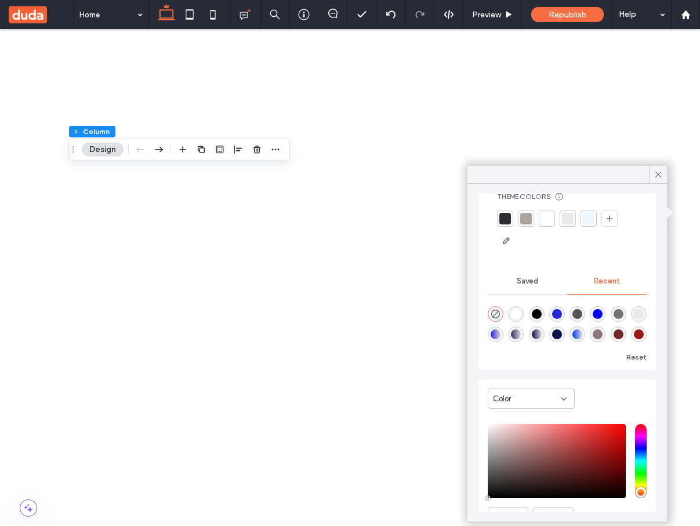
scroll to position [22, 0]
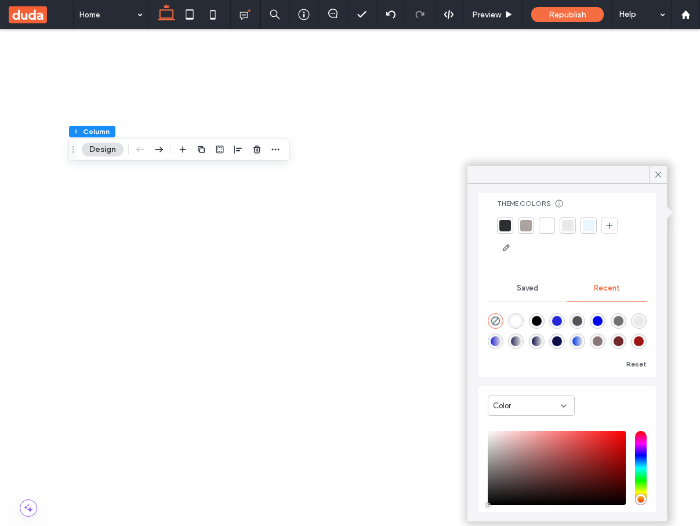
click at [522, 290] on span "Saved" at bounding box center [527, 288] width 21 height 9
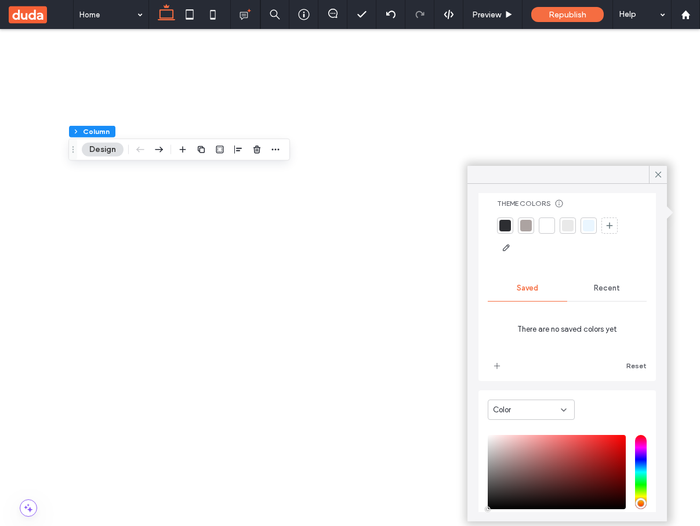
click at [604, 284] on span "Recent" at bounding box center [607, 288] width 26 height 9
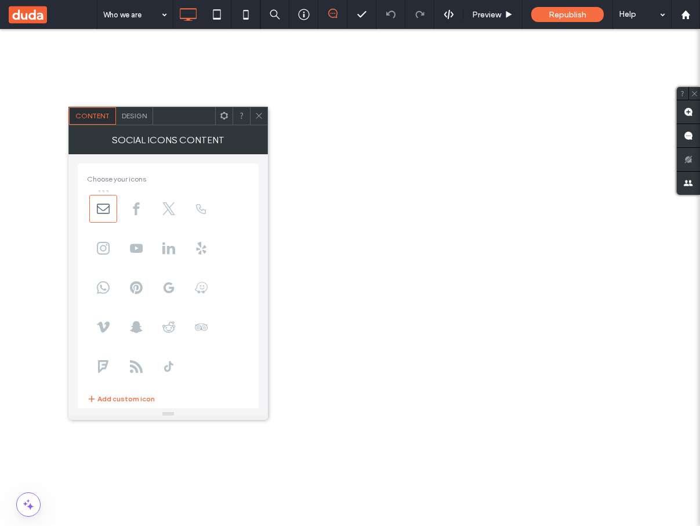
click at [136, 120] on div "Design" at bounding box center [134, 115] width 37 height 17
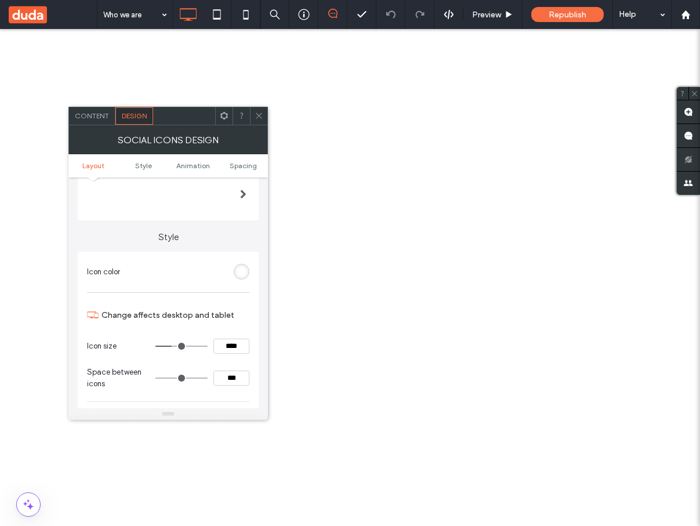
scroll to position [67, 0]
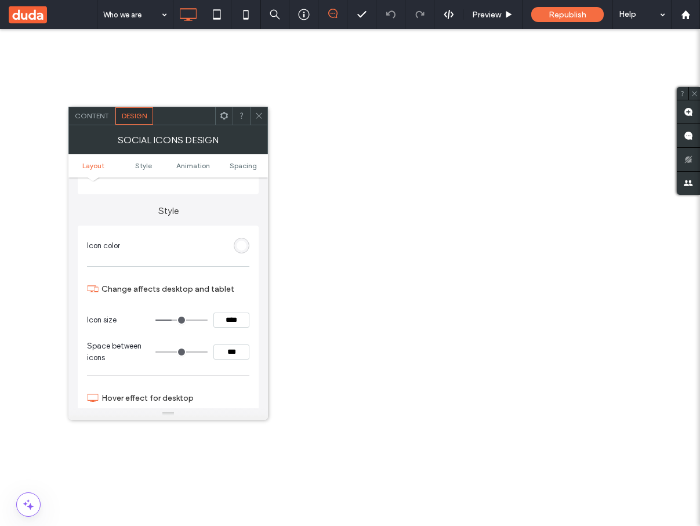
click at [245, 247] on div "rgb(255, 255, 255)" at bounding box center [242, 246] width 10 height 10
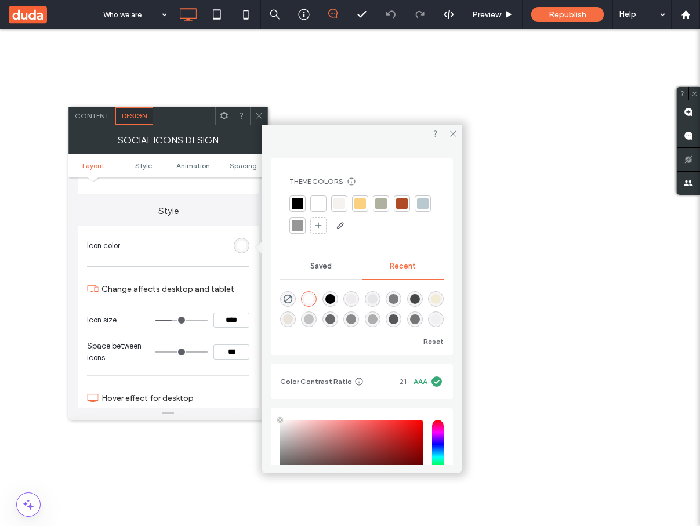
click at [177, 254] on section "Icon color" at bounding box center [168, 246] width 162 height 29
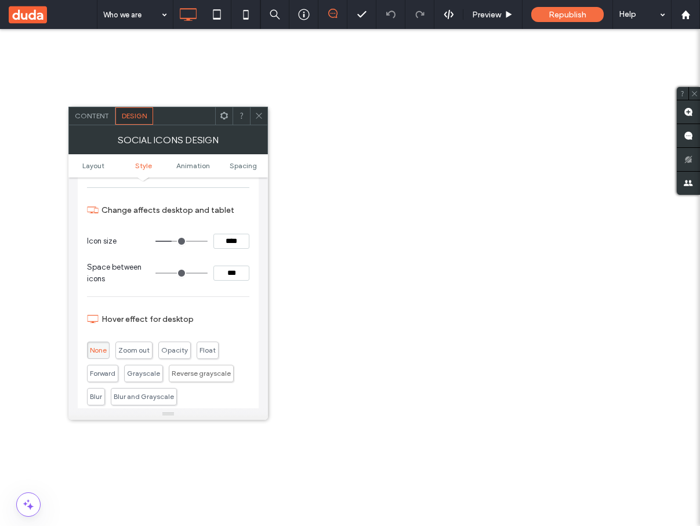
scroll to position [0, 0]
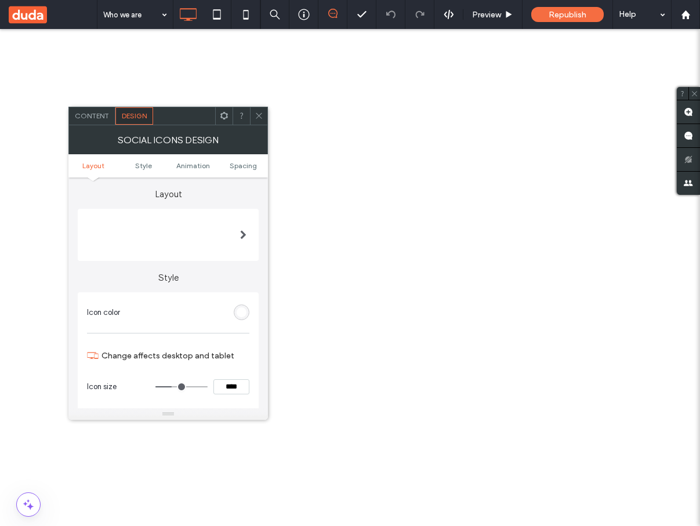
click at [92, 115] on span "Content" at bounding box center [92, 115] width 34 height 9
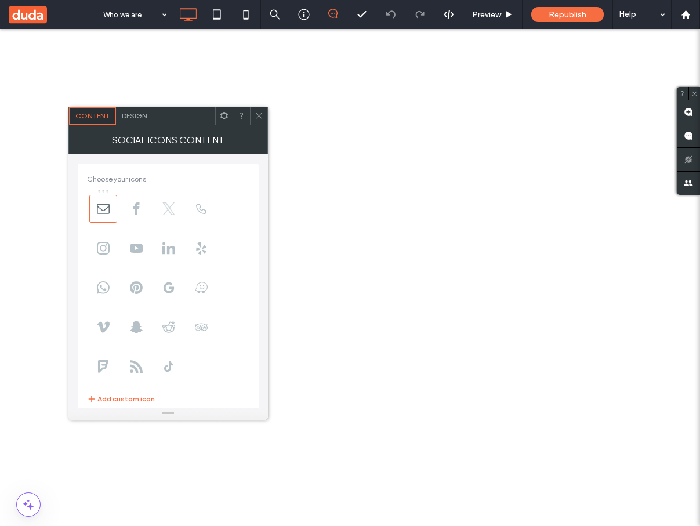
click at [169, 207] on use at bounding box center [168, 209] width 13 height 13
click at [129, 400] on button "Add custom icon" at bounding box center [121, 399] width 68 height 14
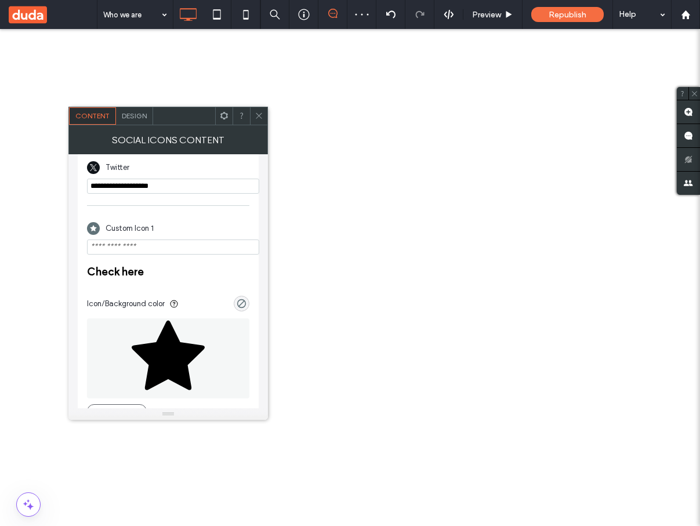
scroll to position [348, 0]
click at [246, 297] on icon "rgba(0, 0, 0, 0)" at bounding box center [242, 302] width 10 height 10
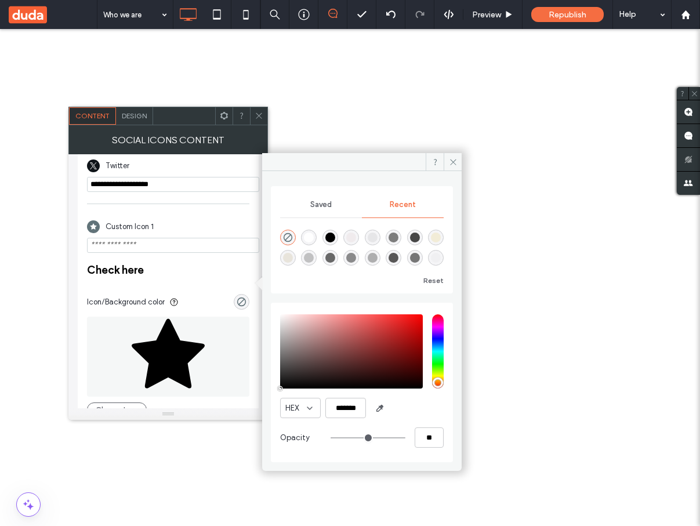
click at [211, 288] on section "Icon/Background color" at bounding box center [168, 299] width 162 height 23
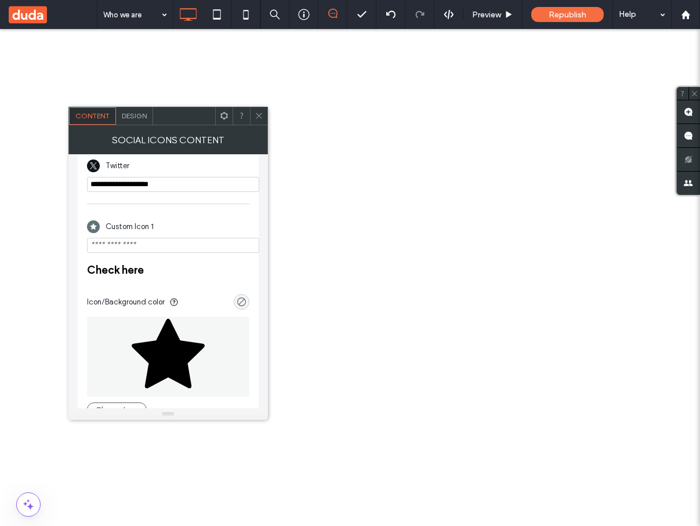
click at [241, 297] on div "rgba(0, 0, 0, 0)" at bounding box center [242, 302] width 10 height 10
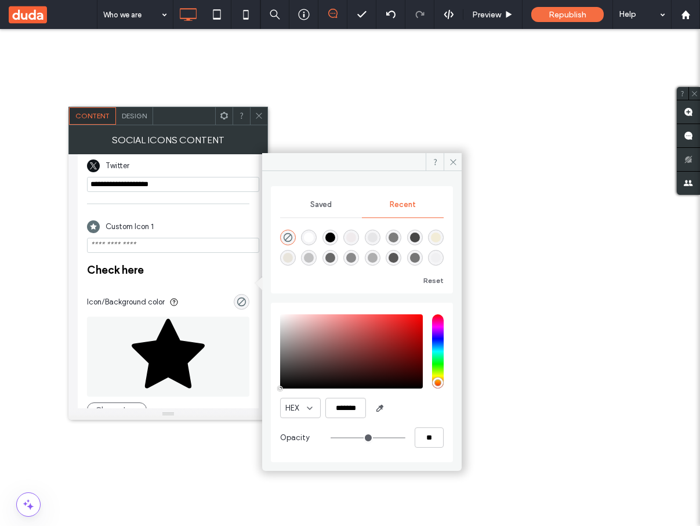
click at [323, 207] on span "Saved" at bounding box center [320, 204] width 21 height 9
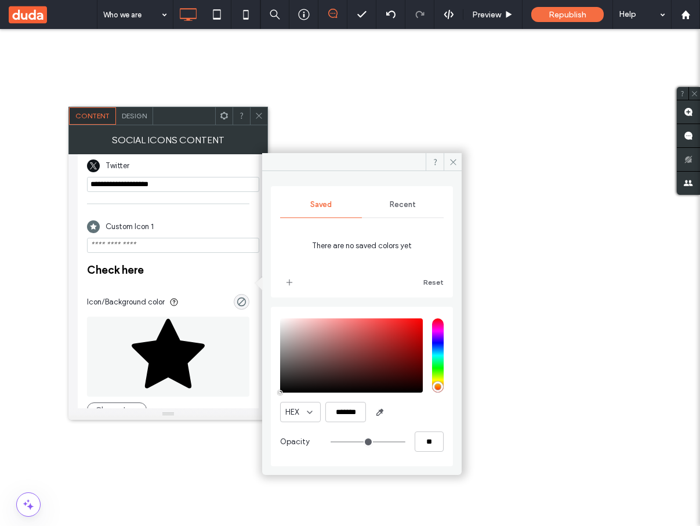
click at [411, 203] on span "Recent" at bounding box center [403, 204] width 26 height 9
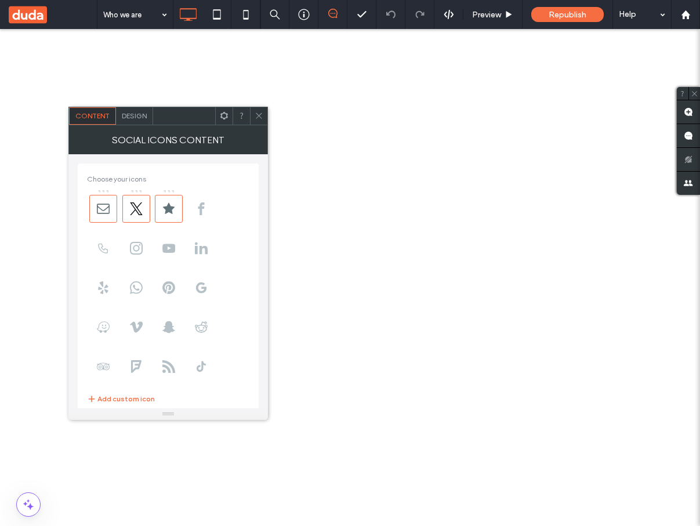
scroll to position [207, 0]
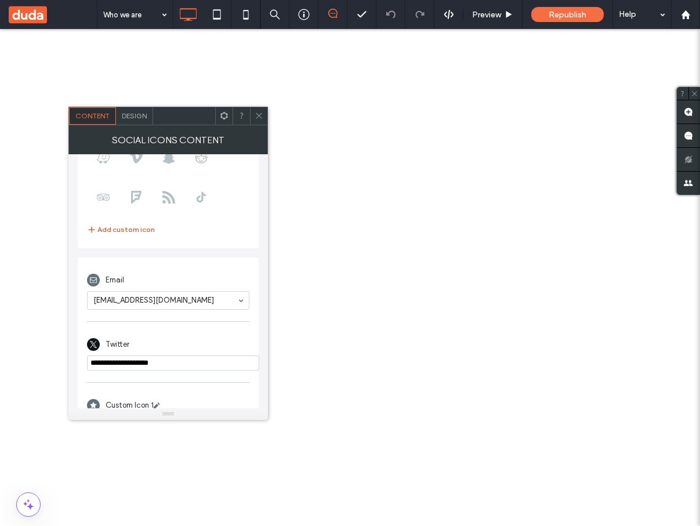
click at [138, 225] on button "Add custom icon" at bounding box center [121, 230] width 68 height 14
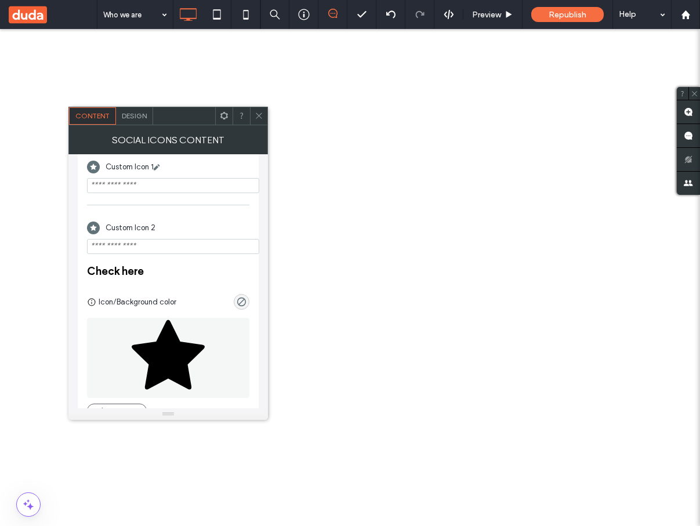
scroll to position [460, 0]
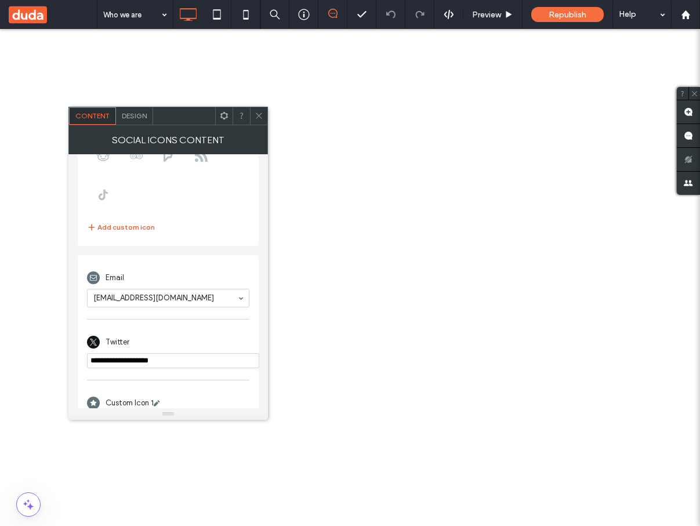
click at [134, 229] on button "Add custom icon" at bounding box center [121, 228] width 68 height 14
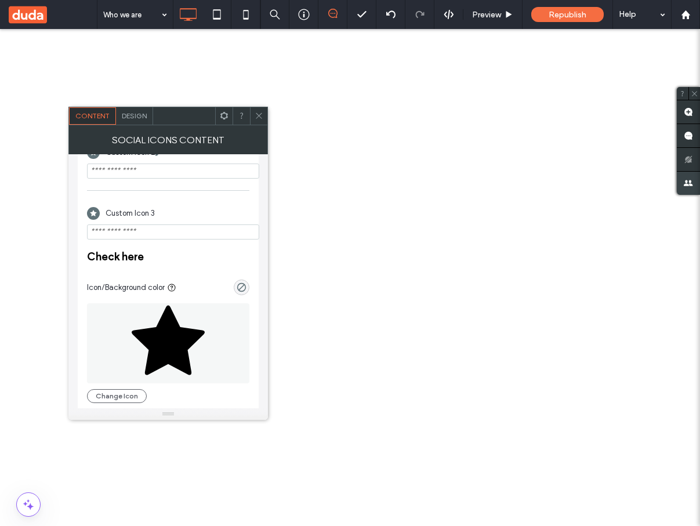
scroll to position [496, 0]
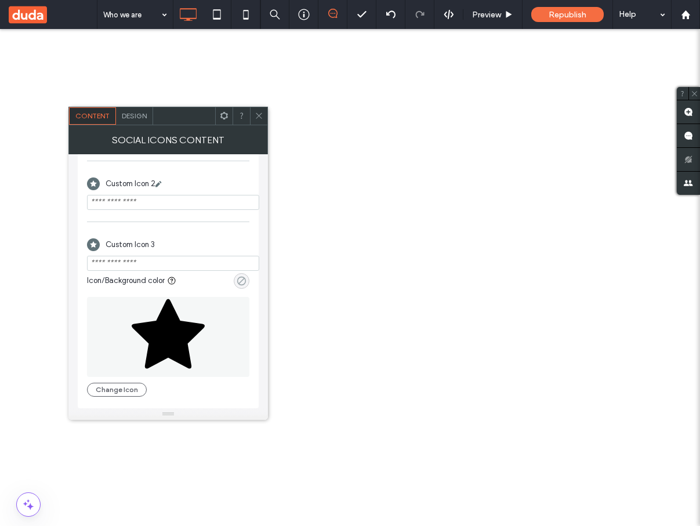
click at [243, 283] on icon "rgba(0, 0, 0, 0)" at bounding box center [242, 281] width 10 height 10
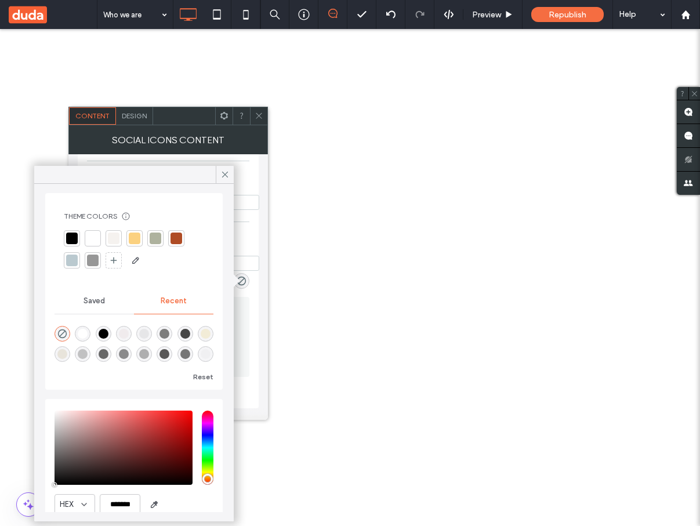
scroll to position [0, 0]
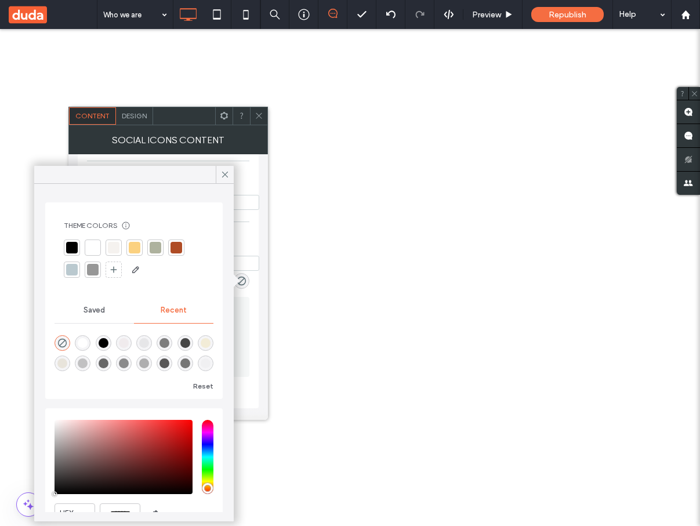
click at [149, 454] on div "saturation and value" at bounding box center [124, 457] width 138 height 74
type input "*******"
type input "***"
type input "****"
click at [229, 169] on span at bounding box center [225, 174] width 10 height 17
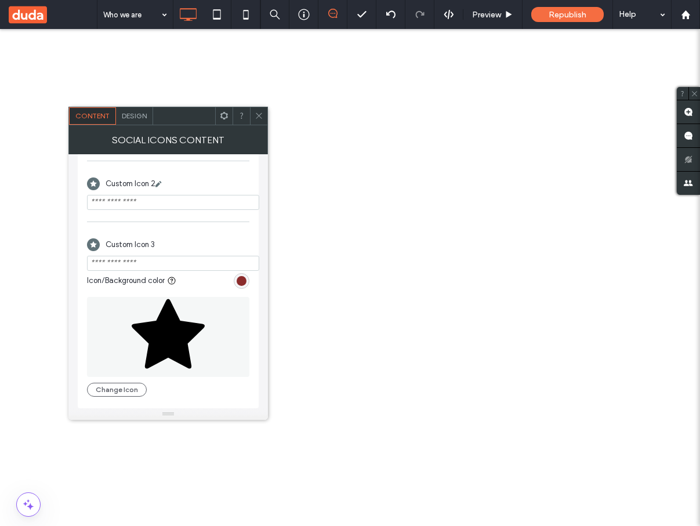
click at [239, 280] on div "rgba(139, 44, 44, 1)" at bounding box center [242, 281] width 10 height 10
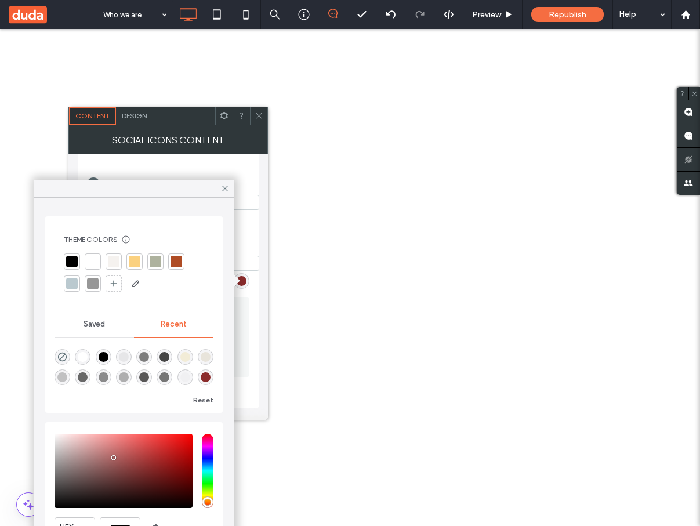
type input "*******"
drag, startPoint x: 154, startPoint y: 455, endPoint x: 109, endPoint y: 463, distance: 46.0
click at [109, 463] on div "saturation and value" at bounding box center [124, 471] width 138 height 74
click at [229, 193] on icon at bounding box center [225, 188] width 10 height 10
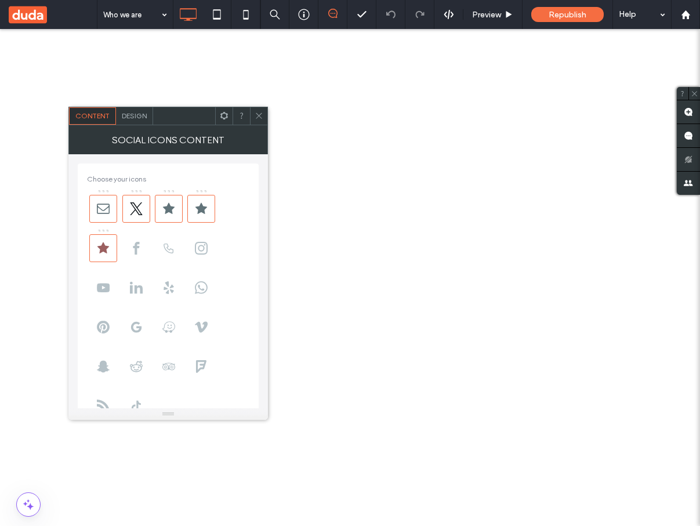
click at [141, 115] on span "Design" at bounding box center [134, 115] width 25 height 9
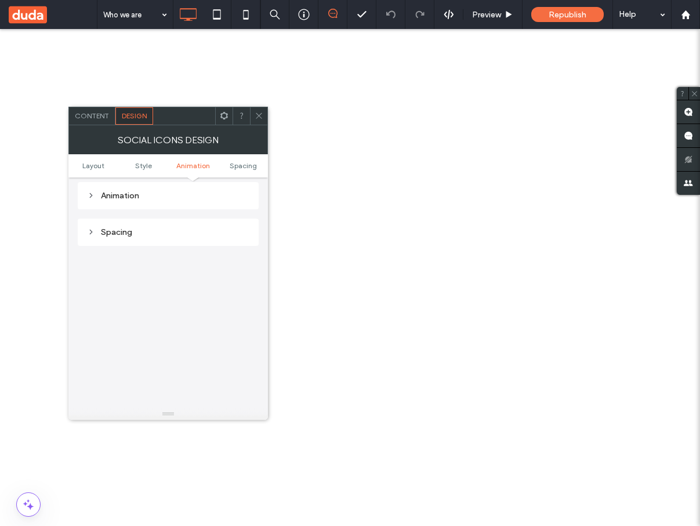
scroll to position [451, 0]
click at [96, 117] on span "Content" at bounding box center [92, 115] width 34 height 9
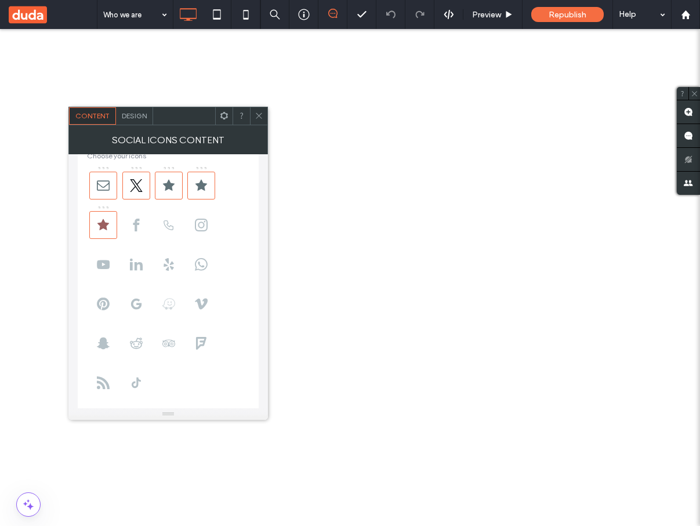
scroll to position [0, 0]
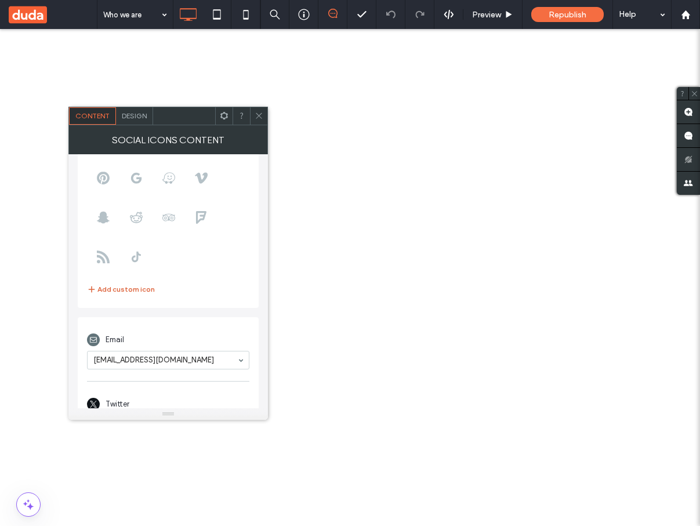
click at [142, 286] on button "Add custom icon" at bounding box center [121, 290] width 68 height 14
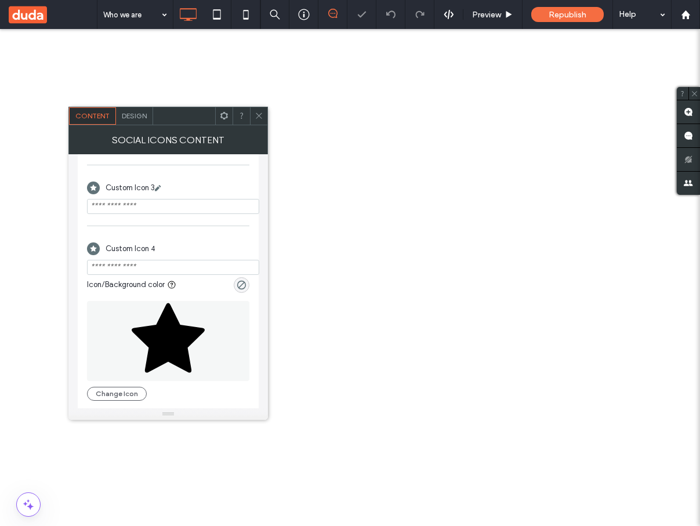
scroll to position [558, 0]
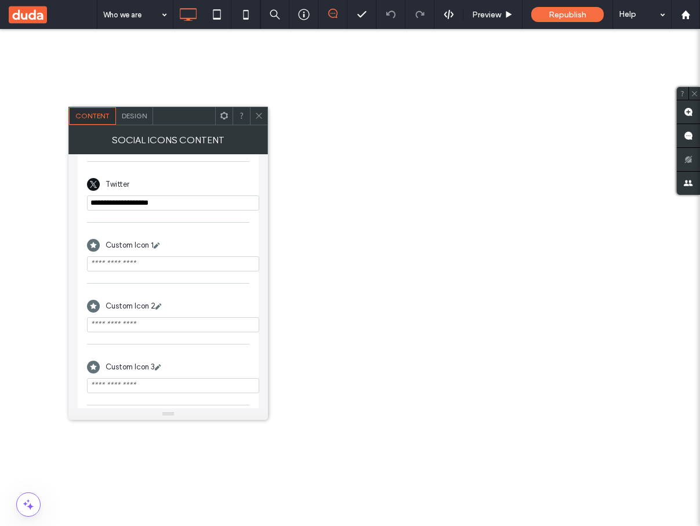
scroll to position [401, 0]
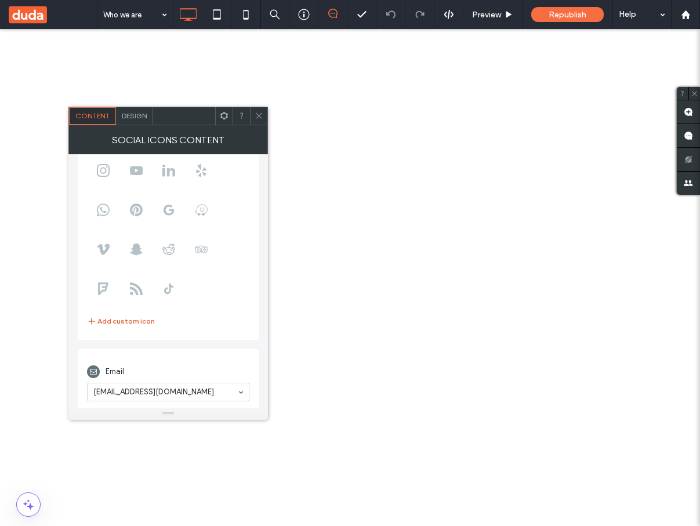
click at [145, 320] on button "Add custom icon" at bounding box center [121, 322] width 68 height 14
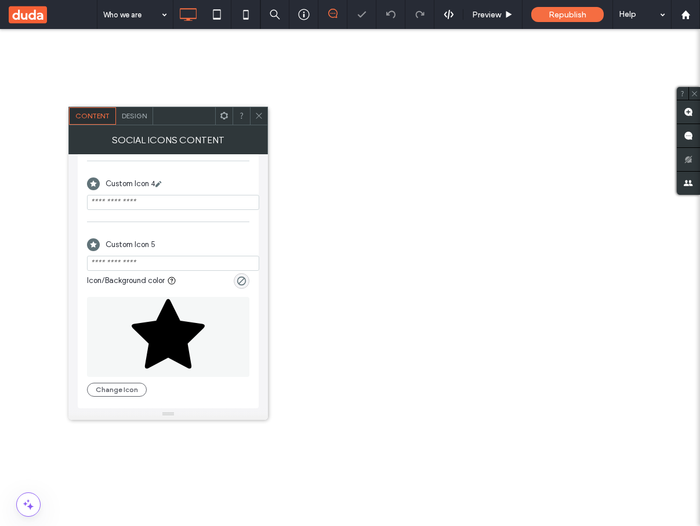
scroll to position [620, 0]
